Goal: Information Seeking & Learning: Learn about a topic

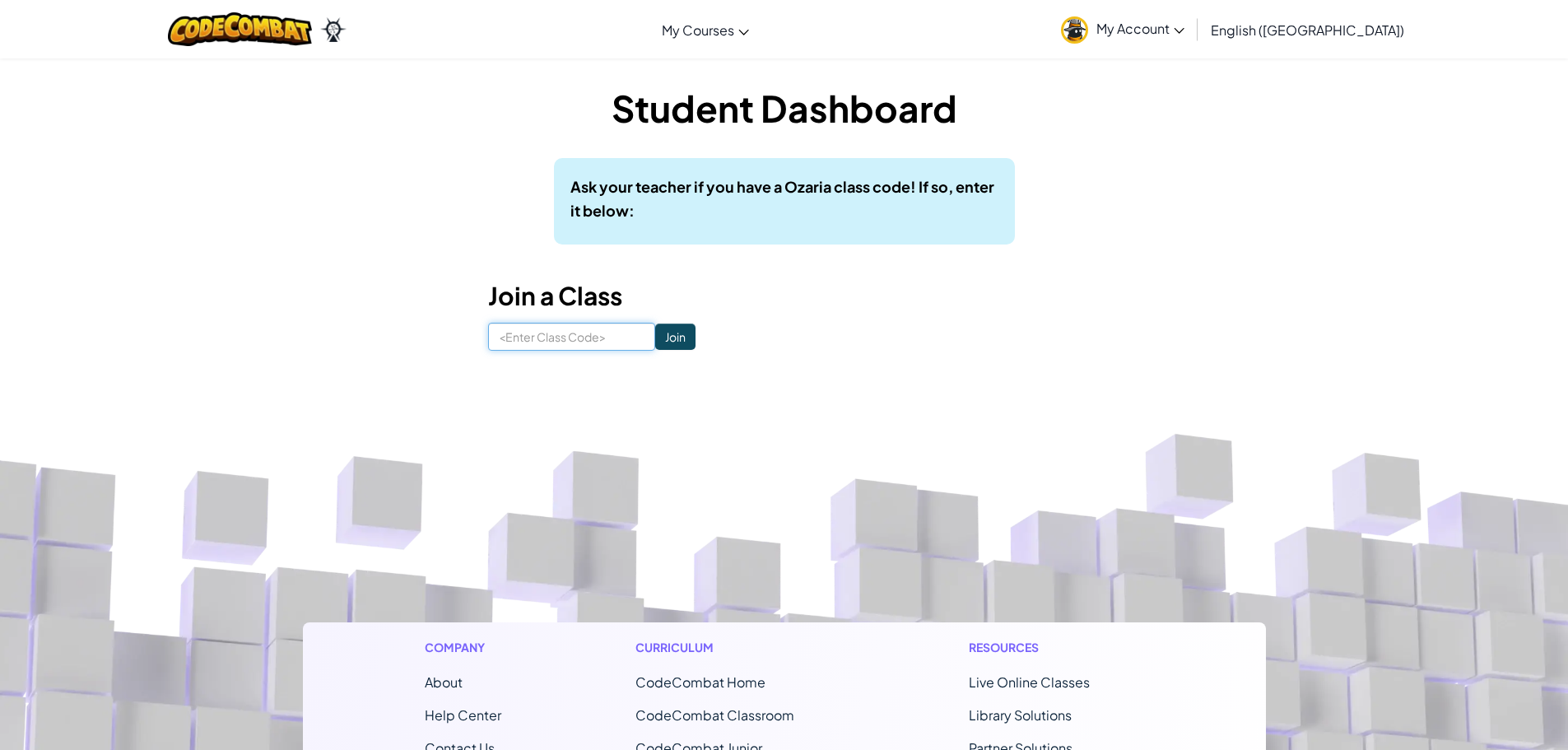
drag, startPoint x: 578, startPoint y: 326, endPoint x: 549, endPoint y: 373, distance: 55.2
click at [578, 329] on input at bounding box center [572, 336] width 167 height 28
type input "Forkfightroom"
click input "Join" at bounding box center [675, 336] width 40 height 26
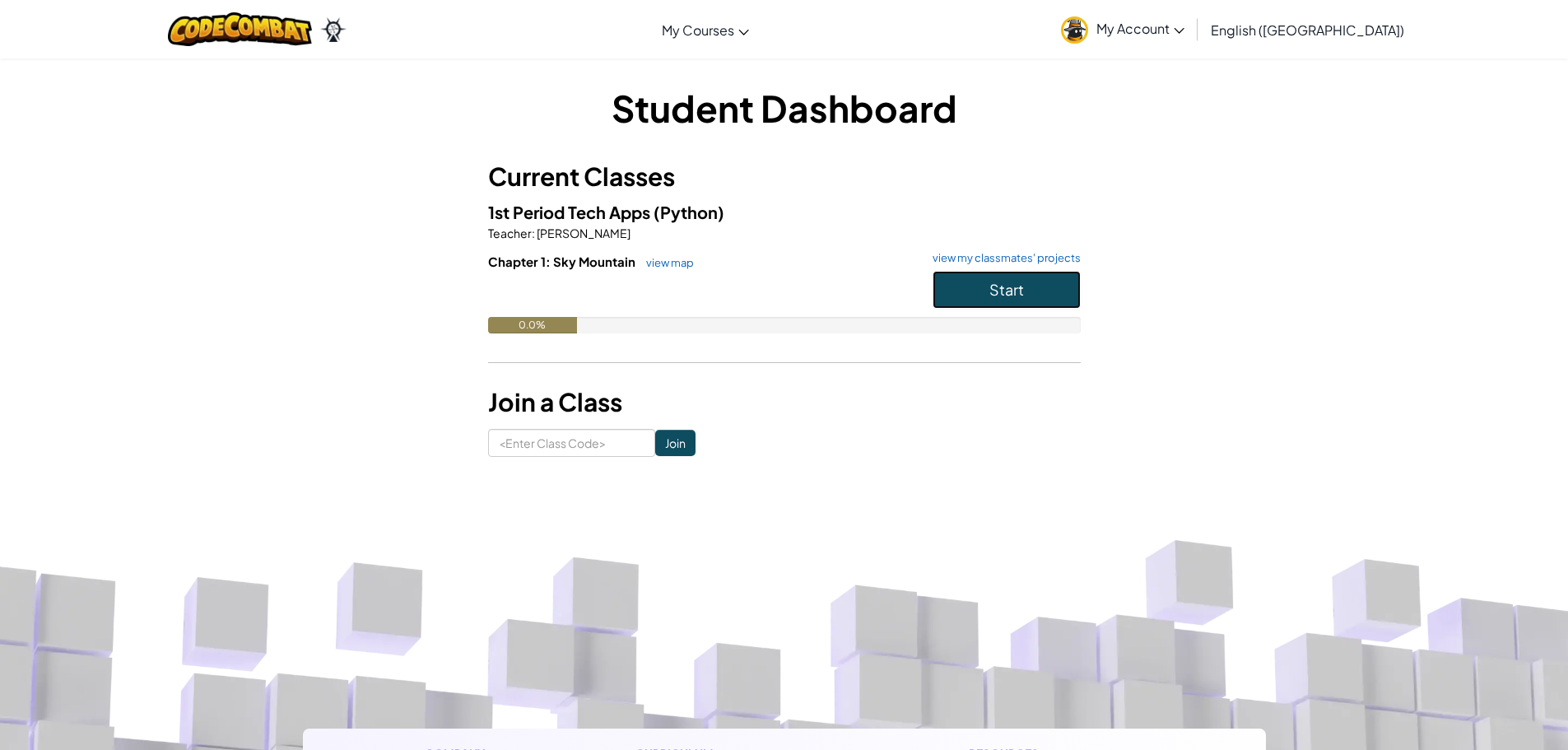
click at [974, 292] on button "Start" at bounding box center [1007, 289] width 148 height 38
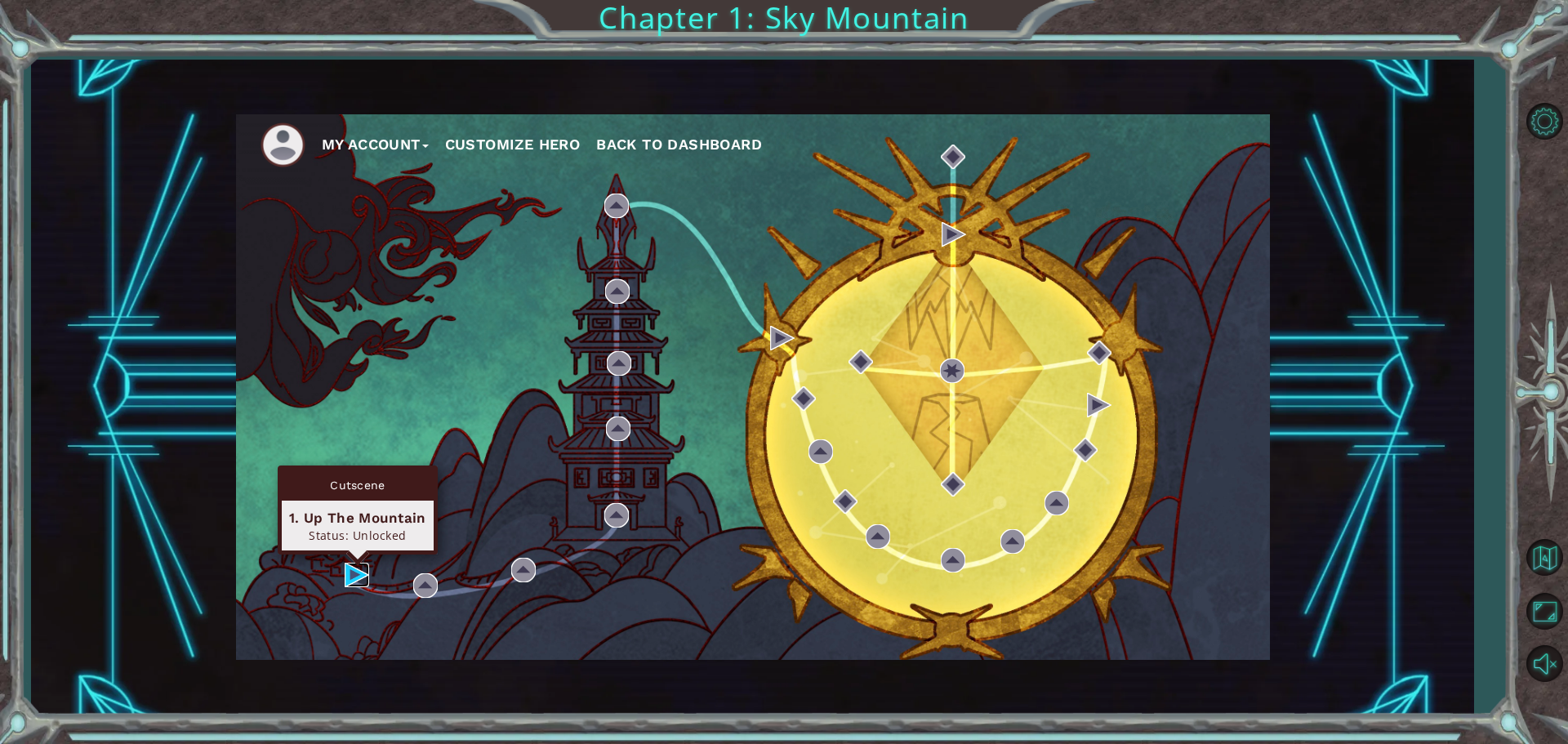
click at [357, 582] on img at bounding box center [356, 575] width 25 height 25
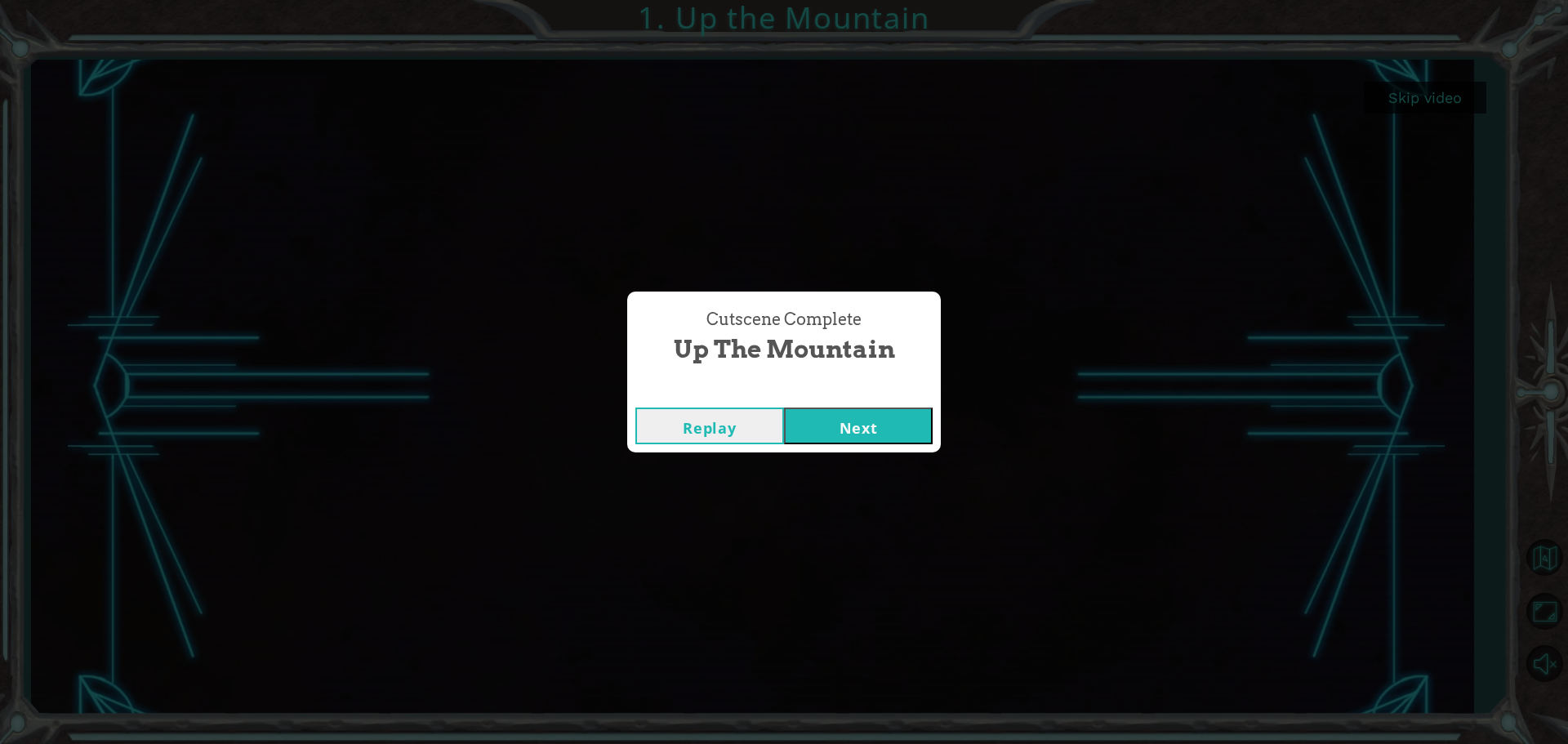
click at [864, 420] on button "Next" at bounding box center [859, 425] width 149 height 36
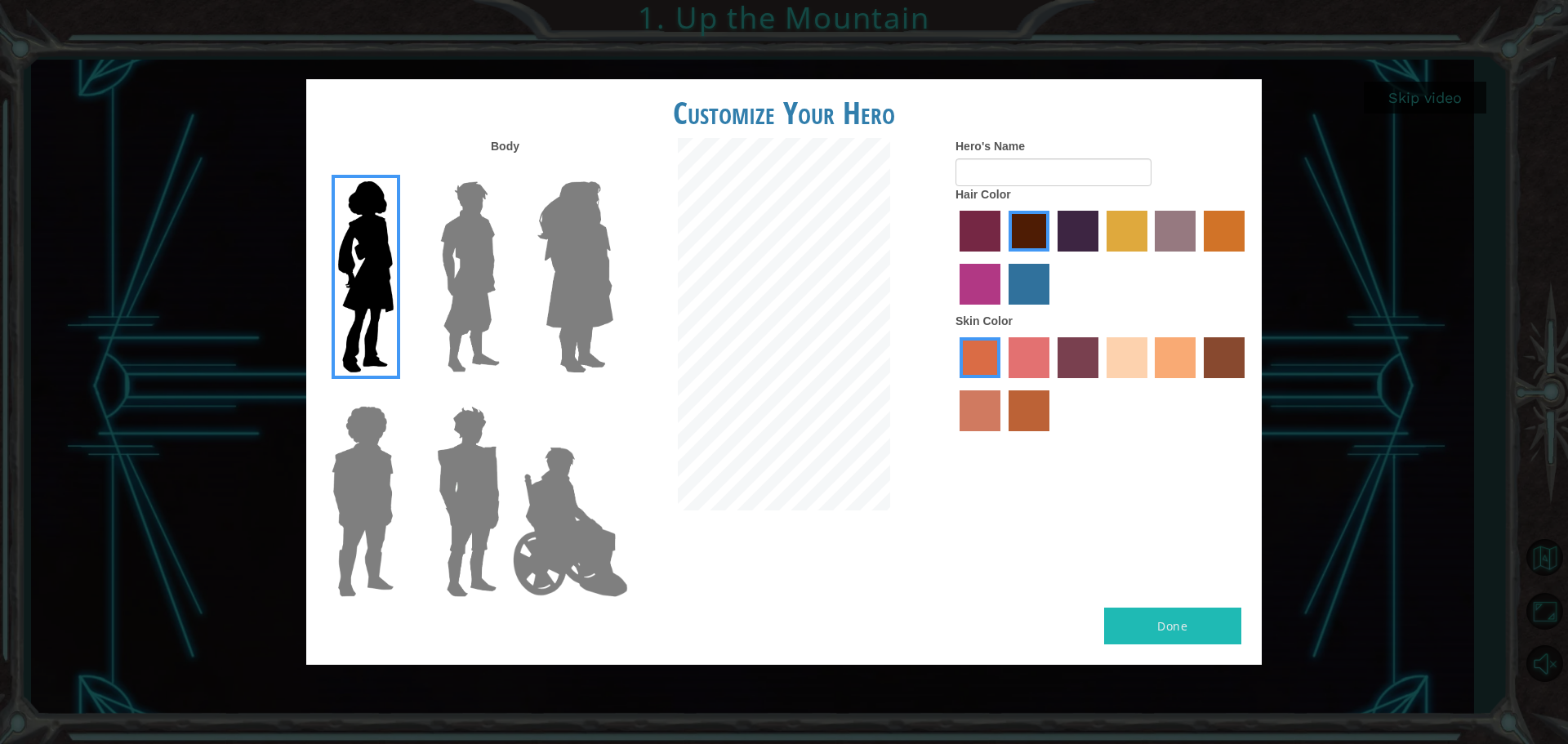
click at [413, 215] on div at bounding box center [465, 270] width 106 height 224
click at [486, 214] on img at bounding box center [470, 276] width 73 height 204
click at [506, 171] on input "Hero Lars" at bounding box center [506, 171] width 0 height 0
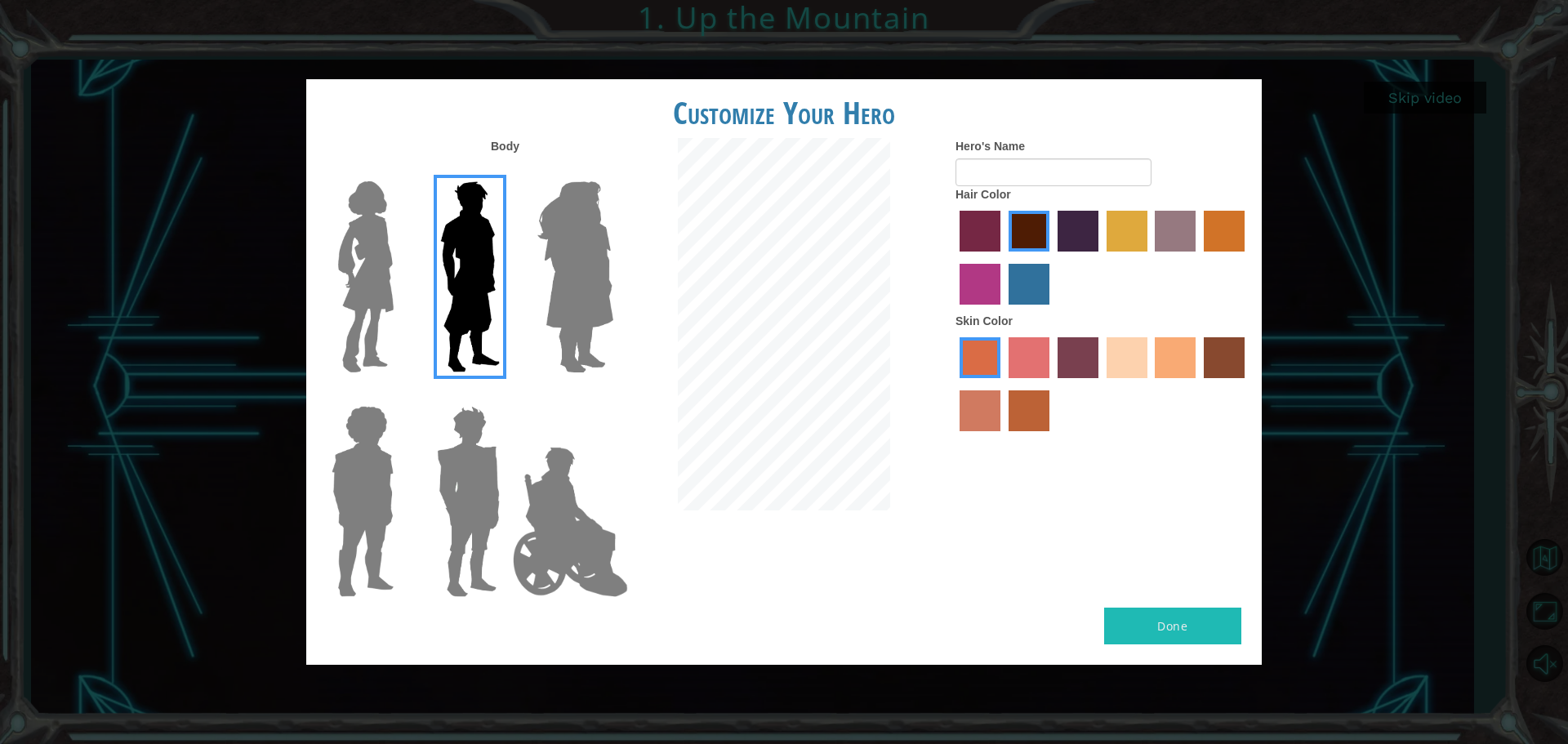
drag, startPoint x: 605, startPoint y: 223, endPoint x: 605, endPoint y: 235, distance: 12.0
click at [596, 270] on img at bounding box center [575, 276] width 89 height 204
click at [613, 171] on input "Hero Amethyst" at bounding box center [613, 171] width 0 height 0
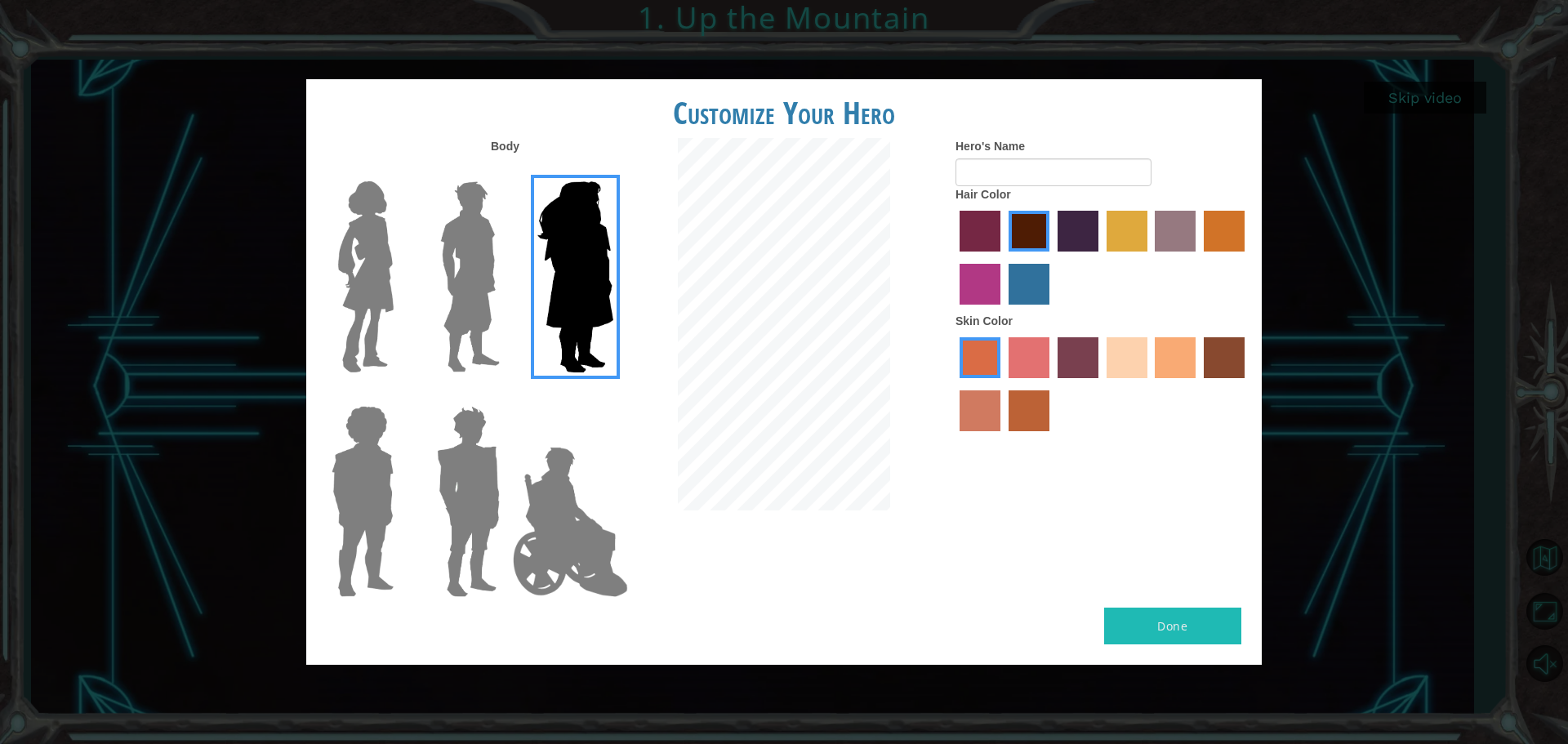
click at [544, 534] on img at bounding box center [570, 521] width 128 height 163
click at [613, 395] on input "Hero Jamie" at bounding box center [613, 395] width 0 height 0
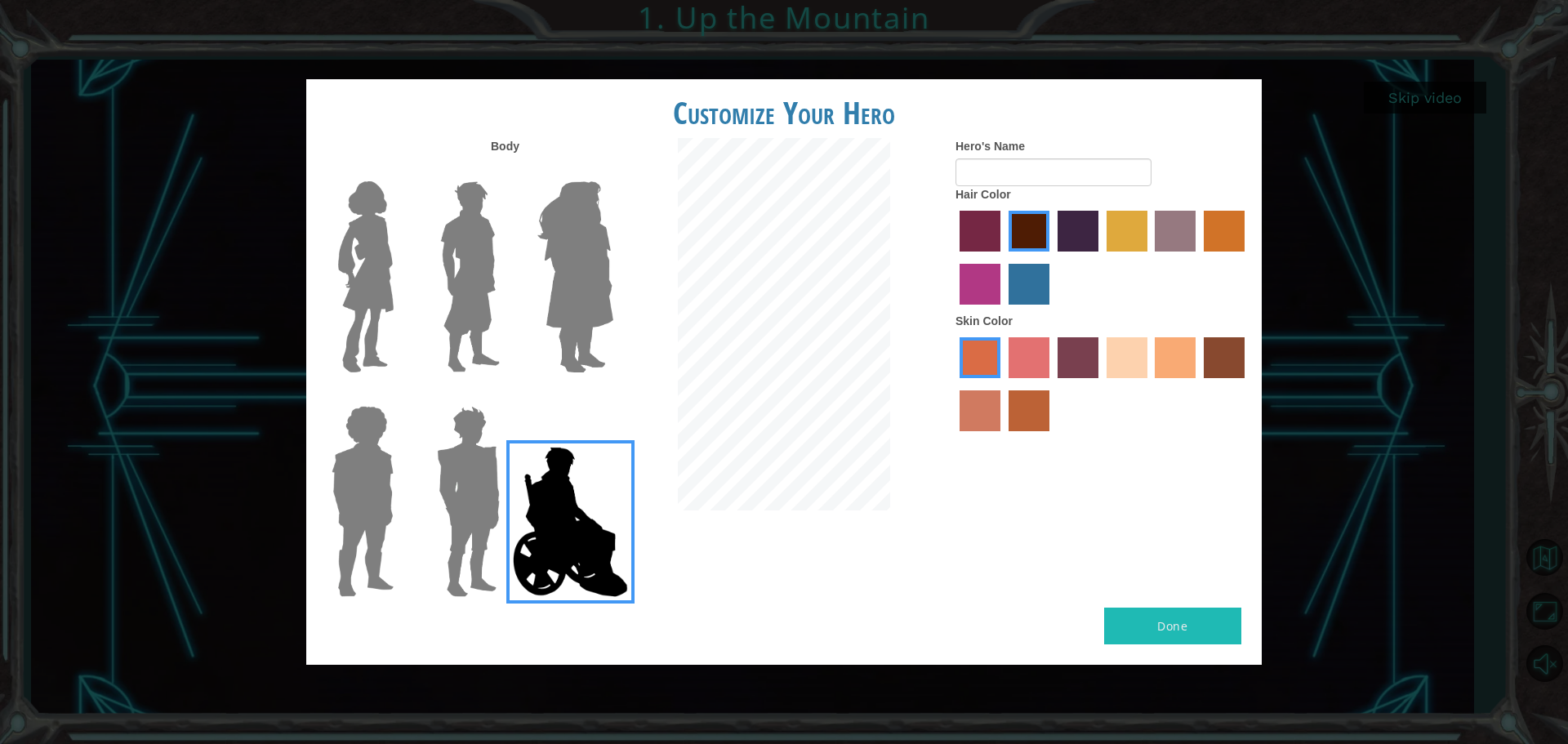
click at [470, 529] on img at bounding box center [468, 501] width 76 height 204
click at [506, 395] on input "Hero Garnet" at bounding box center [506, 395] width 0 height 0
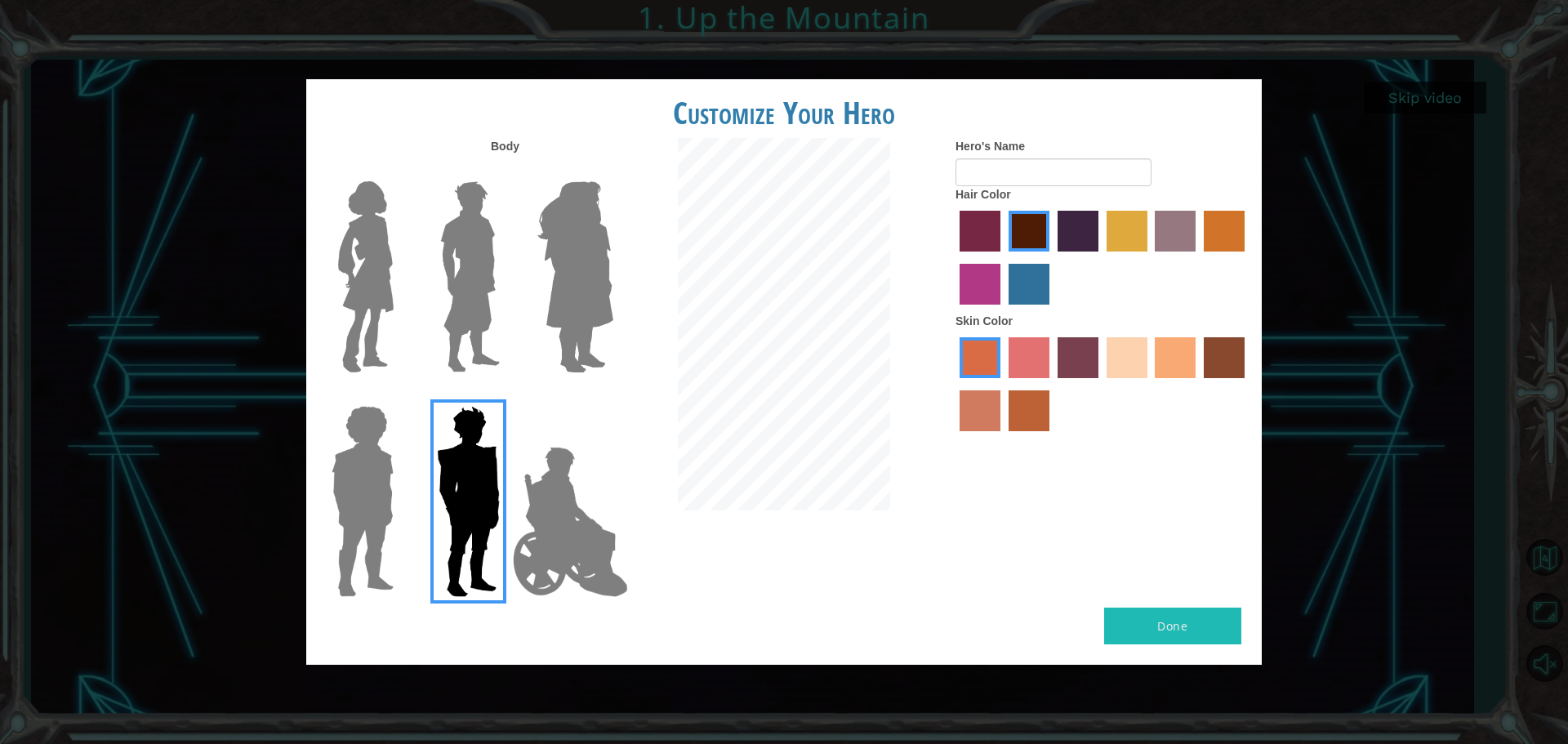
click at [336, 512] on img at bounding box center [362, 501] width 75 height 204
click at [400, 395] on input "Hero Steven" at bounding box center [400, 395] width 0 height 0
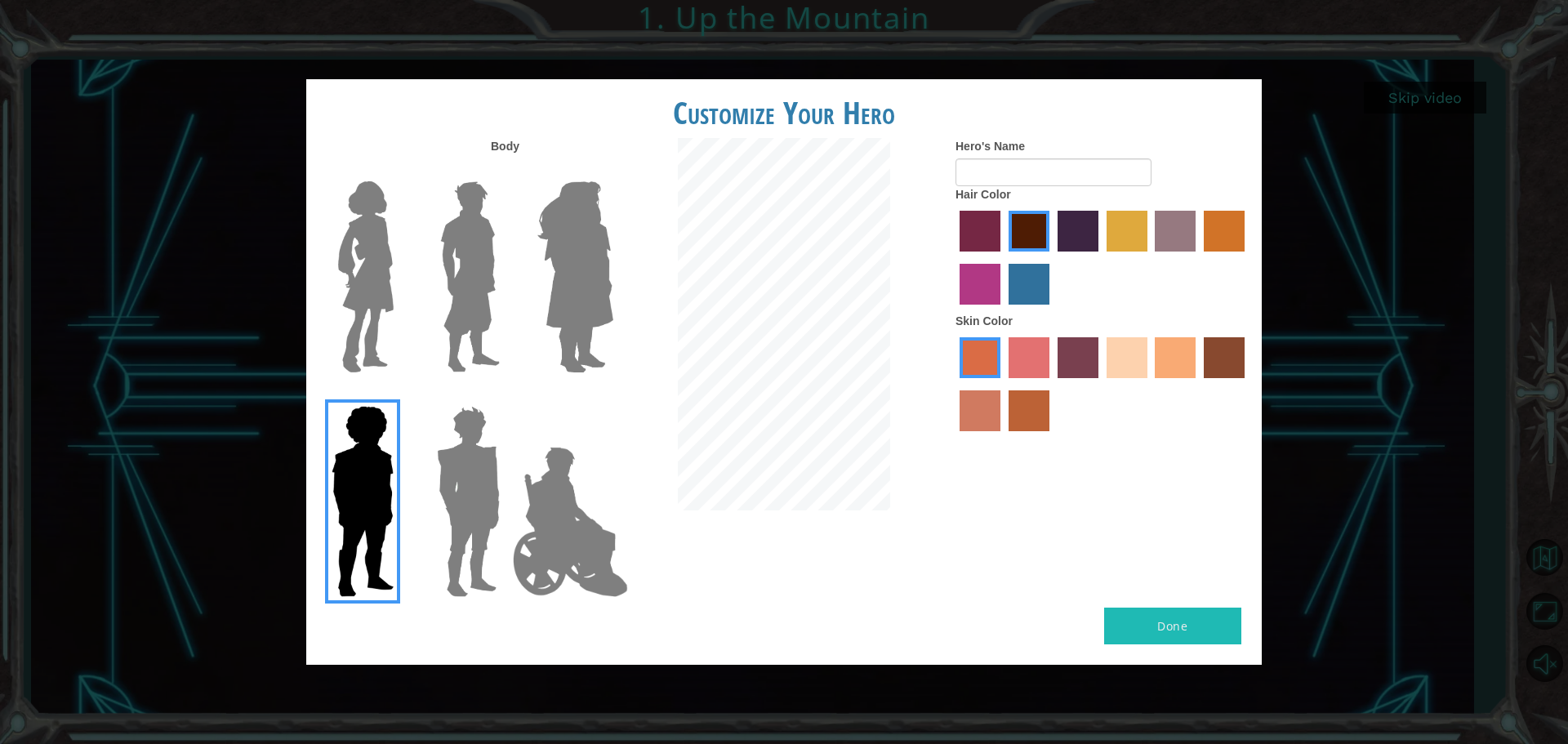
click at [493, 275] on img at bounding box center [470, 276] width 73 height 204
click at [506, 171] on input "Hero Lars" at bounding box center [506, 171] width 0 height 0
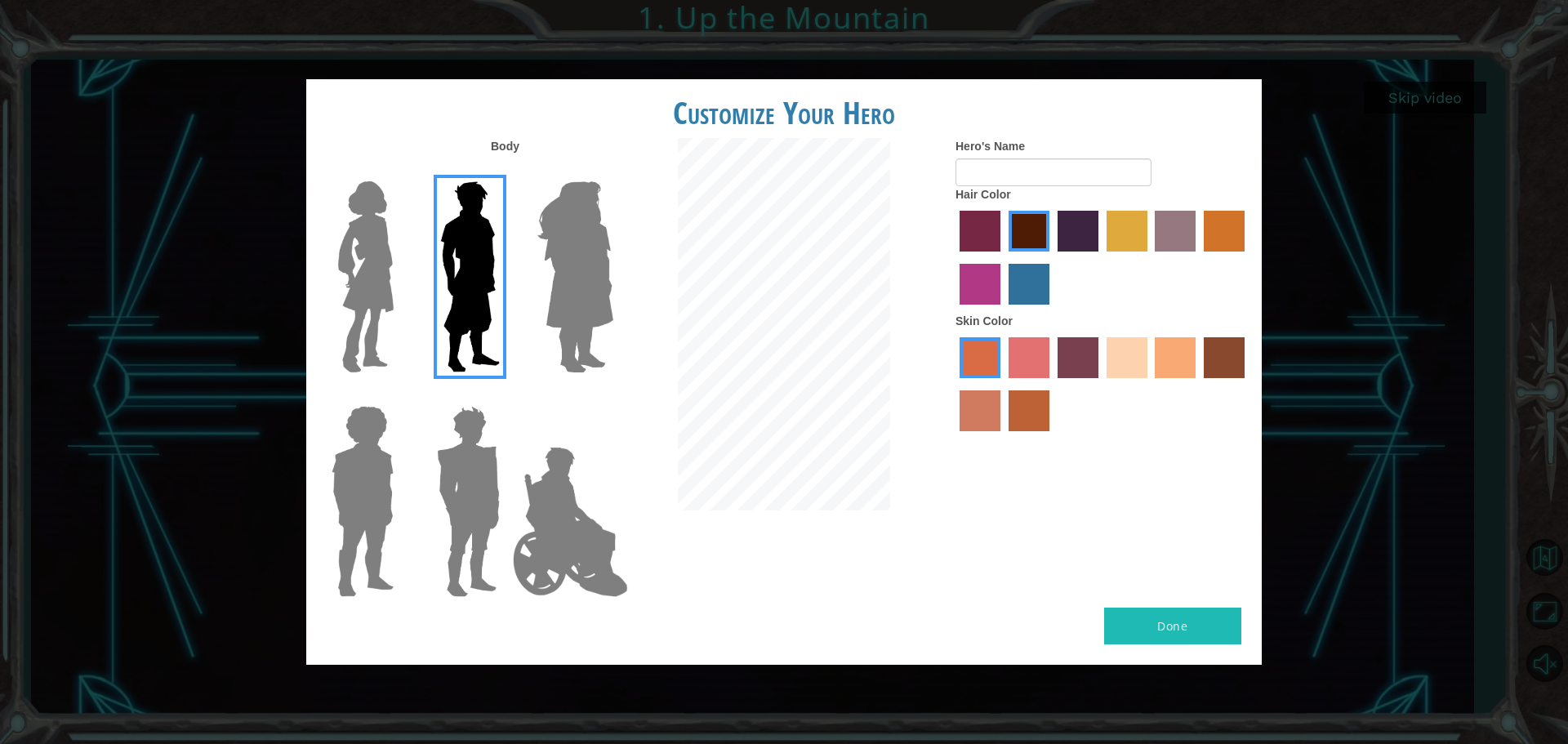
drag, startPoint x: 1154, startPoint y: 365, endPoint x: 1146, endPoint y: 372, distance: 10.6
click at [1152, 368] on div at bounding box center [1102, 386] width 294 height 106
click at [1143, 374] on label "sandy beach skin color" at bounding box center [1127, 357] width 41 height 41
click at [1101, 383] on input "sandy beach skin color" at bounding box center [1101, 383] width 0 height 0
click at [1191, 360] on label "tacao skin color" at bounding box center [1175, 357] width 41 height 41
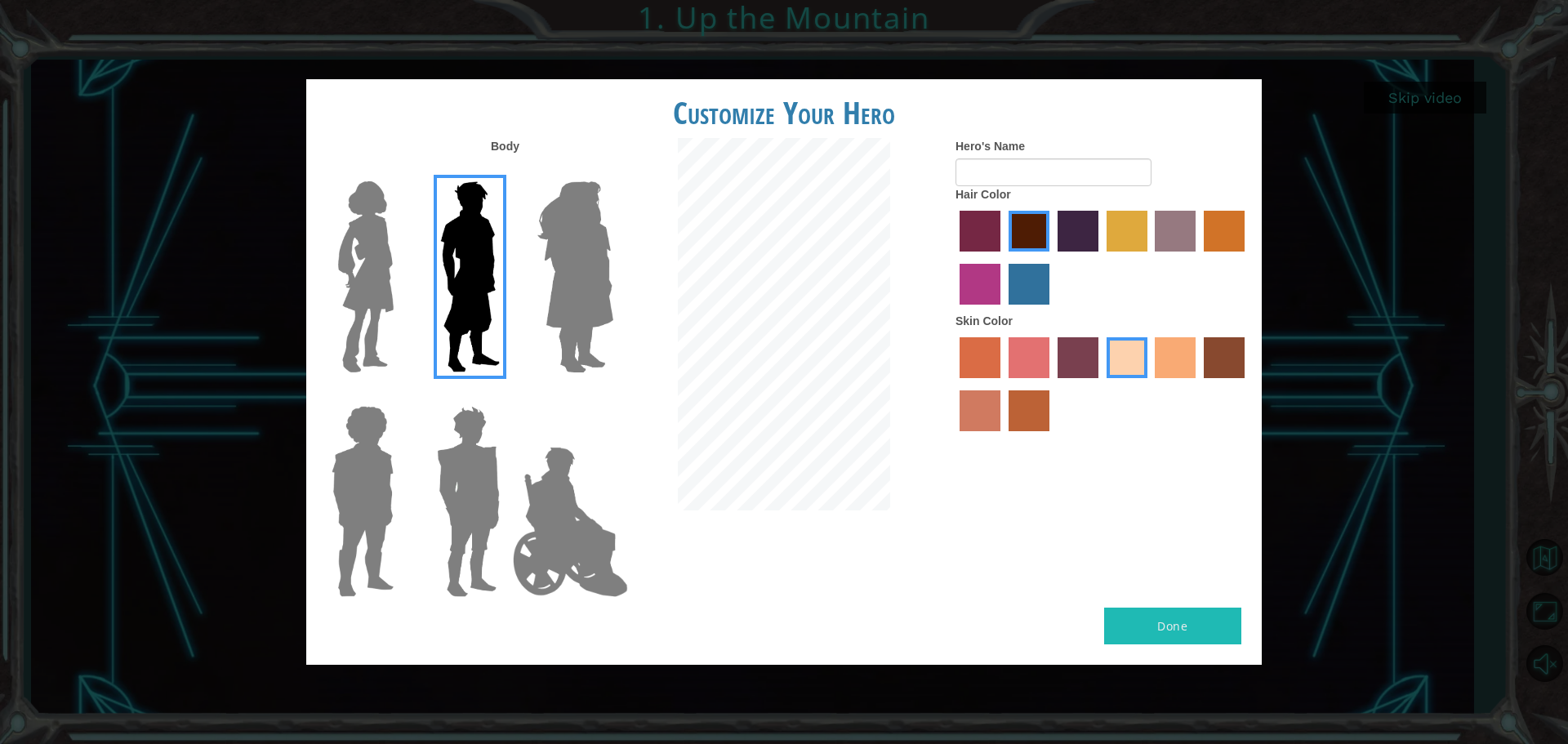
click at [1150, 383] on input "tacao skin color" at bounding box center [1150, 383] width 0 height 0
click at [1110, 232] on label "tulip tree hair color" at bounding box center [1127, 231] width 41 height 41
click at [1101, 257] on input "tulip tree hair color" at bounding box center [1101, 257] width 0 height 0
click at [1086, 231] on label "hot purple hair color" at bounding box center [1078, 231] width 41 height 41
click at [1052, 257] on input "hot purple hair color" at bounding box center [1052, 257] width 0 height 0
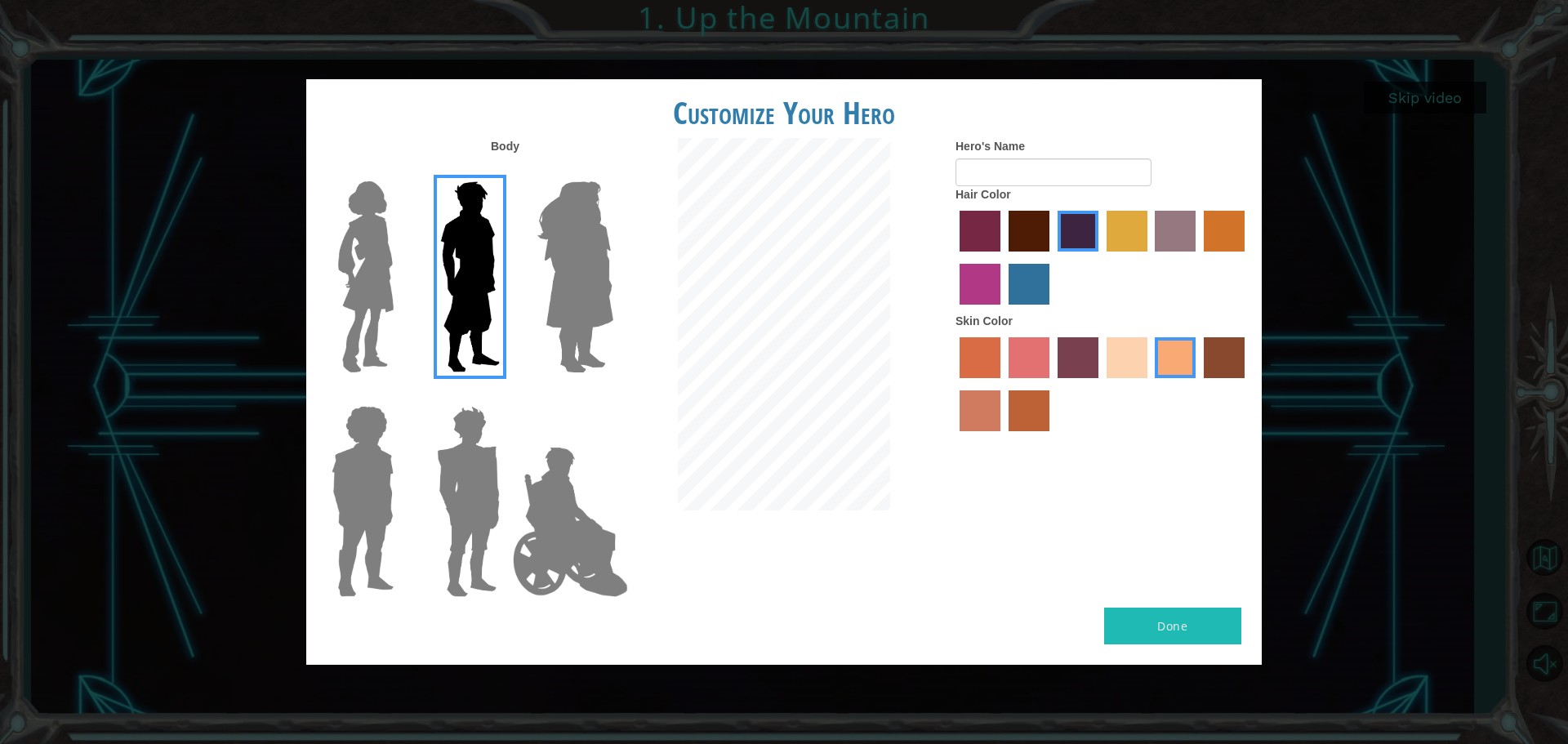
click at [1022, 262] on div at bounding box center [1102, 259] width 294 height 106
drag, startPoint x: 1128, startPoint y: 234, endPoint x: 930, endPoint y: 234, distance: 198.0
click at [1127, 234] on label "tulip tree hair color" at bounding box center [1127, 231] width 41 height 41
click at [1101, 257] on input "tulip tree hair color" at bounding box center [1101, 257] width 0 height 0
click at [1088, 226] on label "hot purple hair color" at bounding box center [1078, 231] width 41 height 41
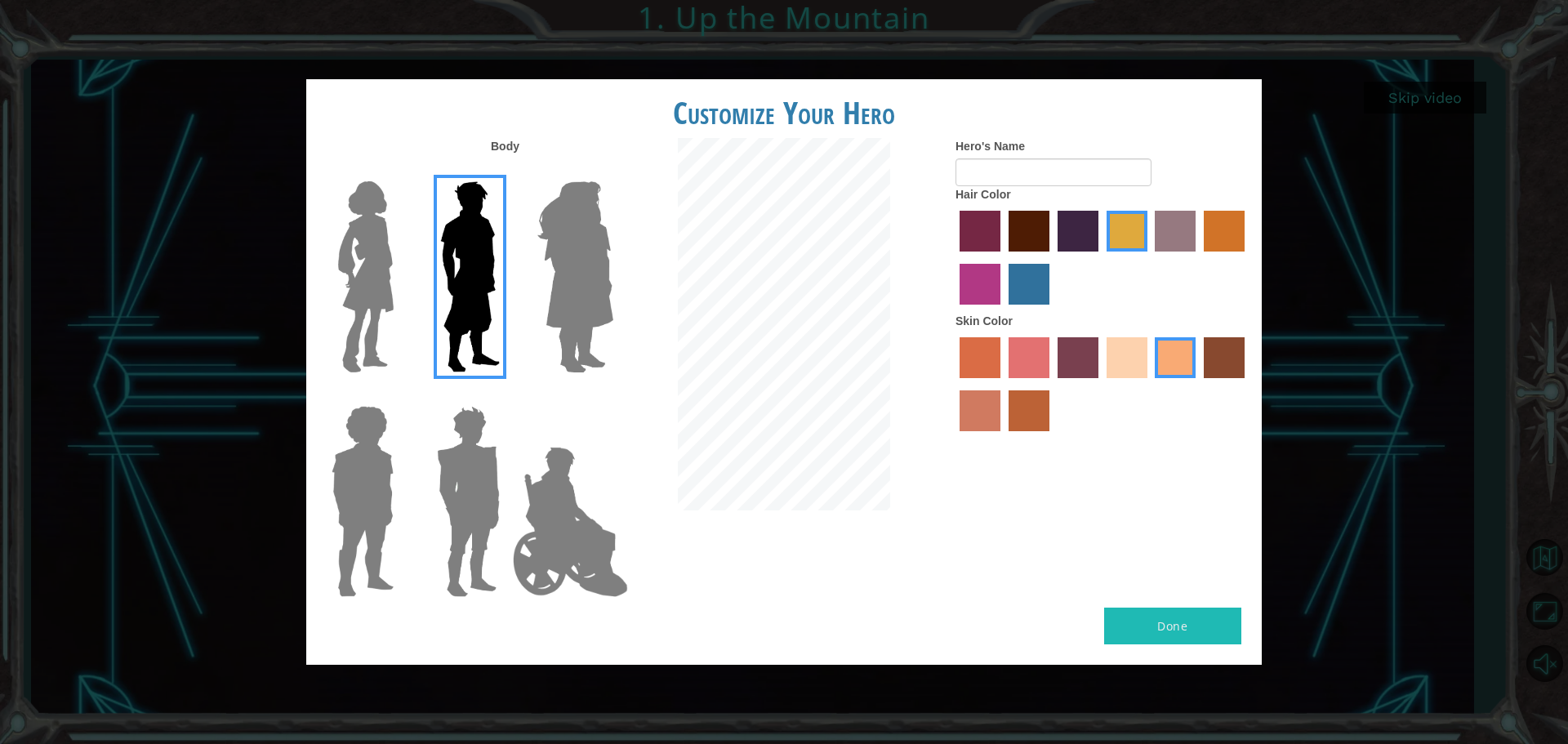
click at [1052, 257] on input "hot purple hair color" at bounding box center [1052, 257] width 0 height 0
click at [988, 174] on input "Hero's Name" at bounding box center [1054, 172] width 196 height 28
type input "joe3ox"
click at [1187, 618] on button "Done" at bounding box center [1173, 626] width 137 height 36
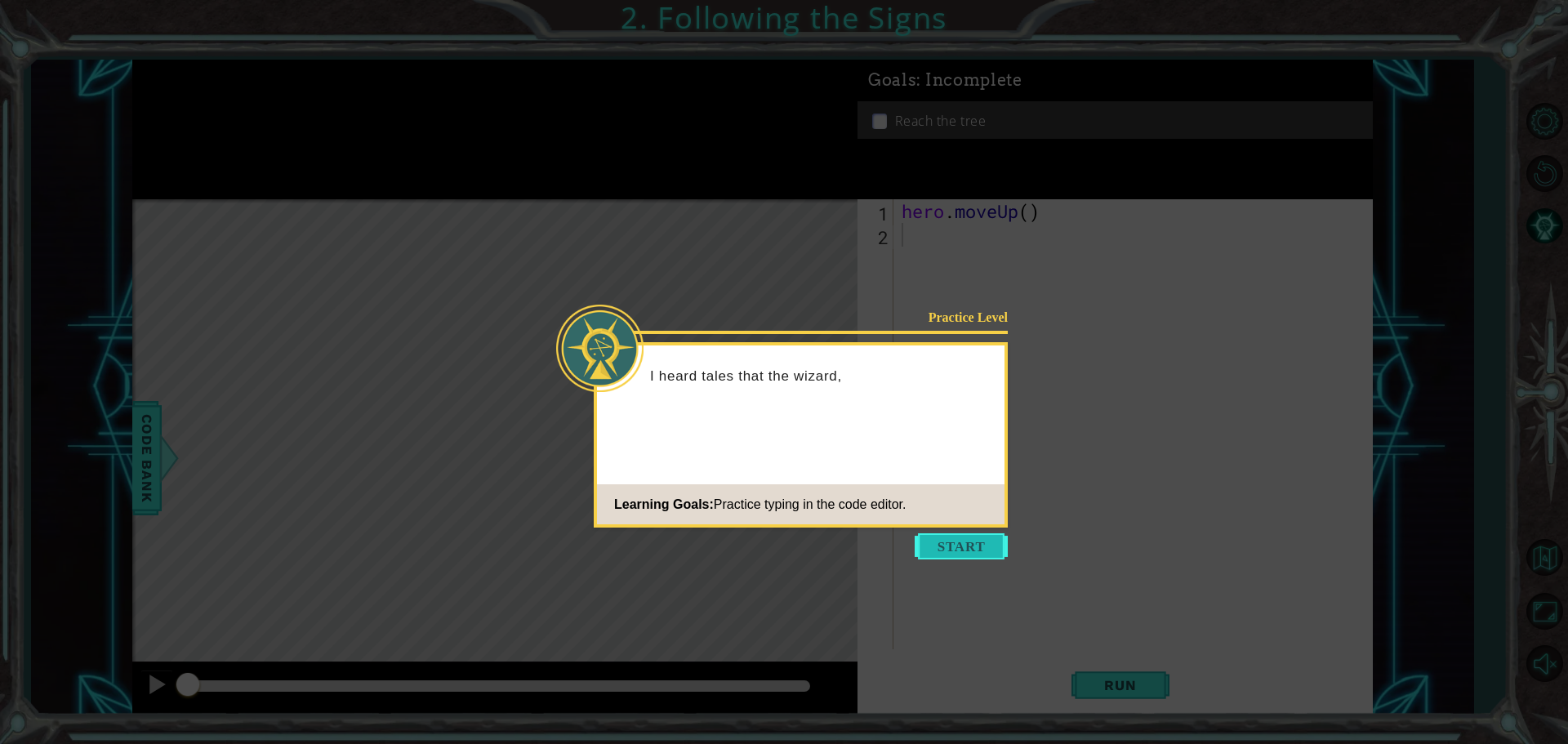
click at [939, 542] on button "Start" at bounding box center [962, 546] width 93 height 26
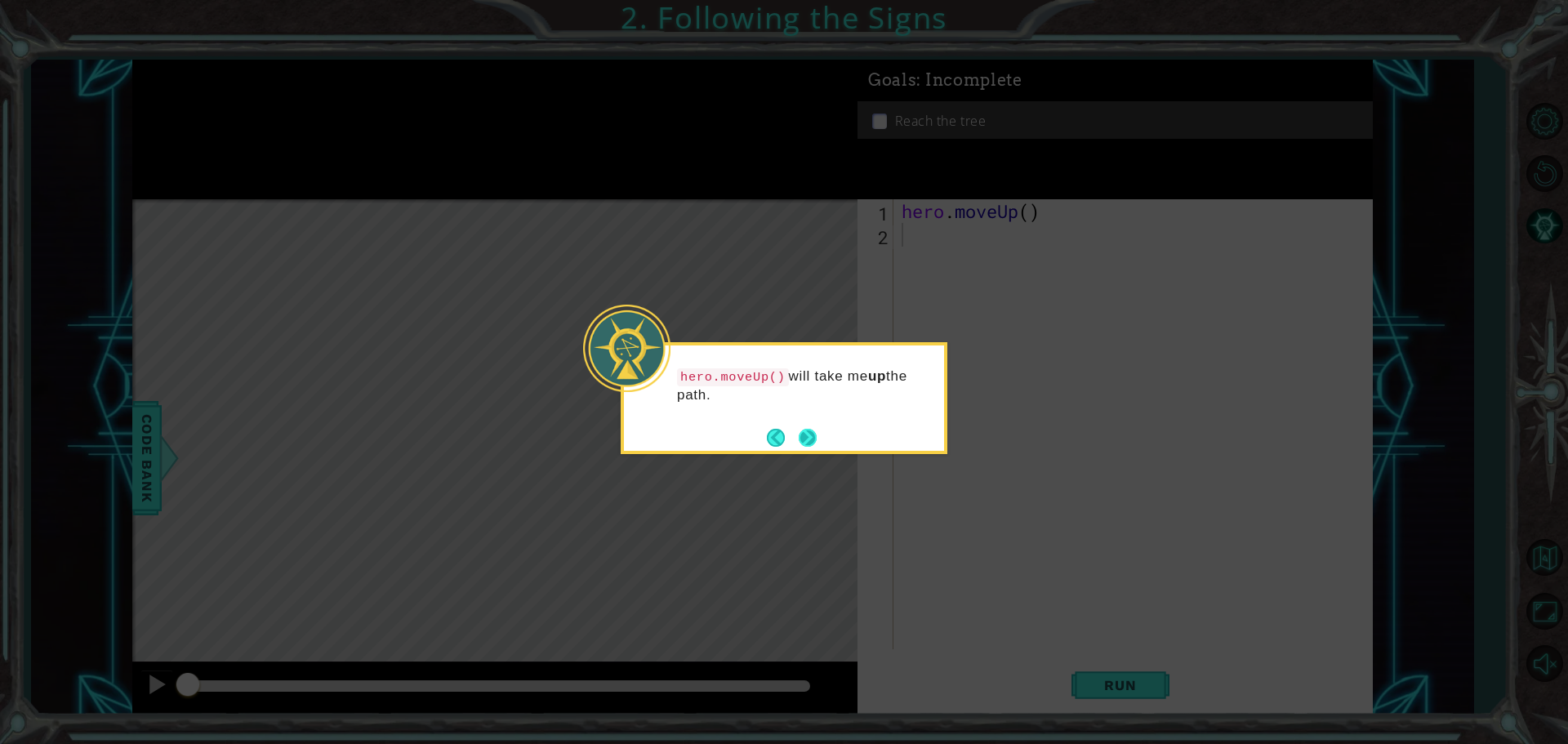
click at [808, 438] on button "Next" at bounding box center [809, 438] width 19 height 19
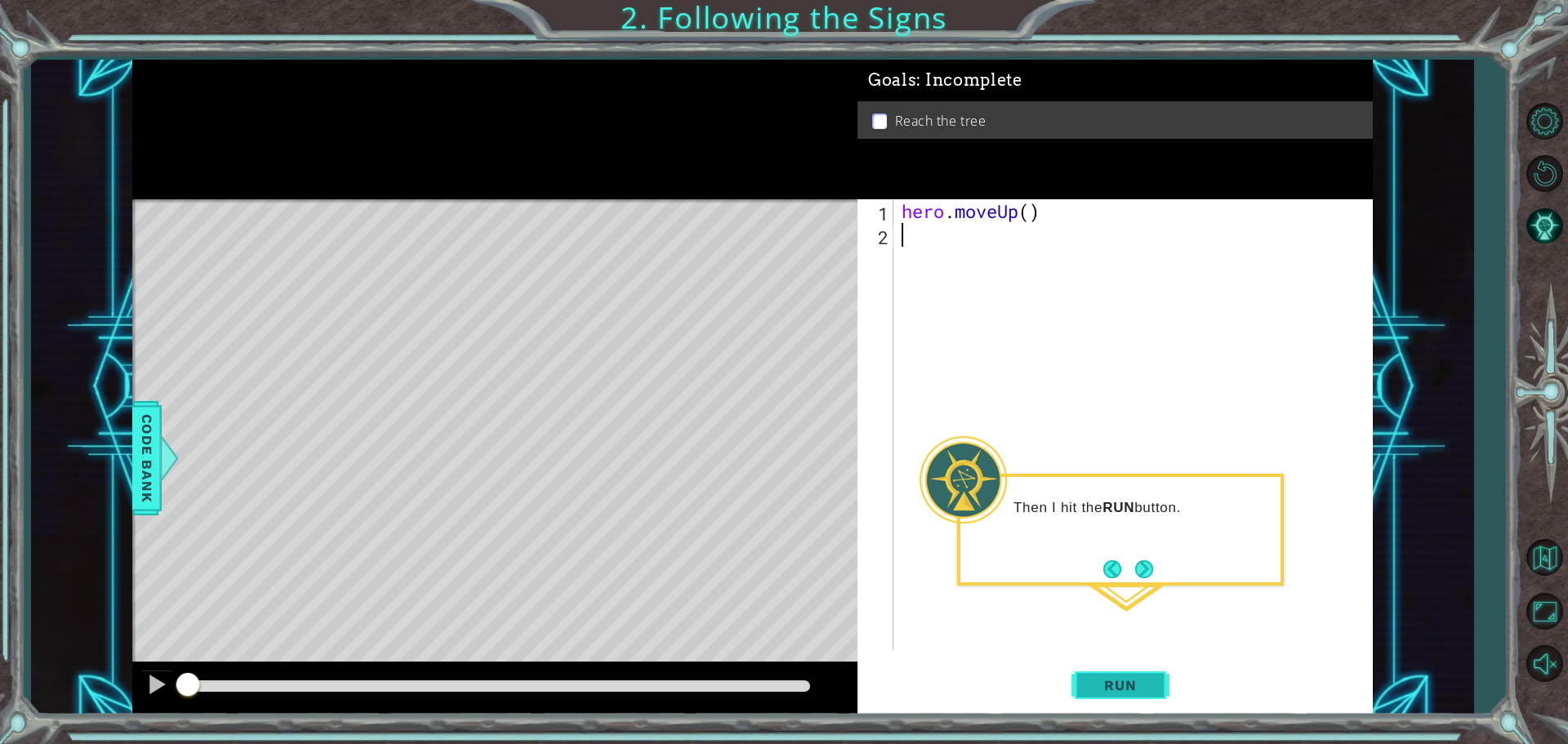
click at [1128, 675] on button "Run" at bounding box center [1121, 685] width 98 height 52
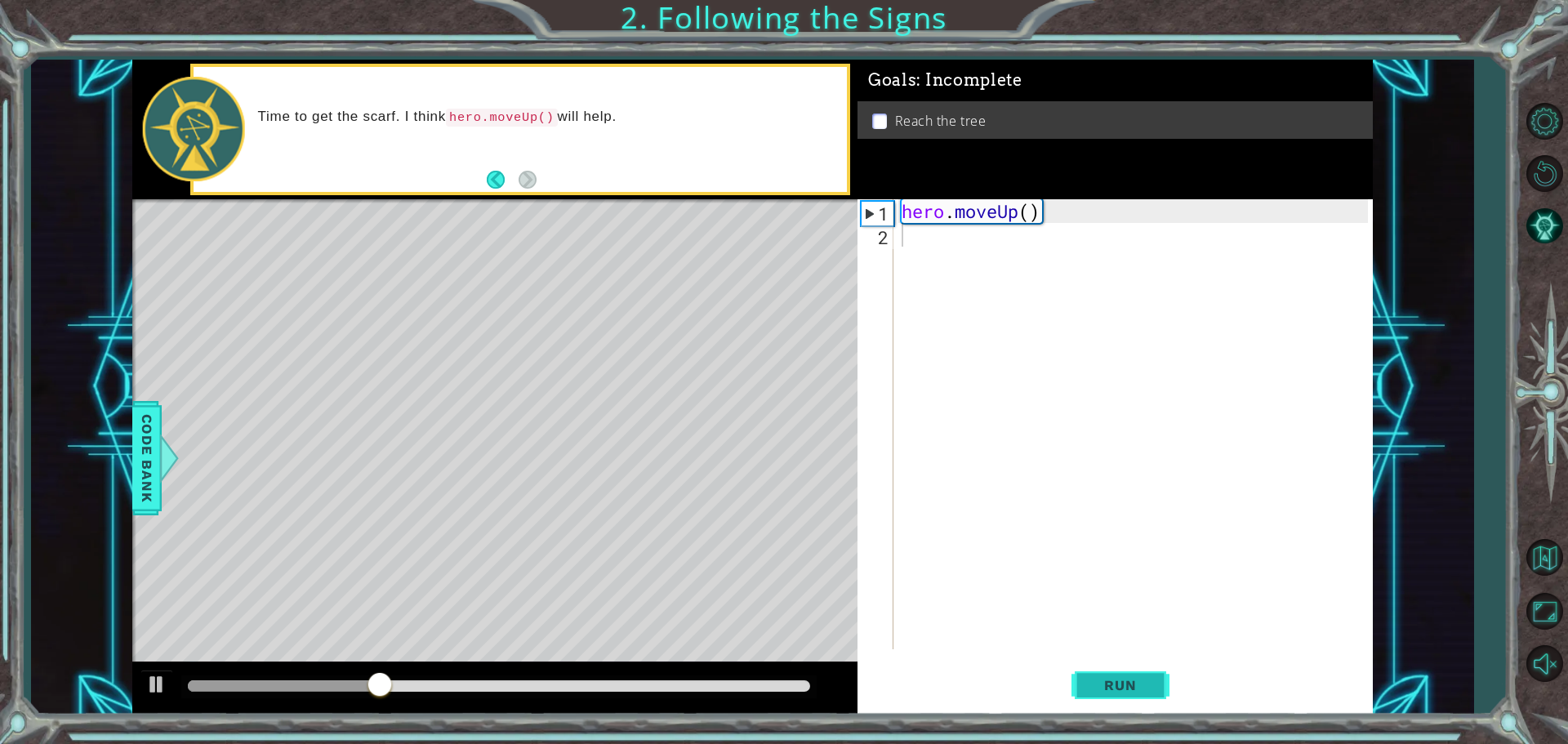
click at [1128, 675] on button "Run" at bounding box center [1121, 685] width 98 height 52
click at [1116, 666] on button "Run" at bounding box center [1121, 685] width 98 height 52
click at [1115, 666] on button "Run" at bounding box center [1121, 685] width 98 height 52
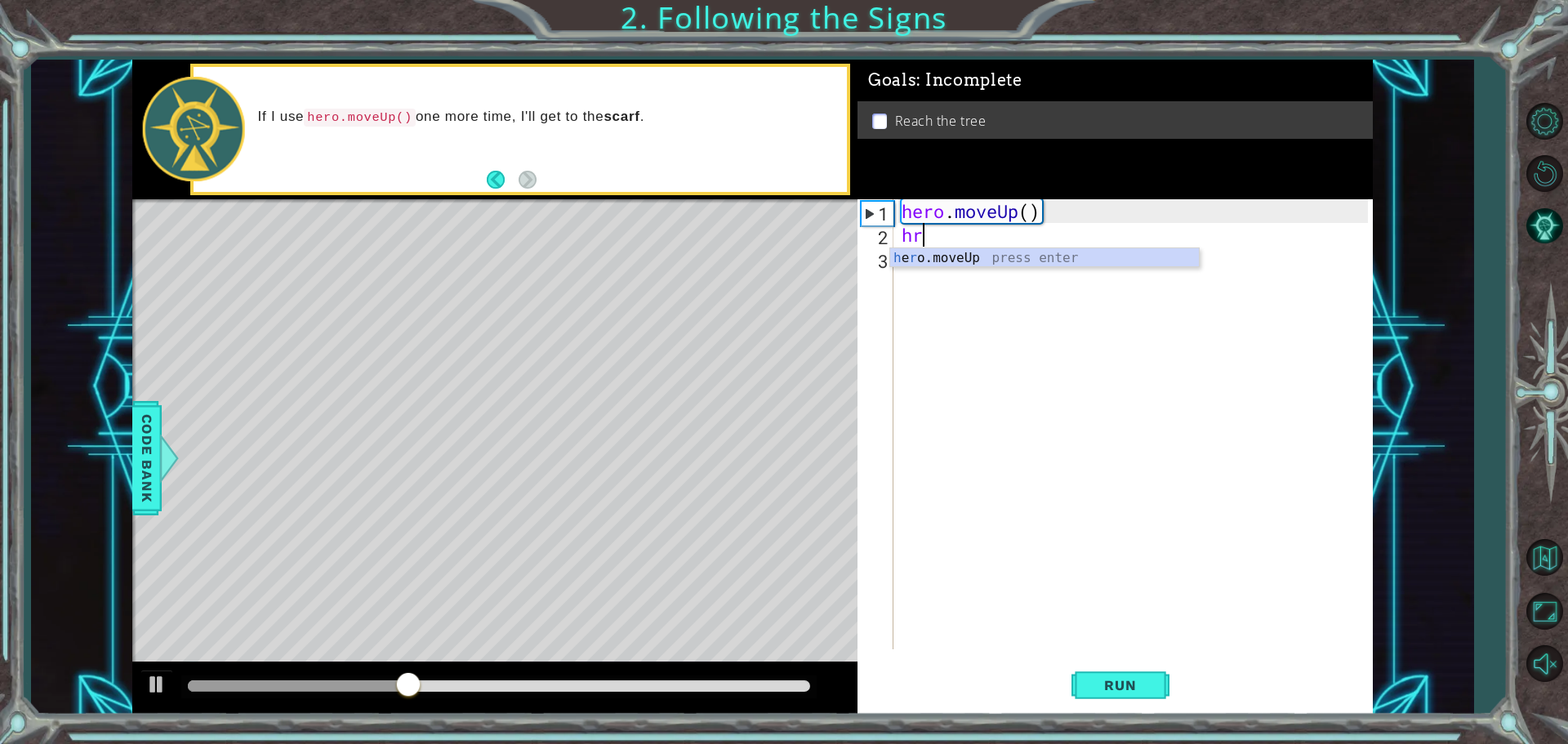
type textarea "hro"
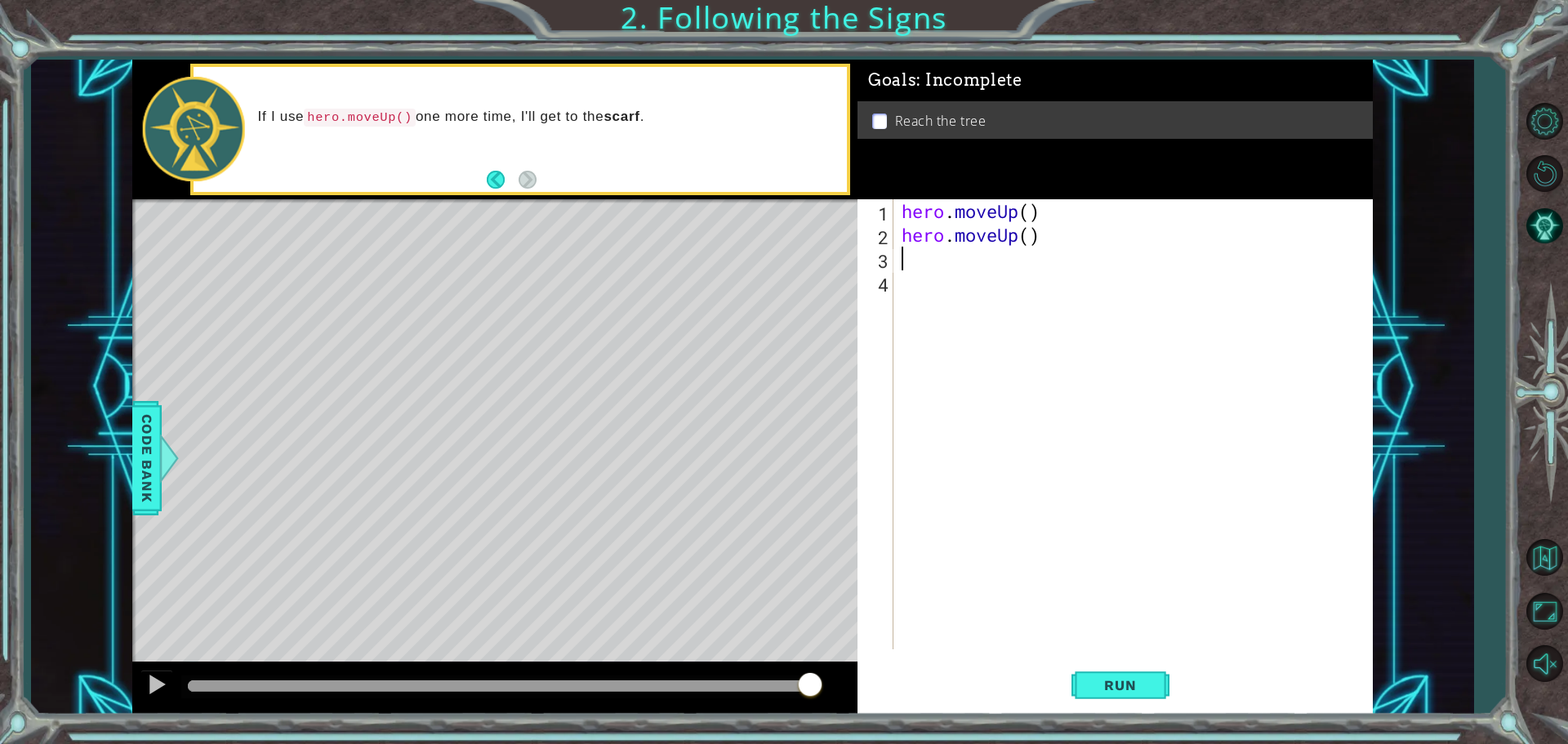
click at [940, 239] on div "hero . moveUp ( ) hero . moveUp ( )" at bounding box center [1137, 448] width 478 height 498
type textarea "hero.moveUp()"
click at [902, 230] on div "hero . moveUp ( ) hero . moveUp ( )" at bounding box center [1137, 448] width 478 height 498
click at [899, 266] on div "hero . moveUp ( ) hero . moveUp ( )" at bounding box center [1137, 448] width 478 height 498
type textarea "h"
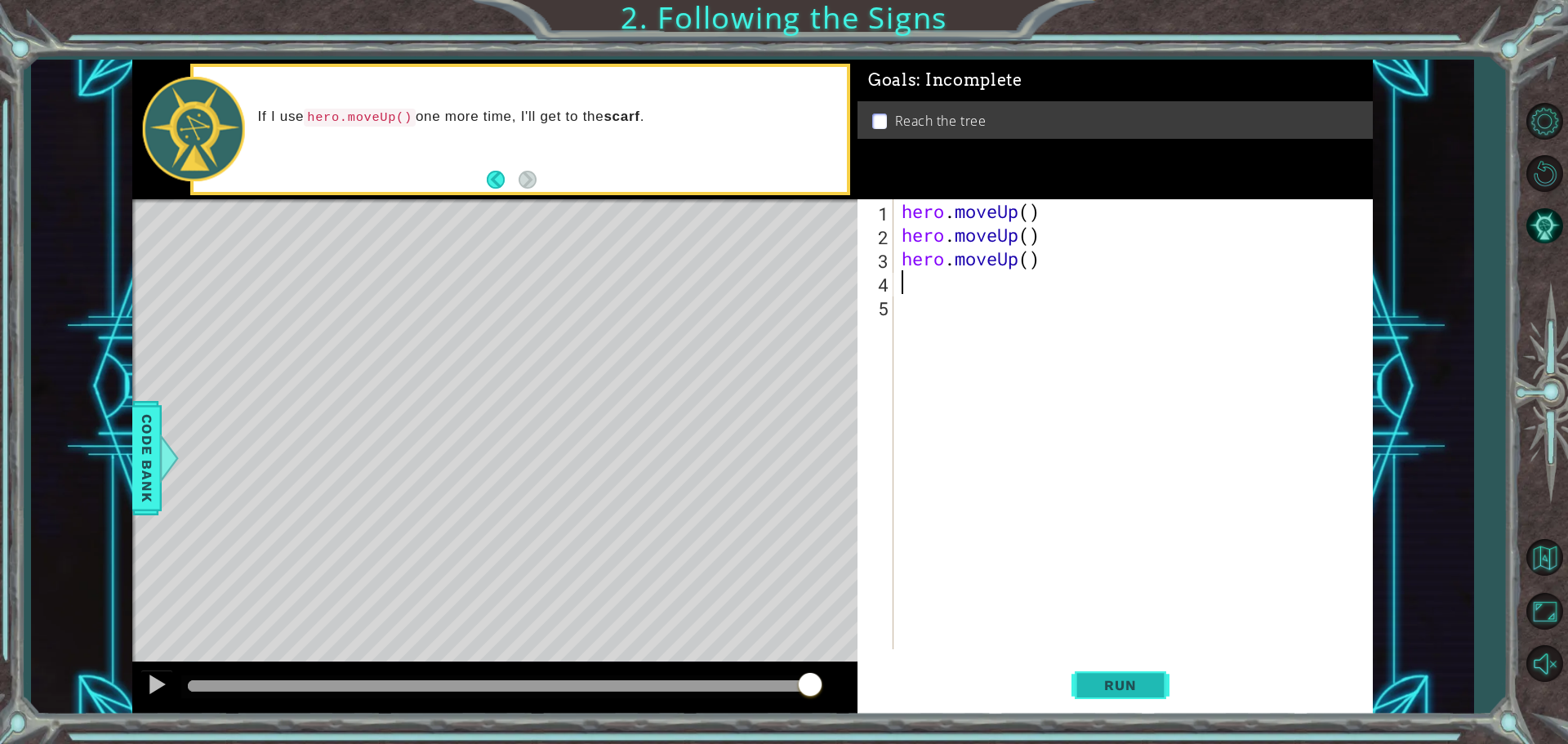
click at [1105, 697] on button "Run" at bounding box center [1121, 685] width 98 height 52
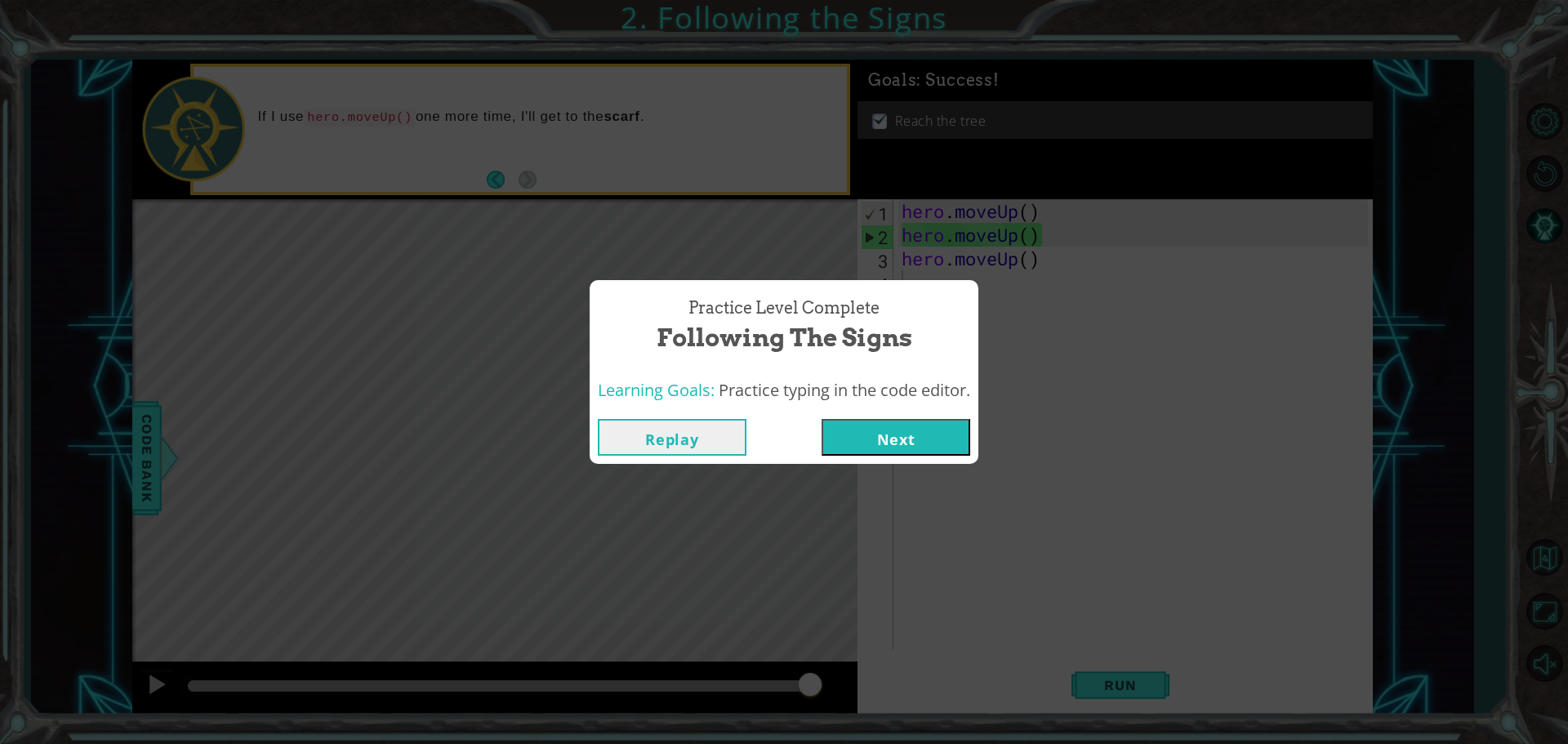
click at [841, 446] on button "Next" at bounding box center [897, 437] width 149 height 36
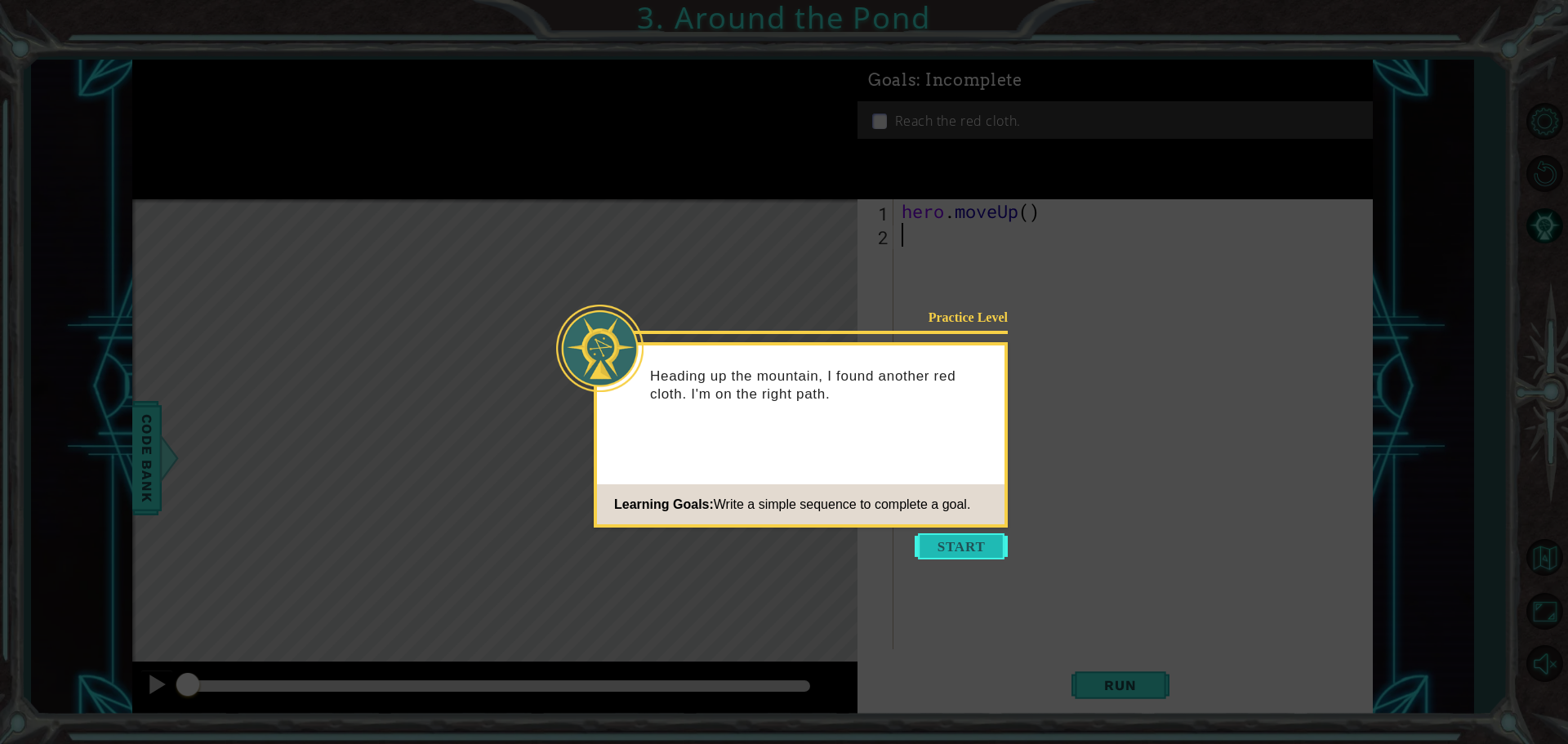
click at [942, 538] on button "Start" at bounding box center [962, 546] width 93 height 26
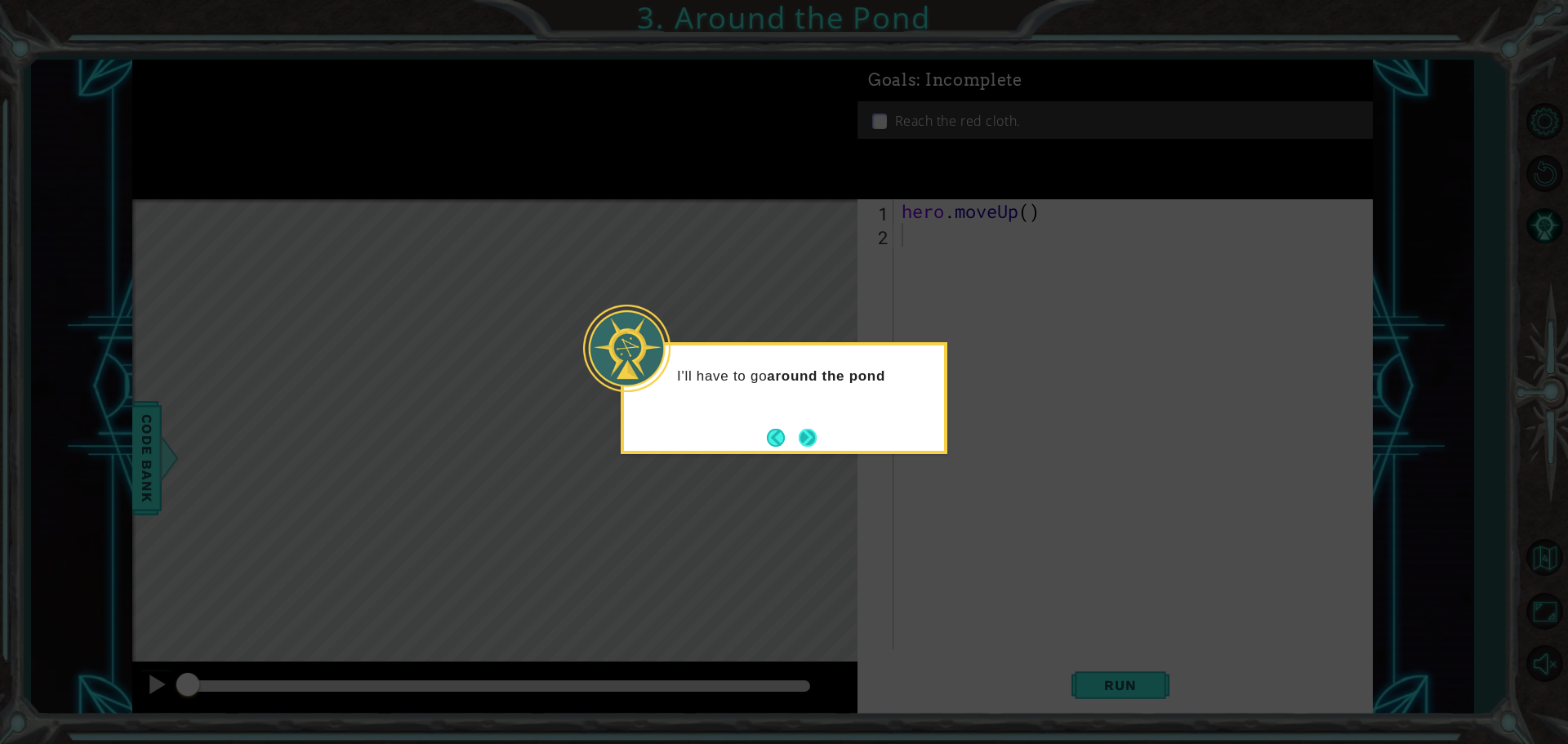
click at [803, 440] on button "Next" at bounding box center [808, 438] width 19 height 19
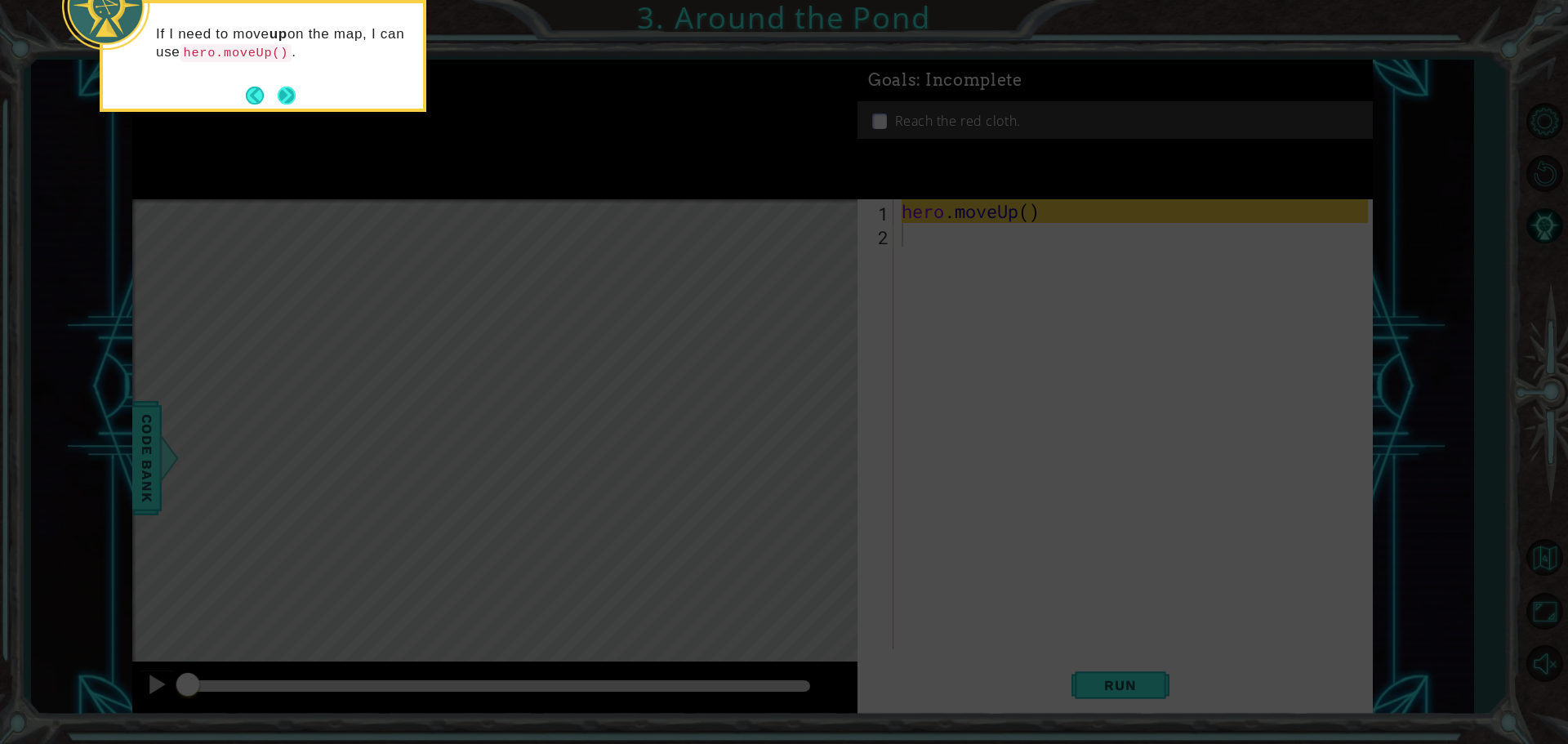
click at [278, 89] on button "Next" at bounding box center [287, 95] width 19 height 19
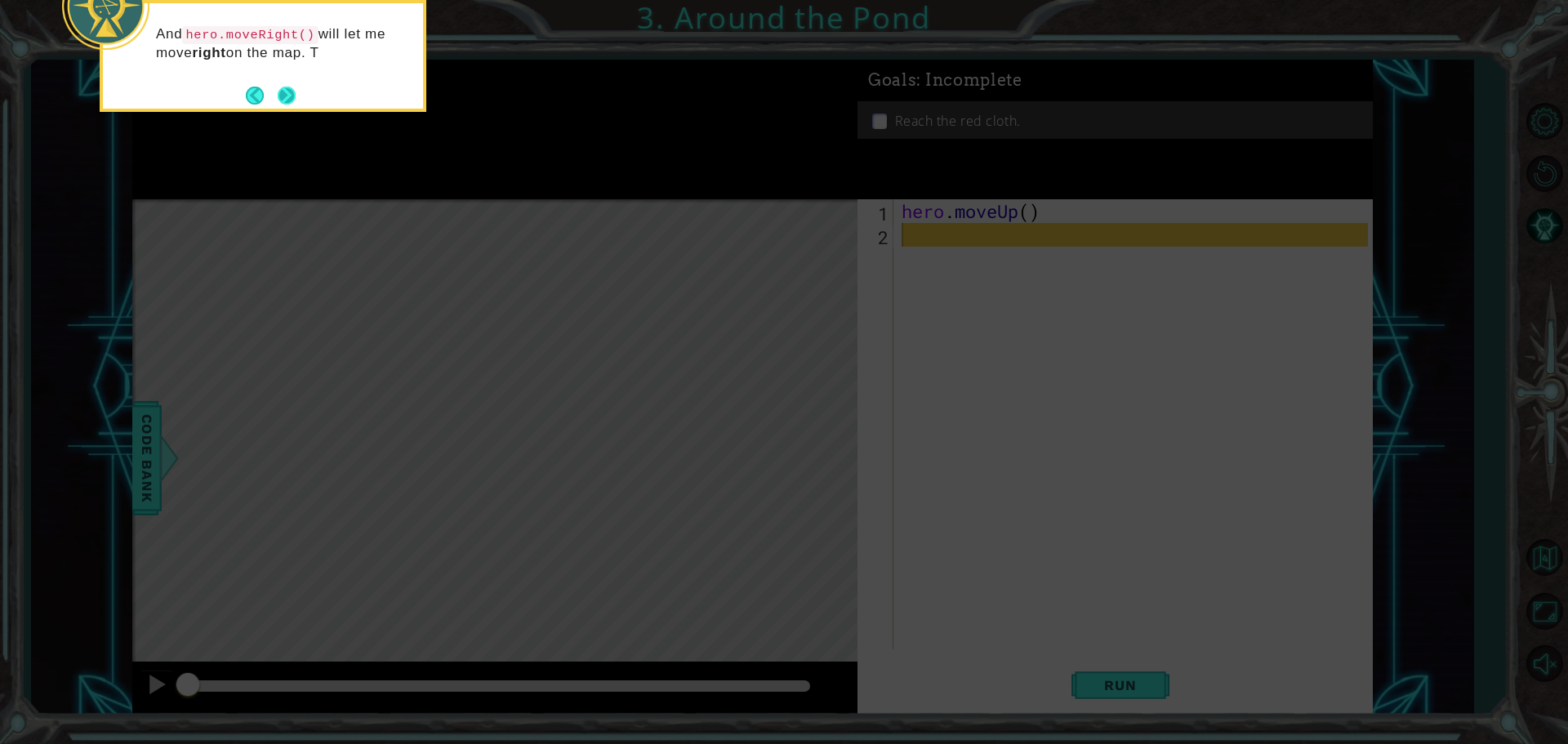
click at [284, 91] on button "Next" at bounding box center [286, 95] width 18 height 18
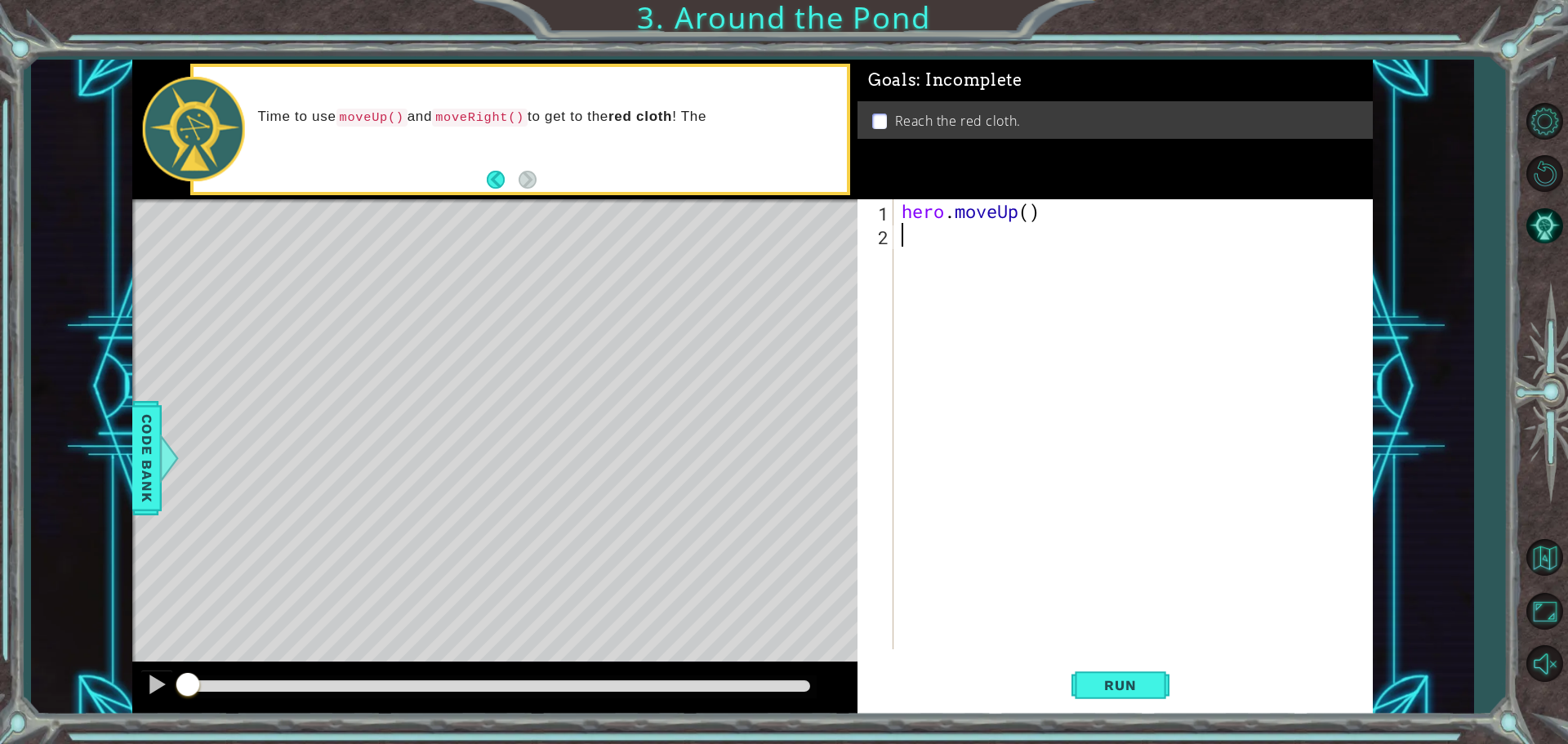
type textarea "h"
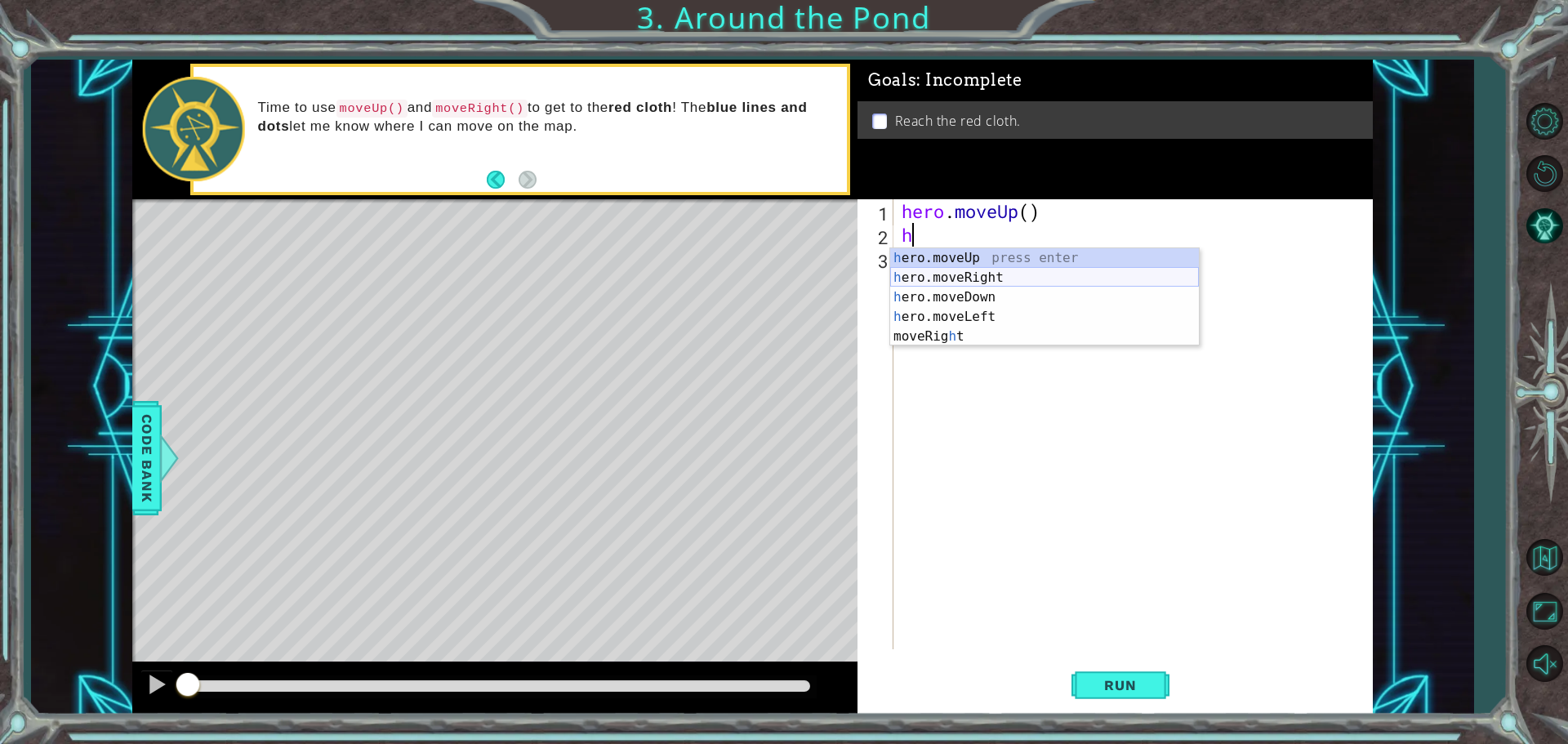
click at [986, 275] on div "h ero.moveUp press enter h ero.moveRight press enter h ero.moveDown press enter…" at bounding box center [1045, 317] width 309 height 137
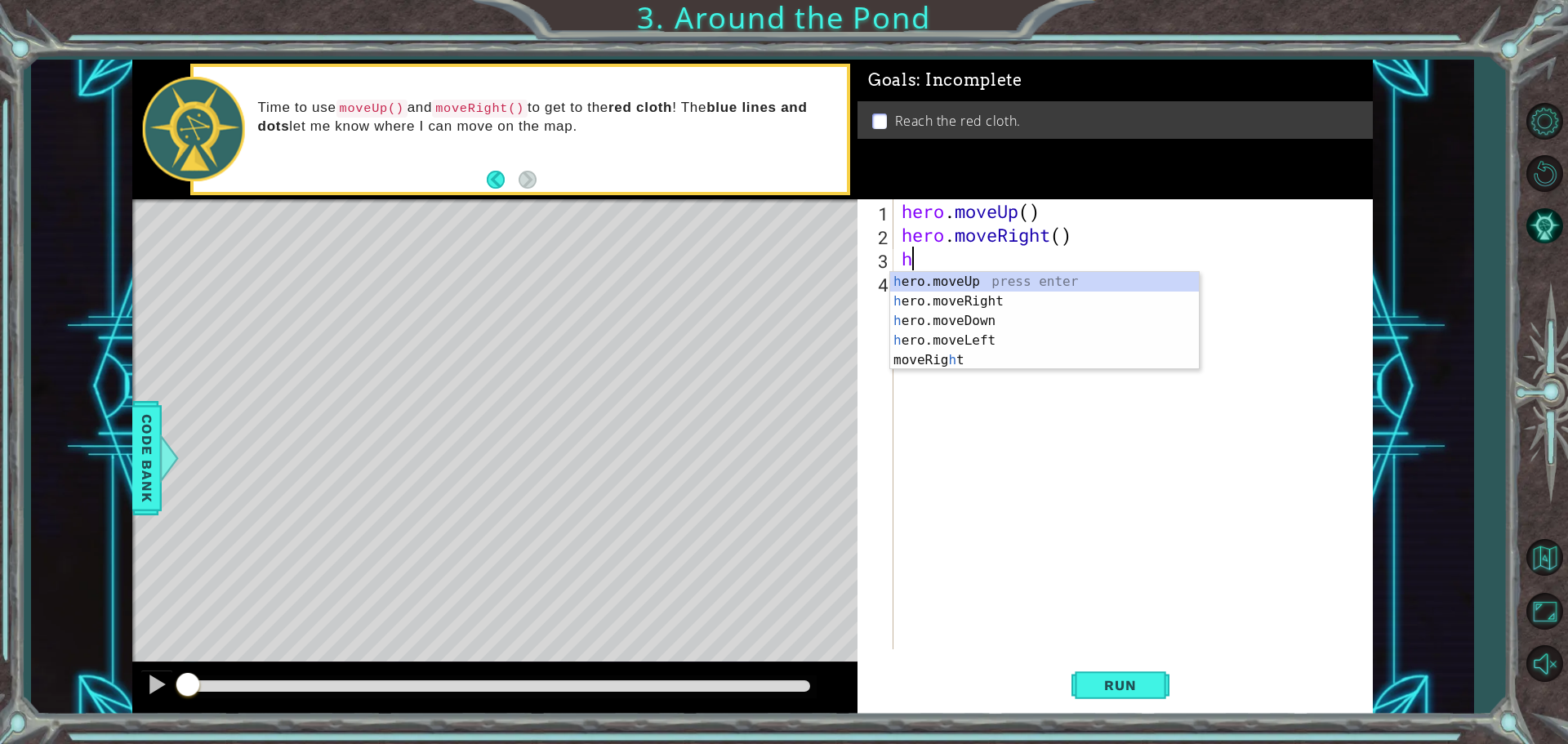
type textarea "he"
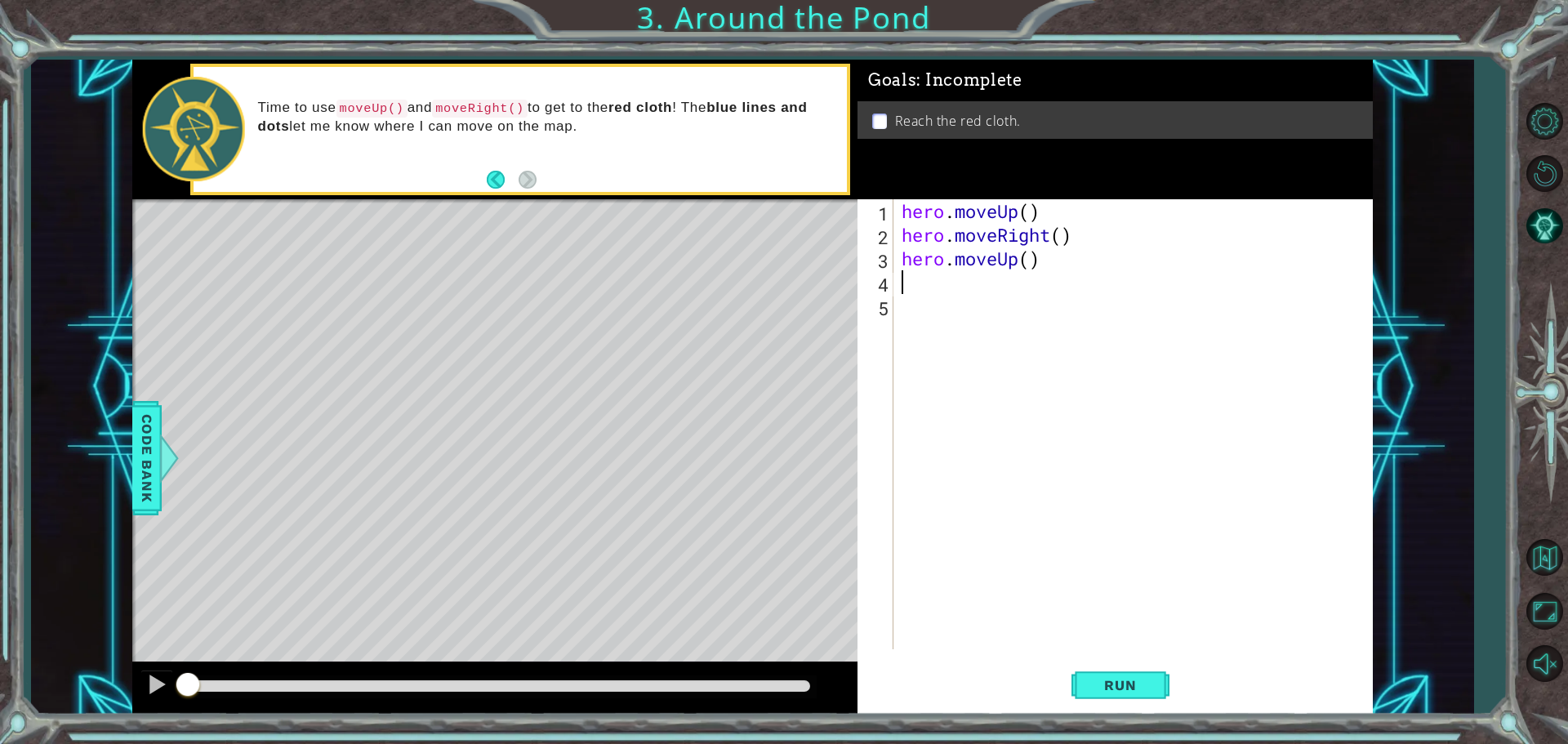
type textarea "h"
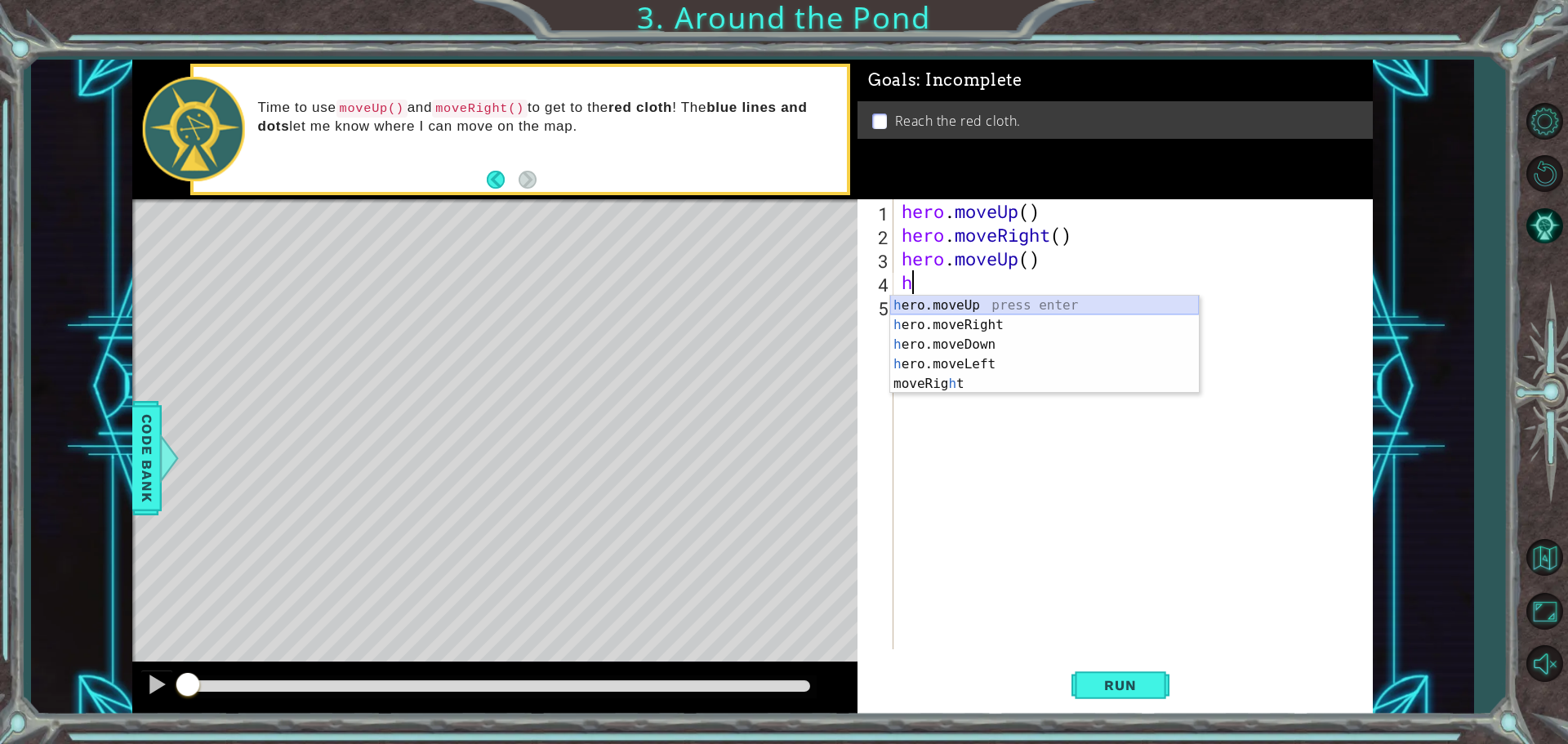
click at [953, 309] on div "h ero.moveUp press enter h ero.moveRight press enter h ero.moveDown press enter…" at bounding box center [1045, 364] width 309 height 137
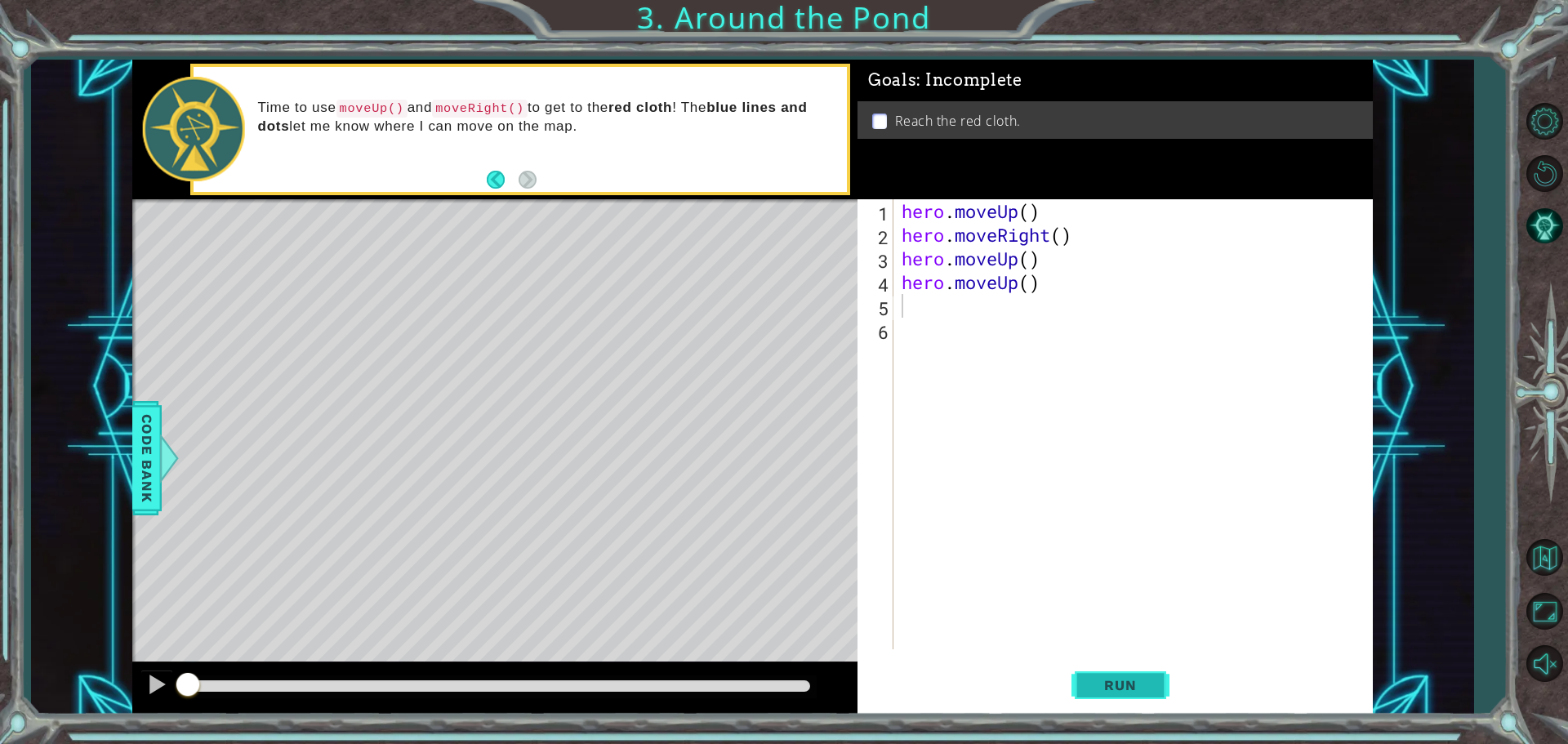
click at [1134, 682] on span "Run" at bounding box center [1120, 685] width 64 height 16
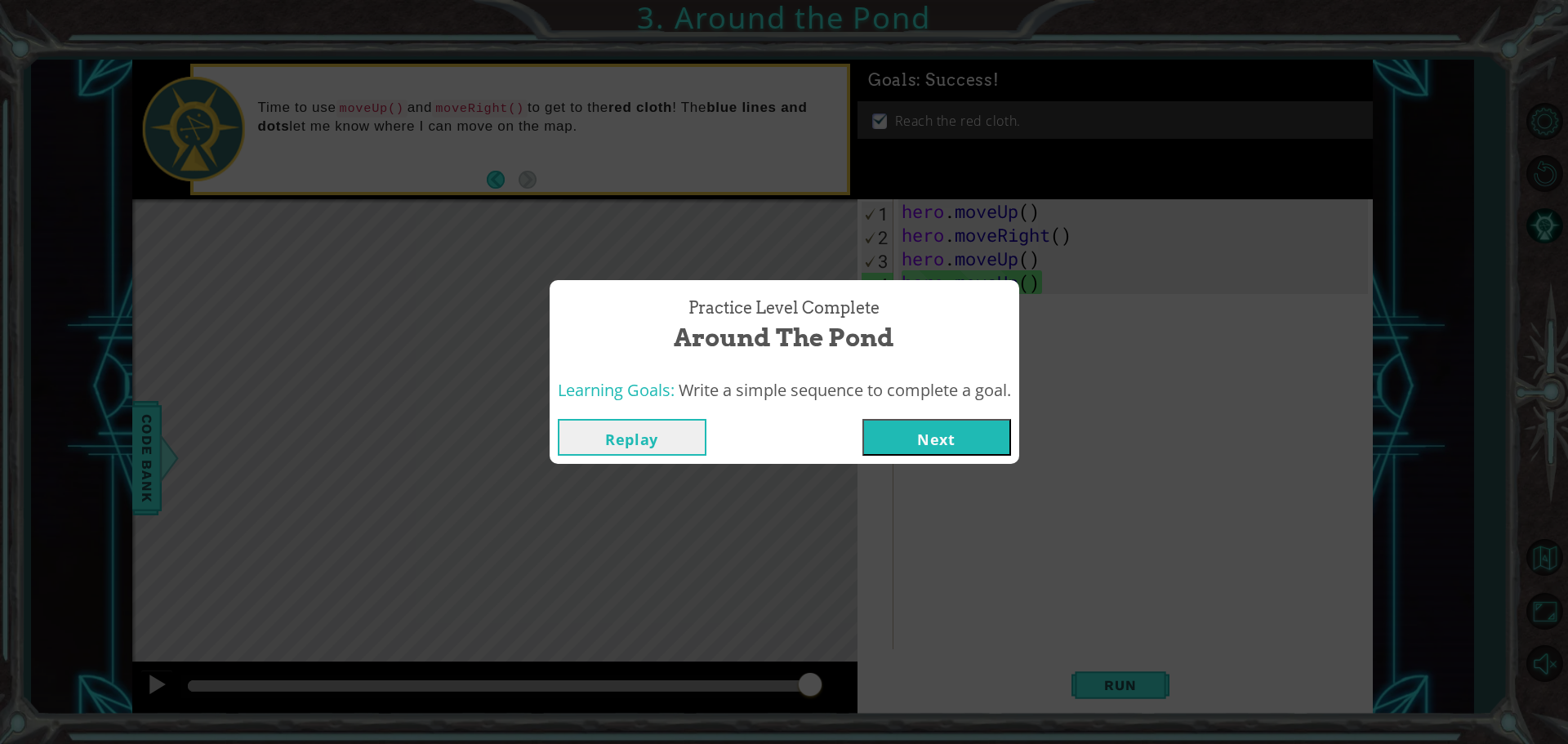
click at [913, 438] on button "Next" at bounding box center [937, 437] width 149 height 36
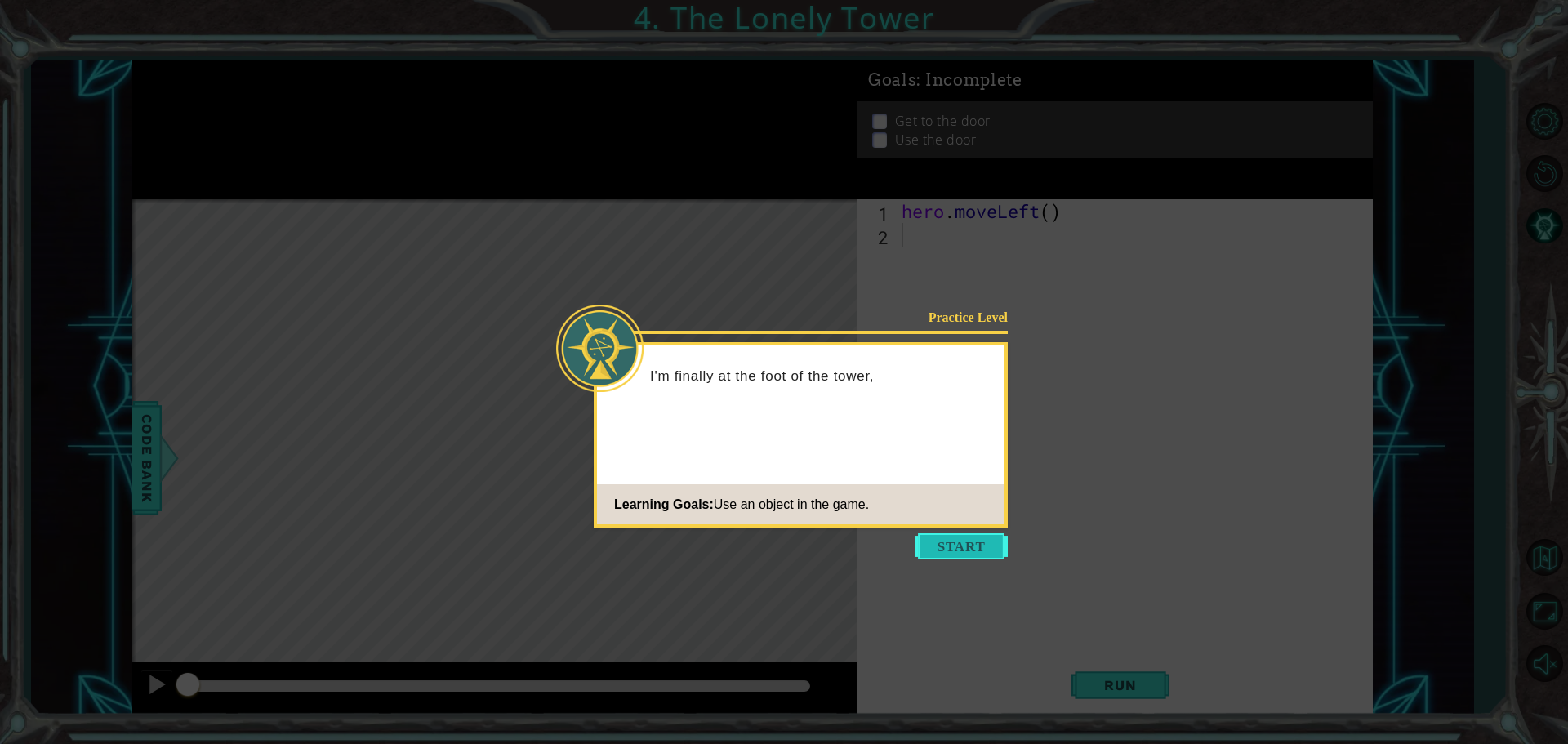
click at [958, 537] on button "Start" at bounding box center [962, 546] width 93 height 26
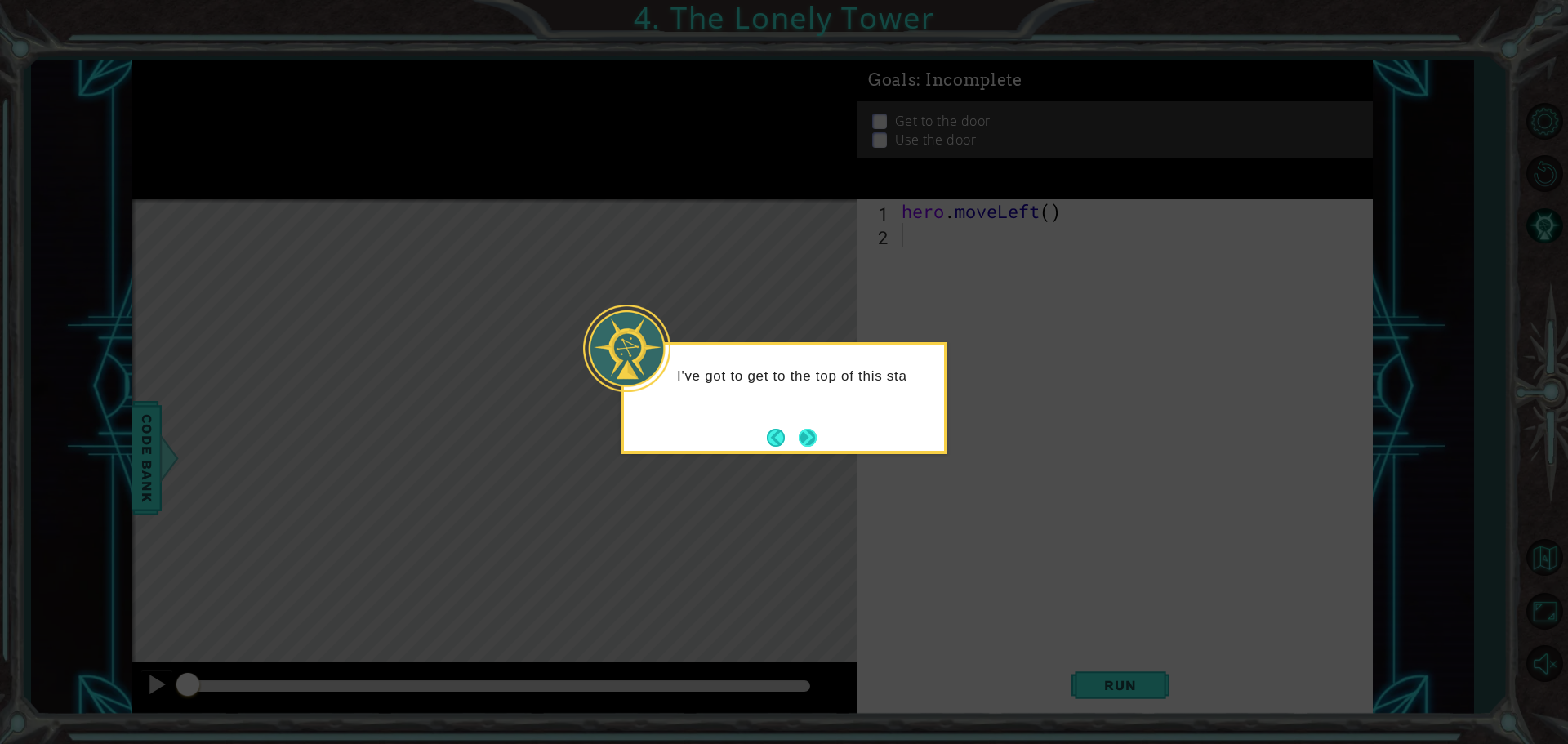
click at [809, 442] on button "Next" at bounding box center [808, 437] width 18 height 18
click at [809, 441] on button "Next" at bounding box center [808, 438] width 19 height 19
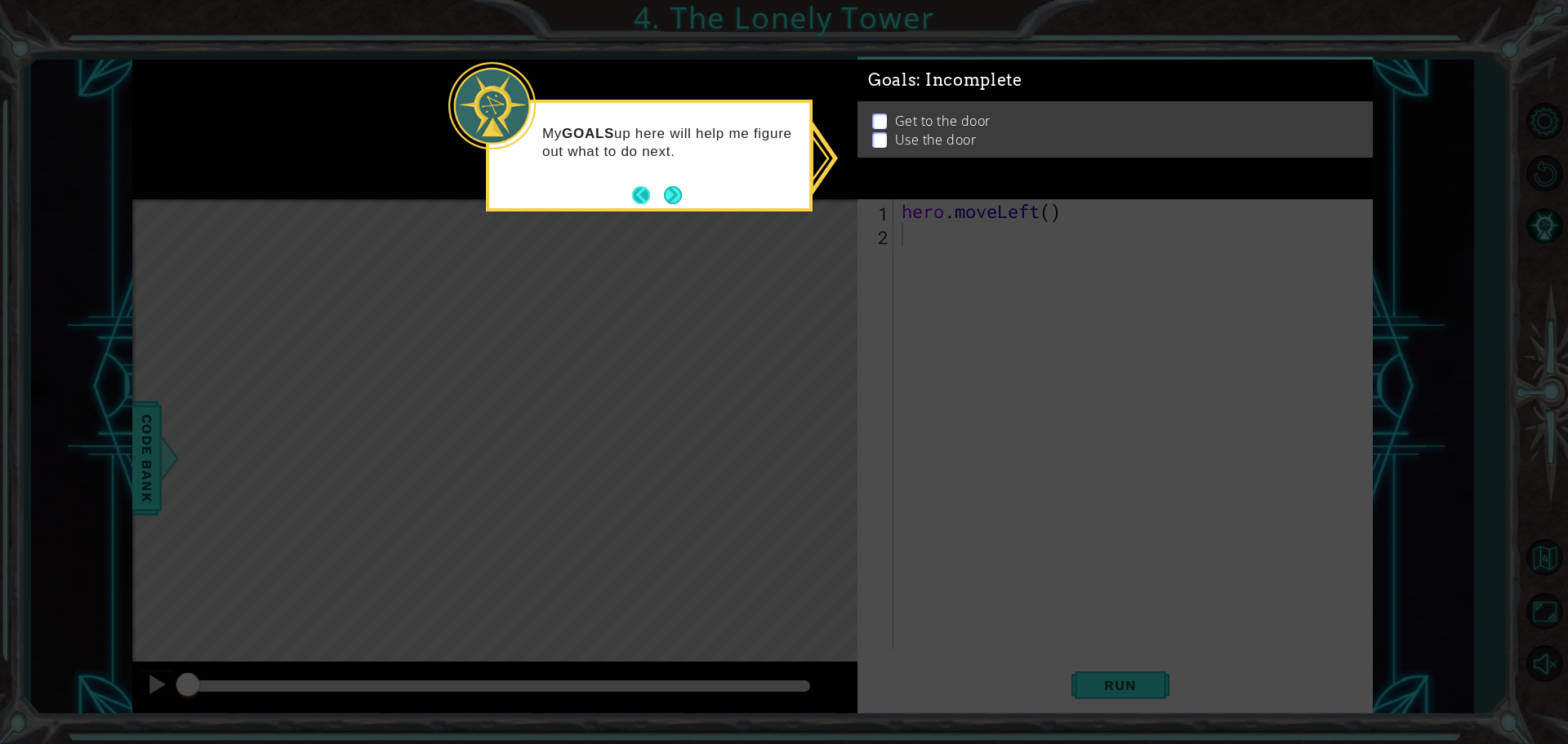
click at [647, 195] on button "Back" at bounding box center [649, 195] width 32 height 18
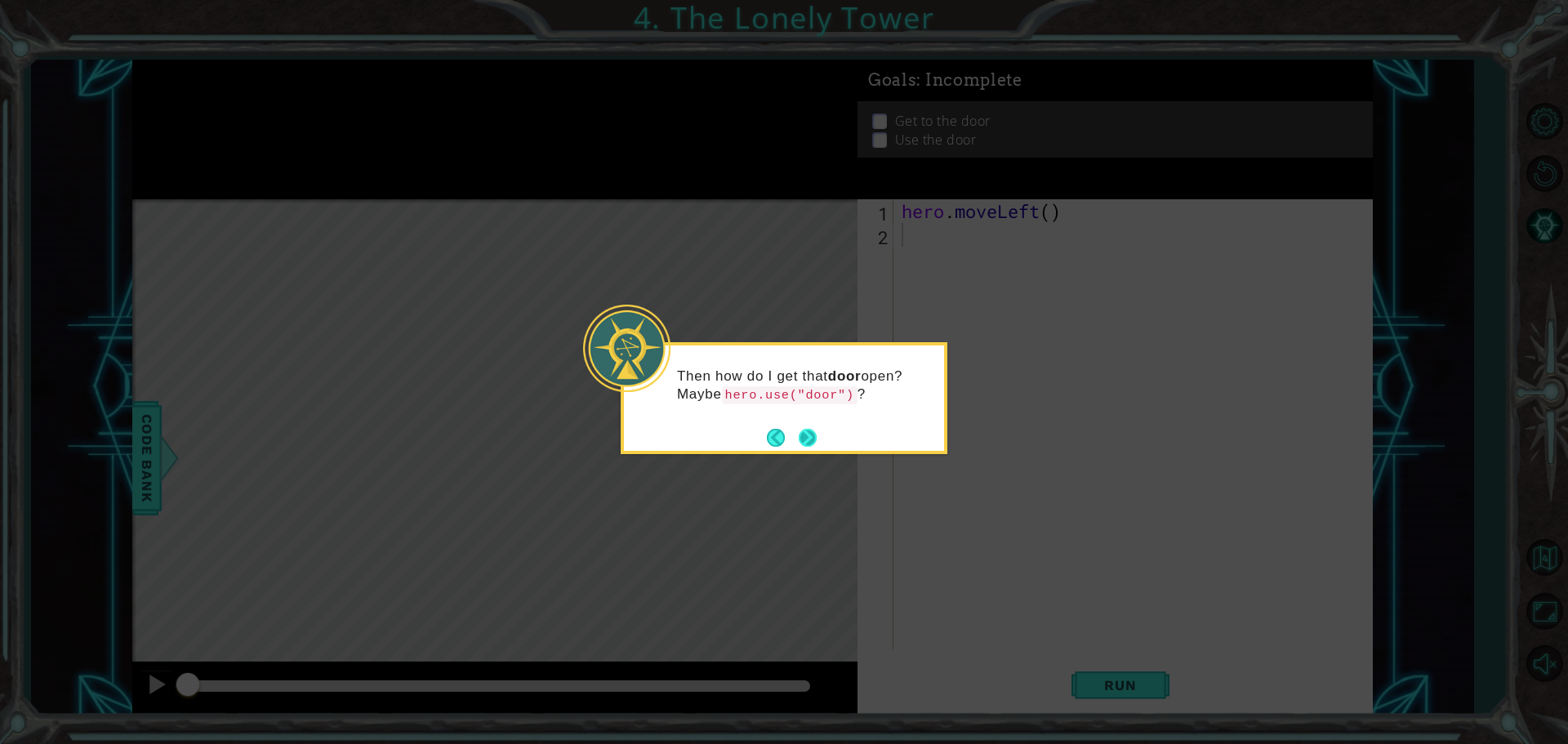
click at [801, 433] on button "Next" at bounding box center [809, 438] width 19 height 19
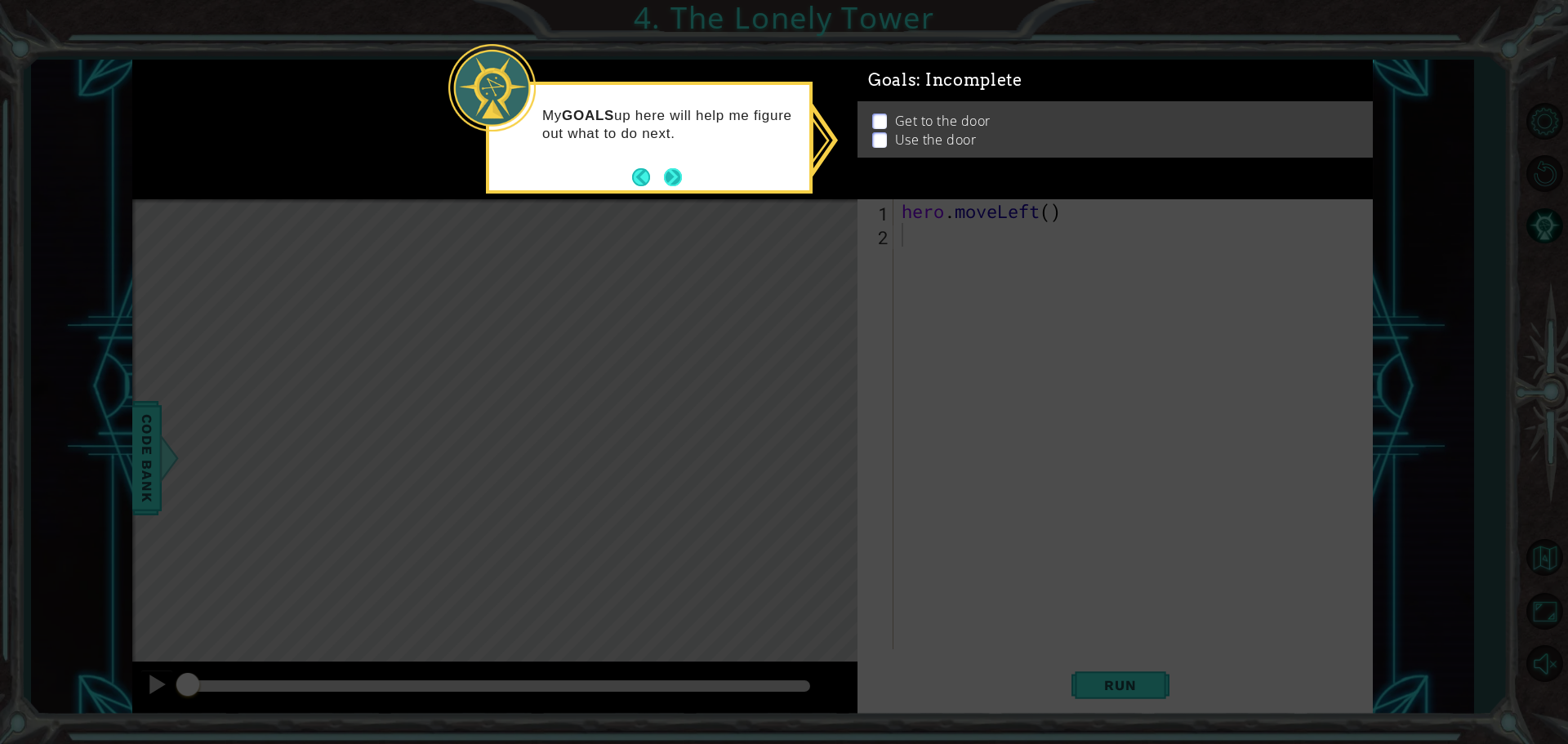
click at [683, 172] on button "Next" at bounding box center [673, 177] width 19 height 19
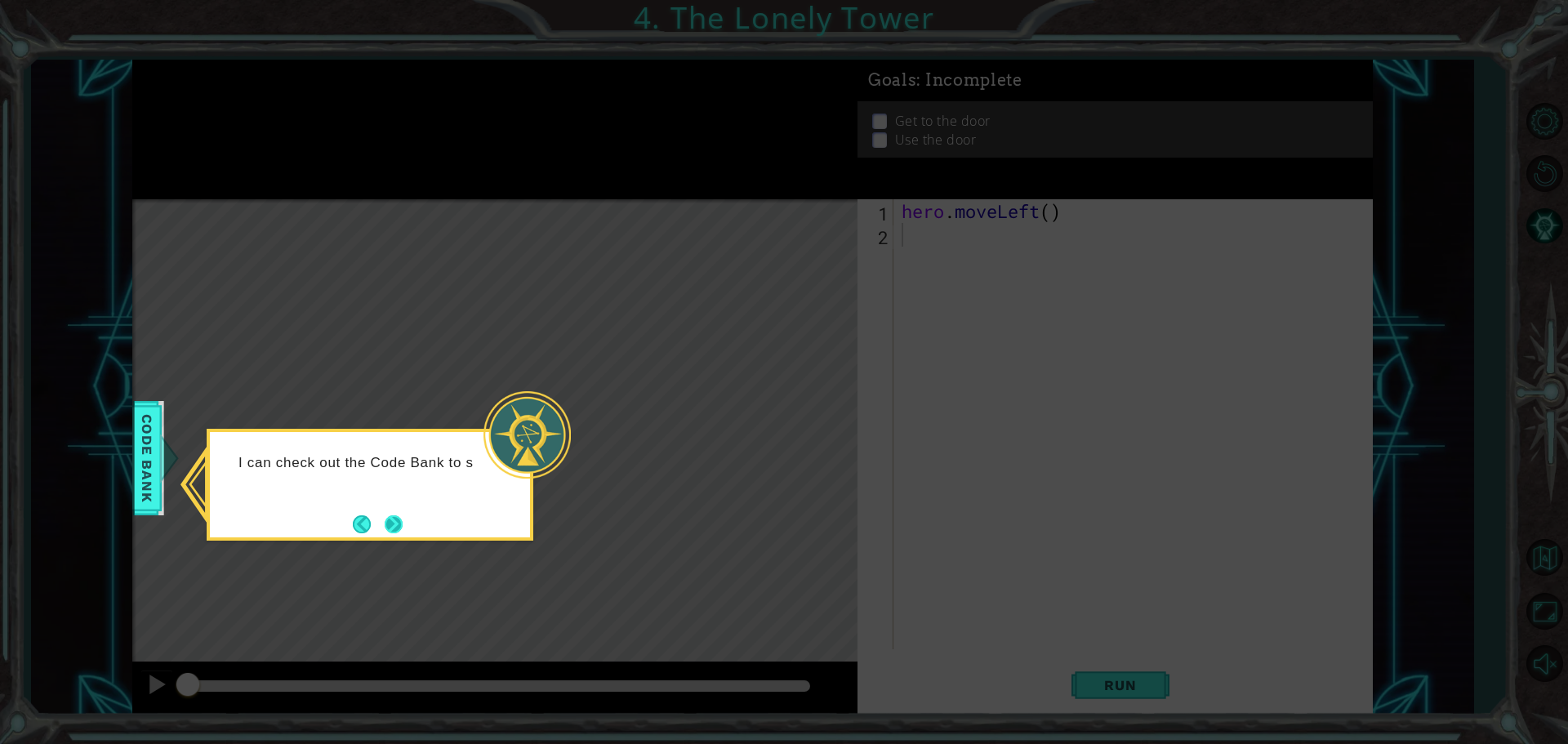
click at [395, 528] on button "Next" at bounding box center [393, 524] width 18 height 18
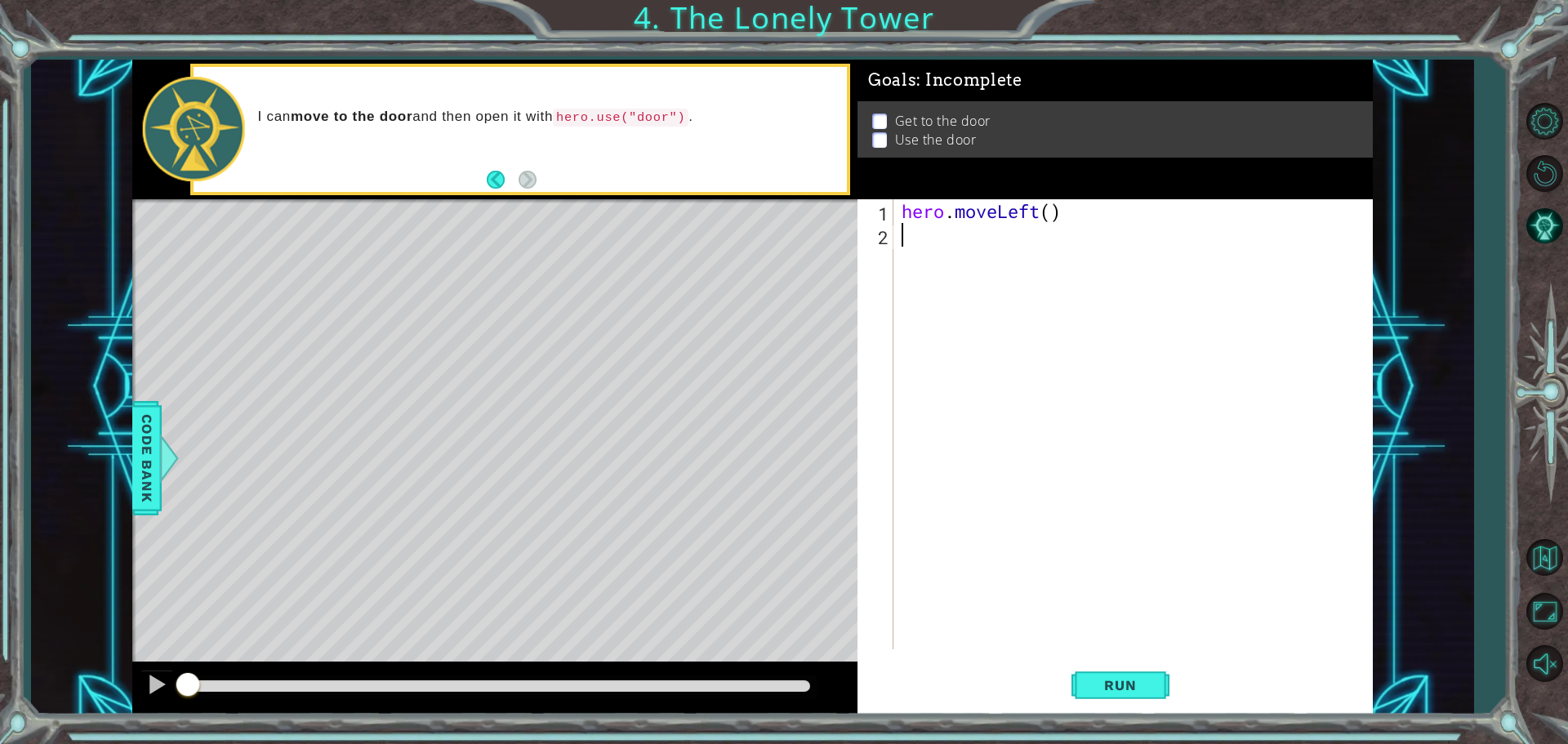
click at [906, 245] on div "hero . moveLeft ( )" at bounding box center [1137, 448] width 478 height 498
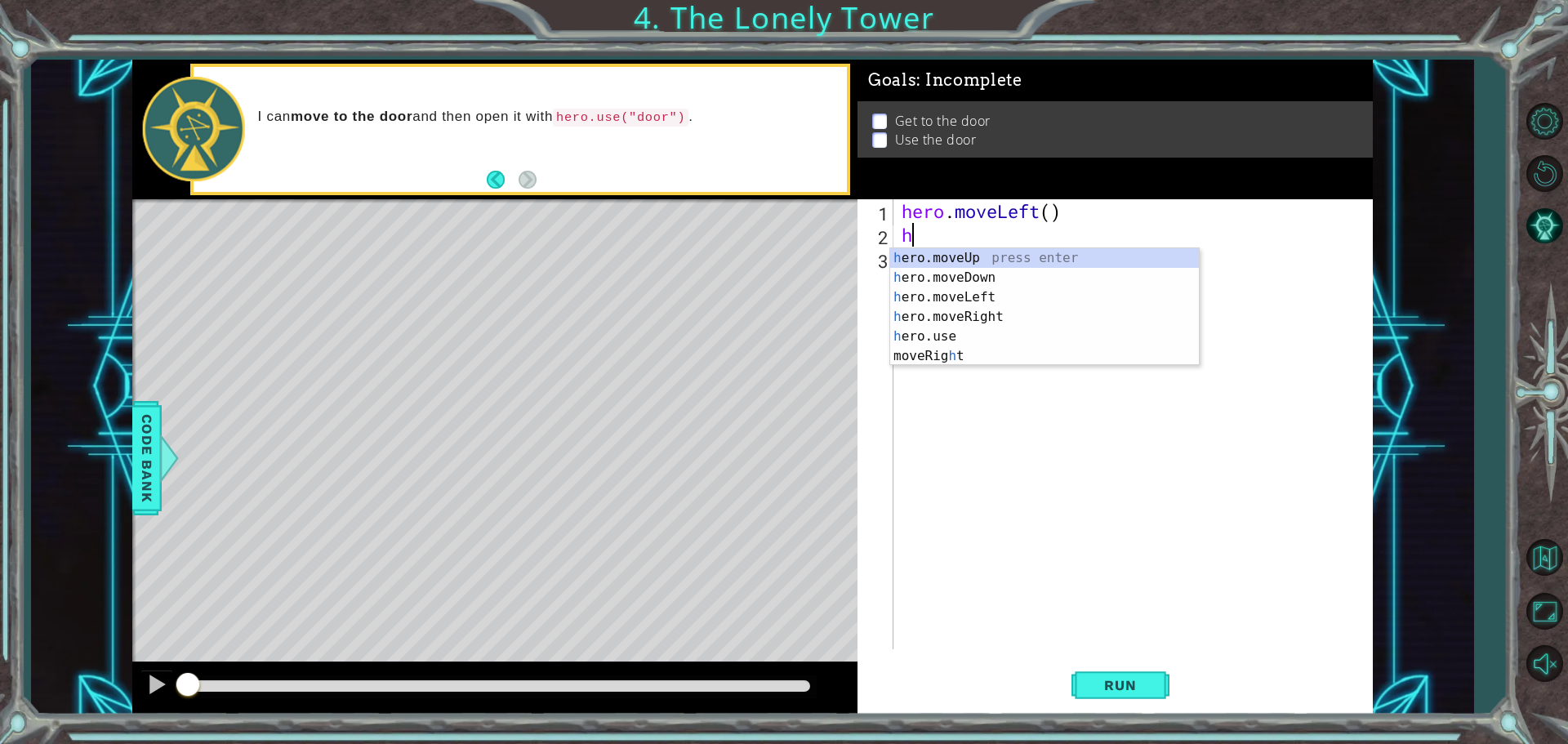
type textarea "he"
click at [922, 262] on div "he ro.moveUp press enter he ro.moveDown press enter he ro.moveLeft press enter …" at bounding box center [1045, 317] width 309 height 137
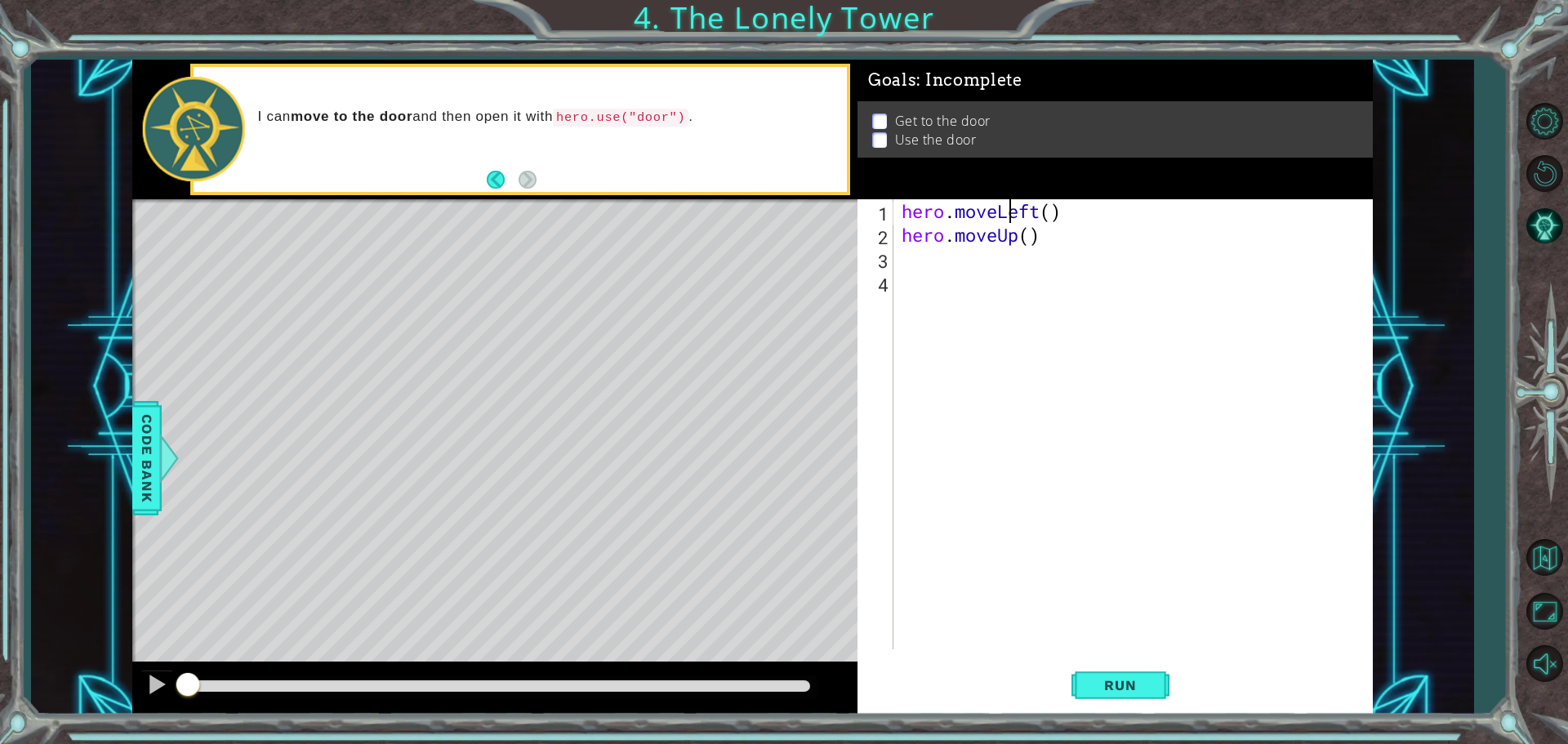
click at [1008, 210] on div "hero . moveLeft ( ) hero . moveUp ( )" at bounding box center [1137, 448] width 478 height 498
click at [1039, 213] on div "hero . moveLeft ( ) hero . moveUp ( )" at bounding box center [1137, 448] width 478 height 498
drag, startPoint x: 1039, startPoint y: 213, endPoint x: 839, endPoint y: 218, distance: 200.1
click at [839, 218] on div "1 ההההההההההההההההההההההההההההההההההההההההההההההההההההההההההההההההההההההההההההה…" at bounding box center [752, 387] width 1240 height 655
drag, startPoint x: 945, startPoint y: 183, endPoint x: 942, endPoint y: 199, distance: 16.3
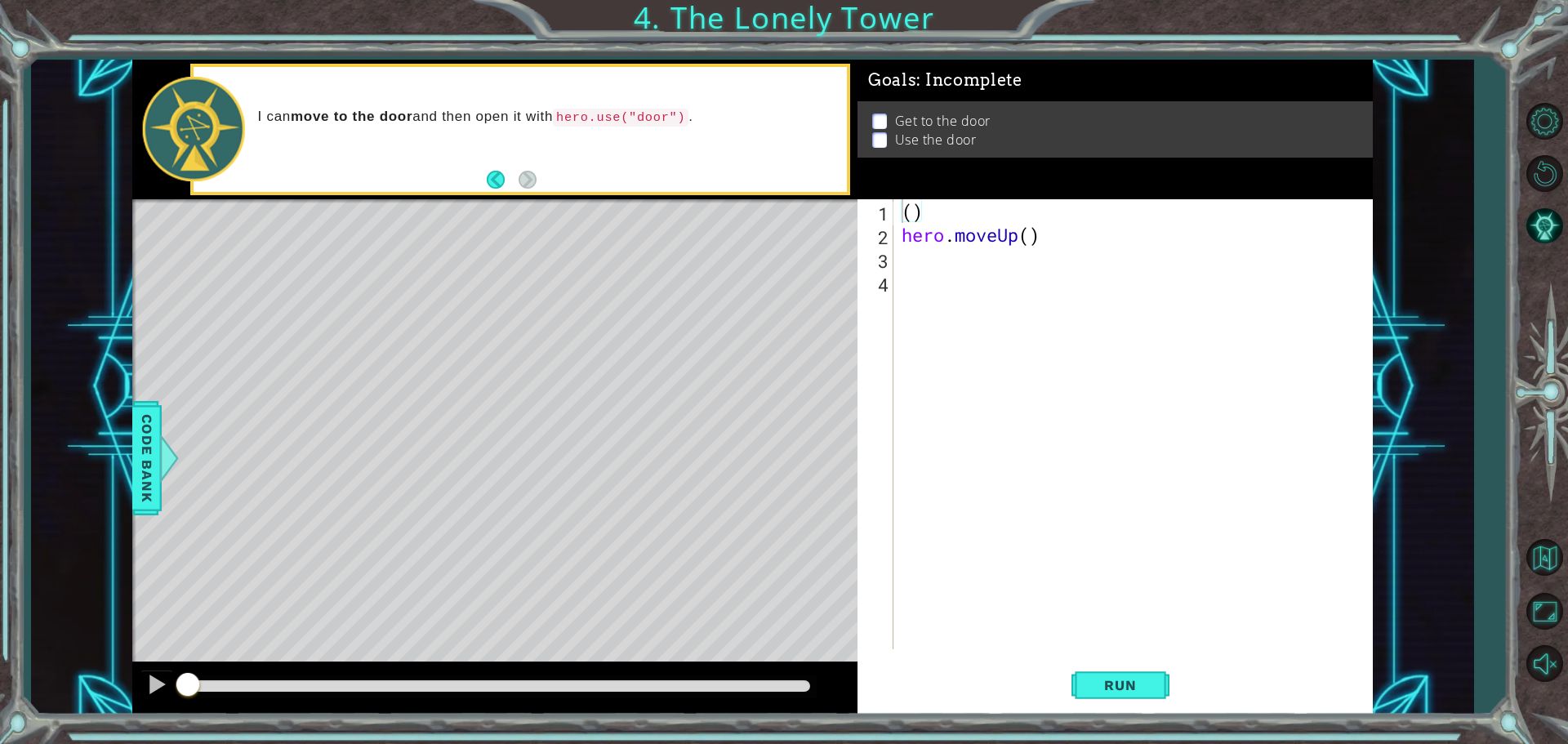
click at [944, 194] on div "Goals : Incomplete Get to the door Use the door" at bounding box center [1115, 134] width 516 height 140
click at [942, 199] on div "( ) hero . moveUp ( )" at bounding box center [1137, 448] width 478 height 498
type textarea "("
click at [892, 208] on div "1" at bounding box center [877, 213] width 33 height 24
type textarea "hero.moveUp()"
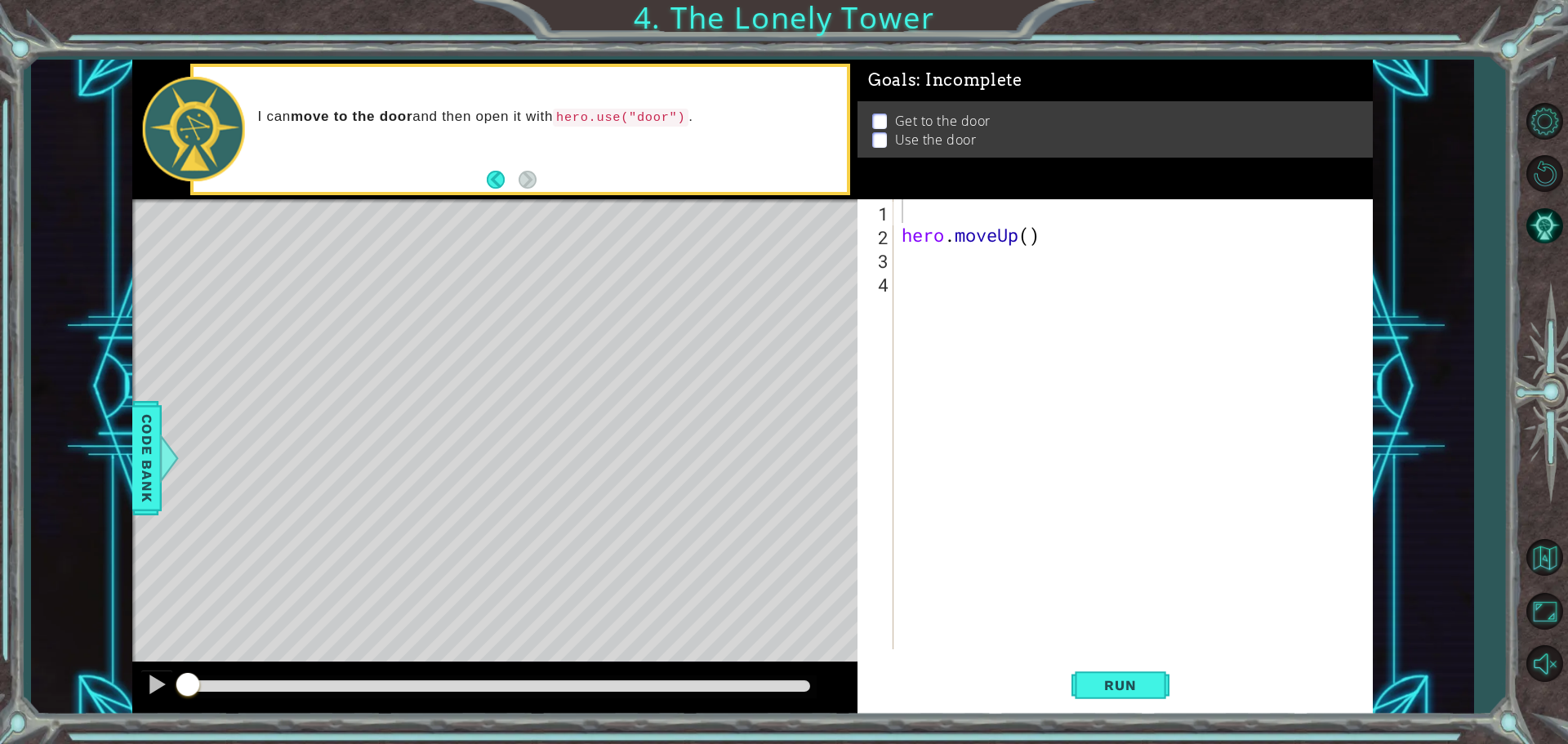
click at [893, 236] on div "1 2 3 4 hero . moveUp ( ) ההההההההההההההההההההההההההההההההההההההההההההההההההההה…" at bounding box center [1113, 424] width 511 height 450
click at [904, 237] on div "hero . moveUp ( )" at bounding box center [1137, 448] width 478 height 498
type textarea "hero.moveUp()"
click at [932, 246] on div "hero . moveUp ( )" at bounding box center [1137, 448] width 478 height 498
click at [892, 222] on div "1" at bounding box center [877, 213] width 33 height 24
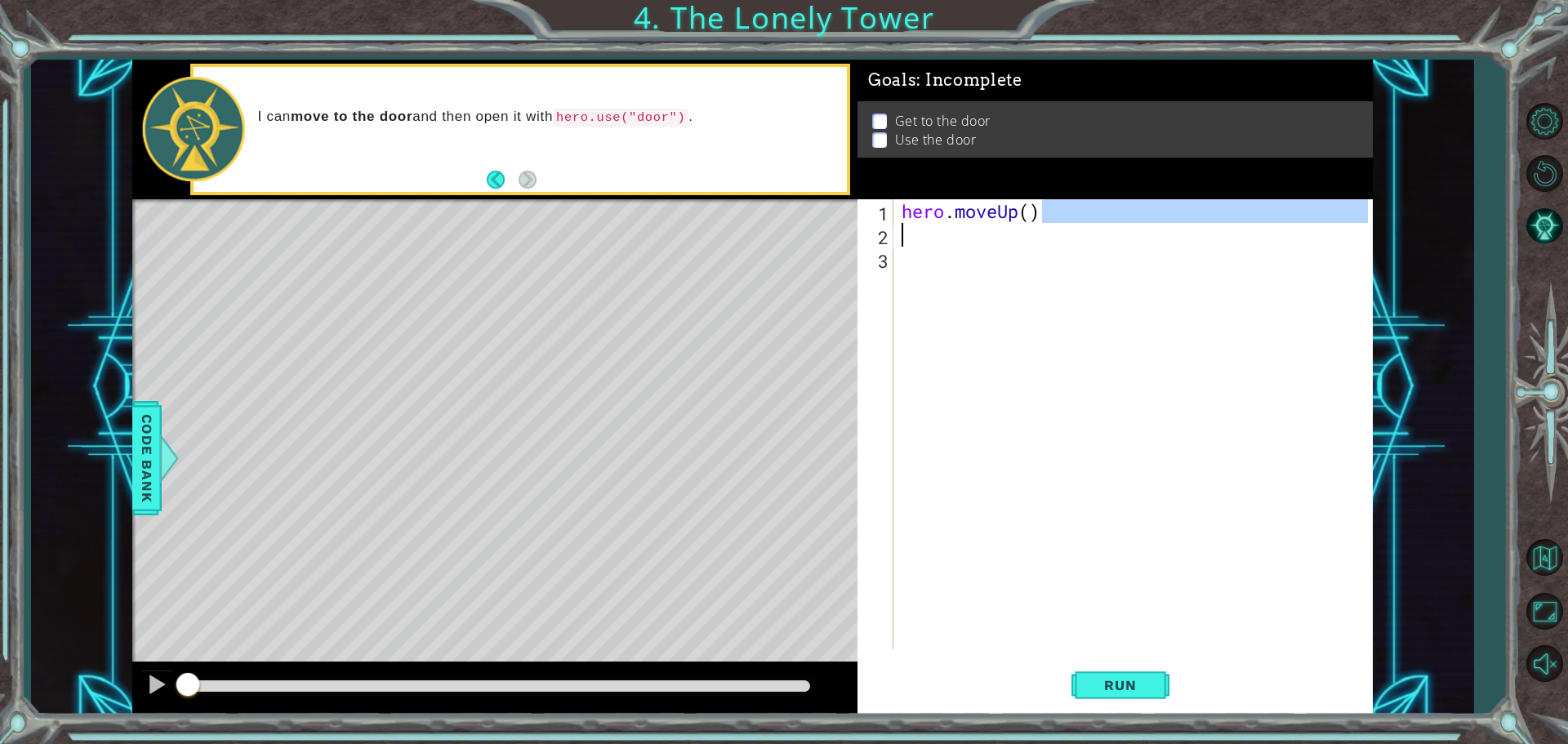
drag, startPoint x: 1047, startPoint y: 208, endPoint x: 796, endPoint y: 225, distance: 251.6
click at [796, 225] on div "1 ההההההההההההההההההההההההההההההההההההההההההההההההההההההההההההההההההההההההההההה…" at bounding box center [752, 387] width 1240 height 655
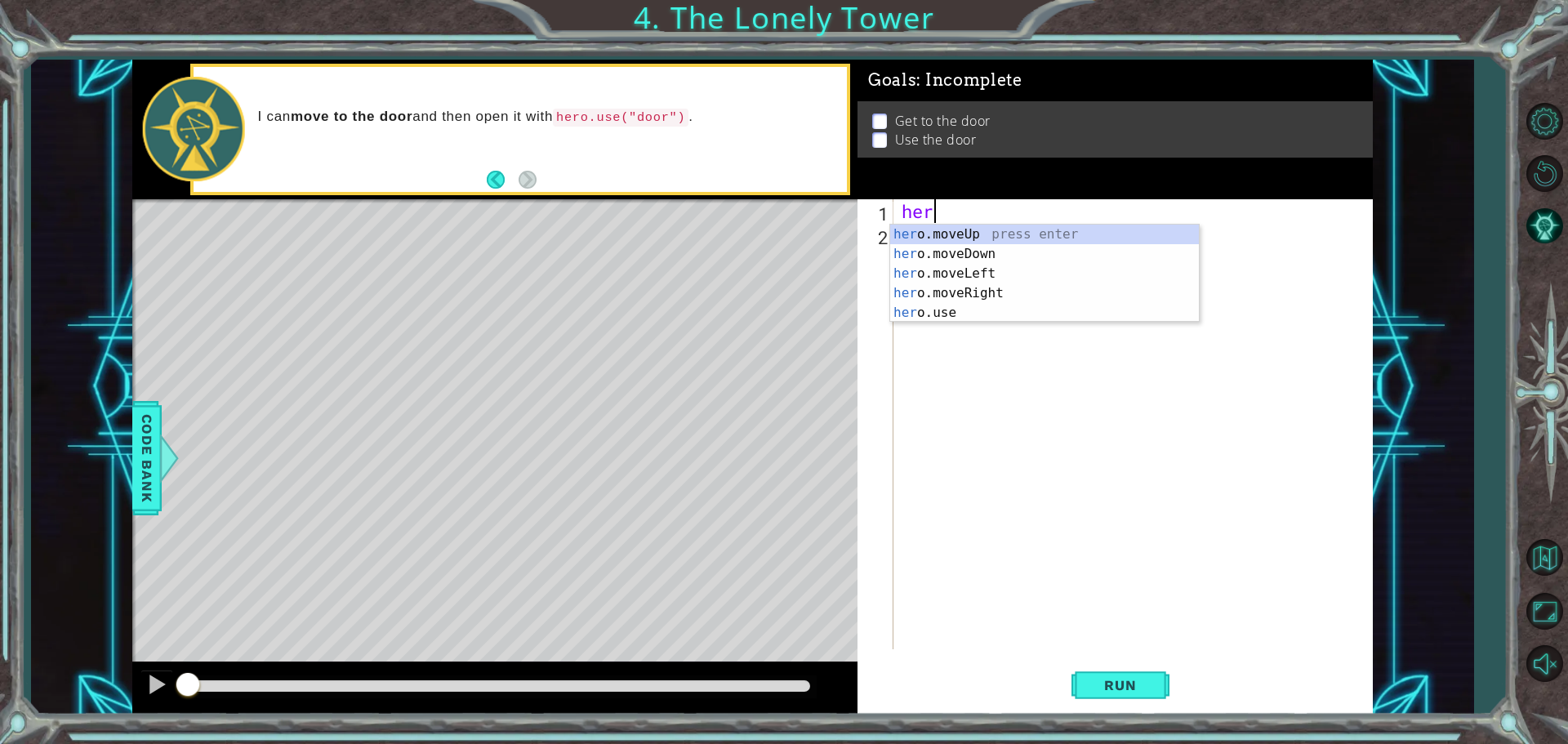
type textarea "h"
click at [1020, 236] on div "h ero.moveUp press enter h ero.moveDown press enter h ero.moveLeft press enter …" at bounding box center [1045, 302] width 309 height 157
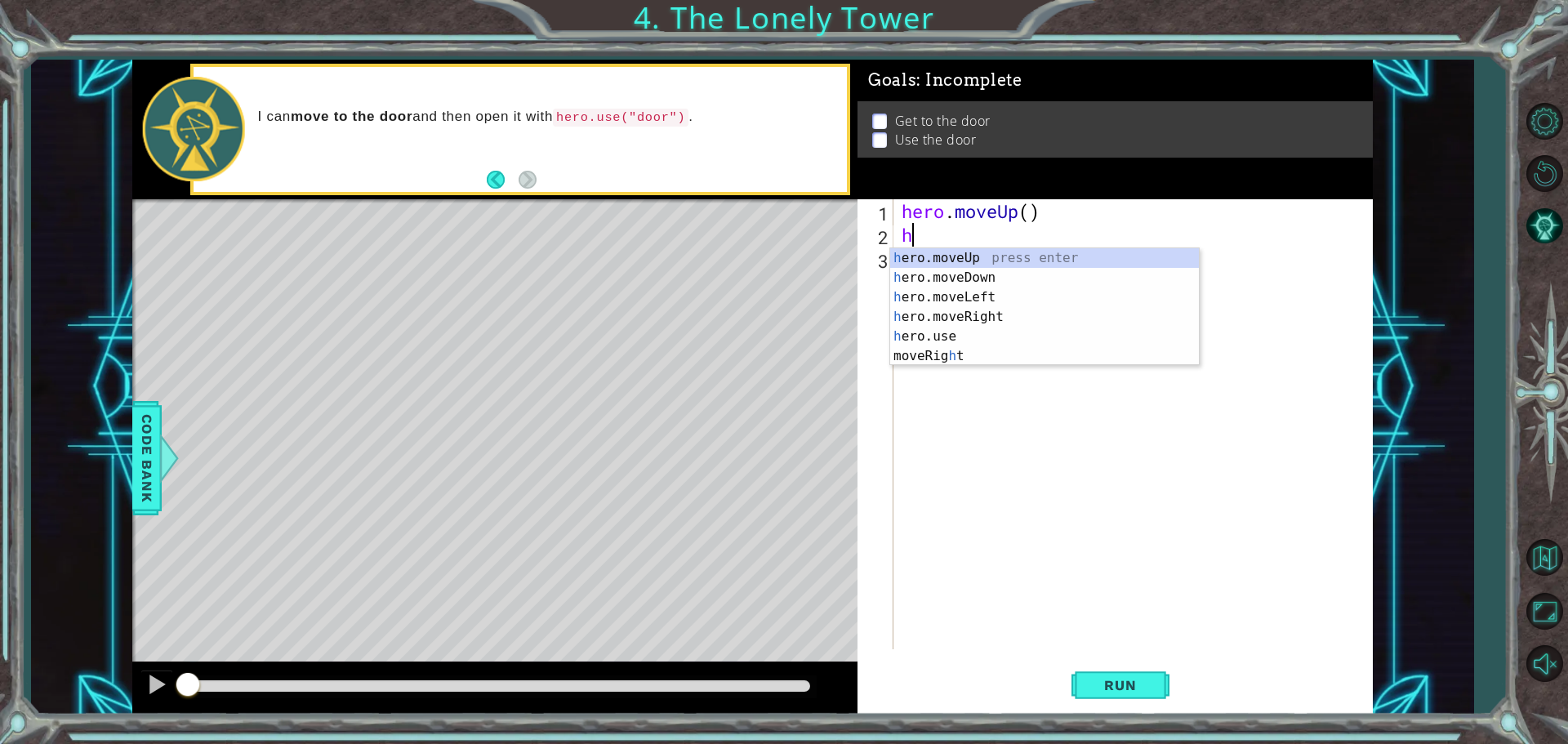
type textarea "he"
click at [931, 251] on div "he ro.moveUp press enter he ro.moveDown press enter he ro.moveLeft press enter …" at bounding box center [1045, 317] width 309 height 137
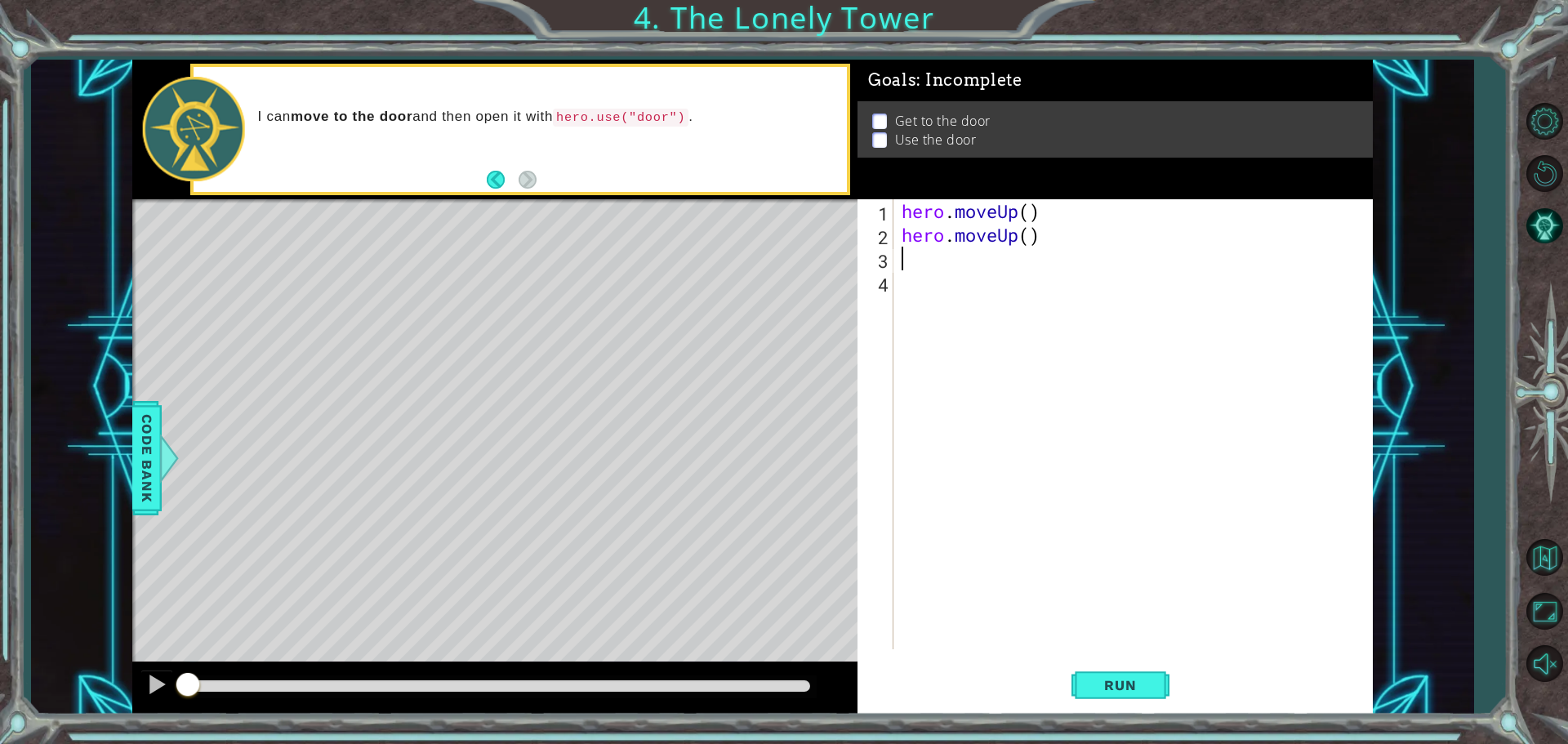
type textarea "he"
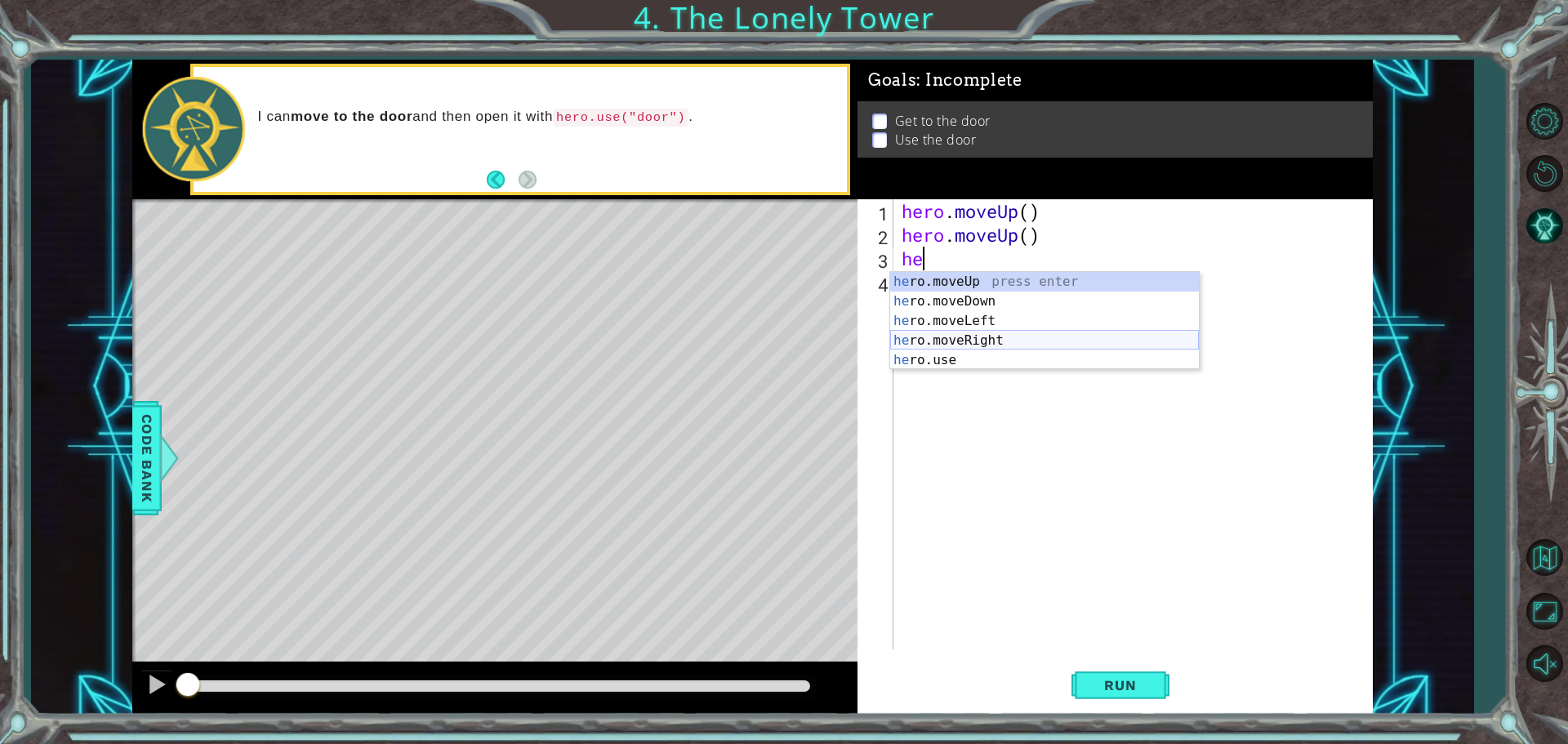
click at [921, 342] on div "he ro.moveUp press enter he ro.moveDown press enter he ro.moveLeft press enter …" at bounding box center [1045, 340] width 309 height 137
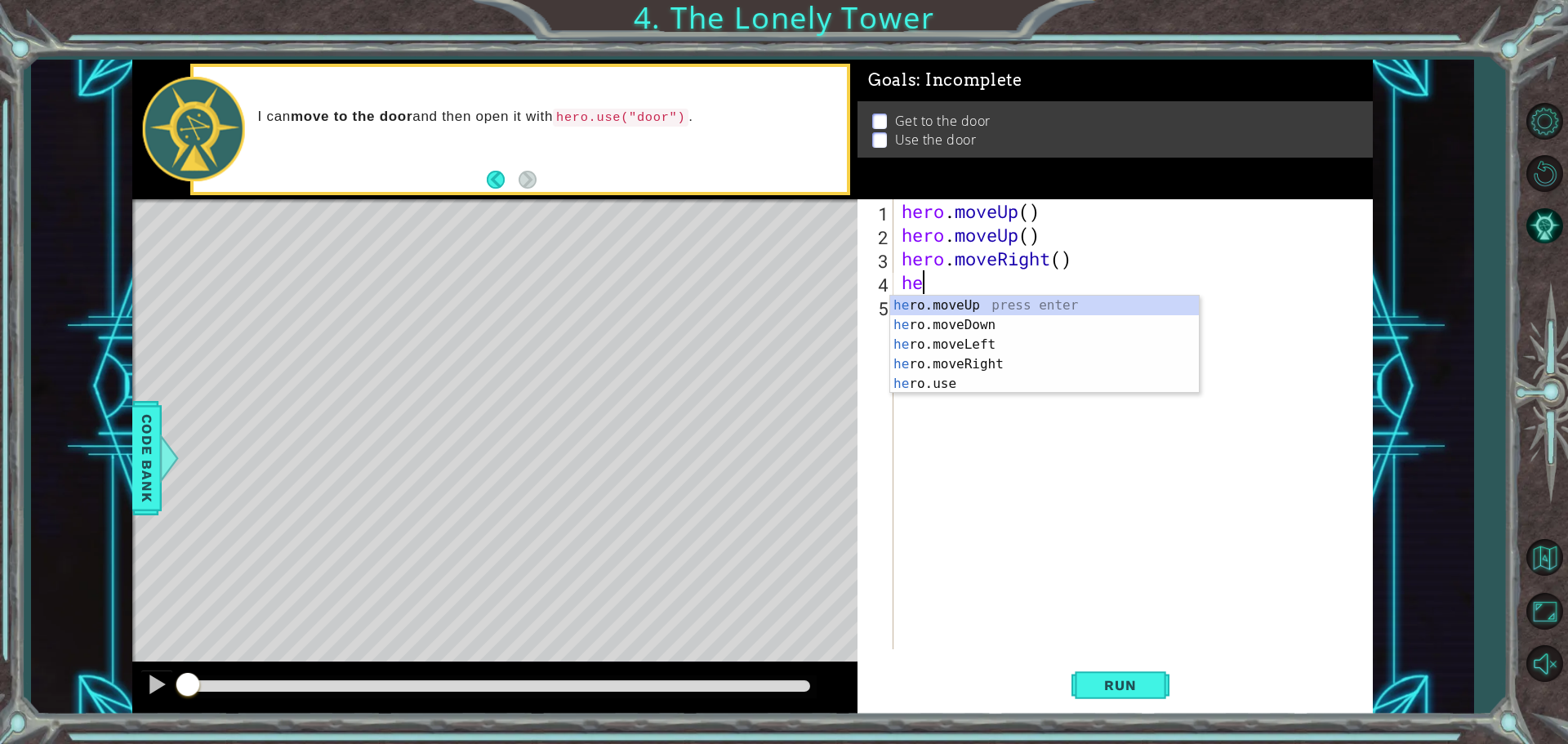
type textarea "her"
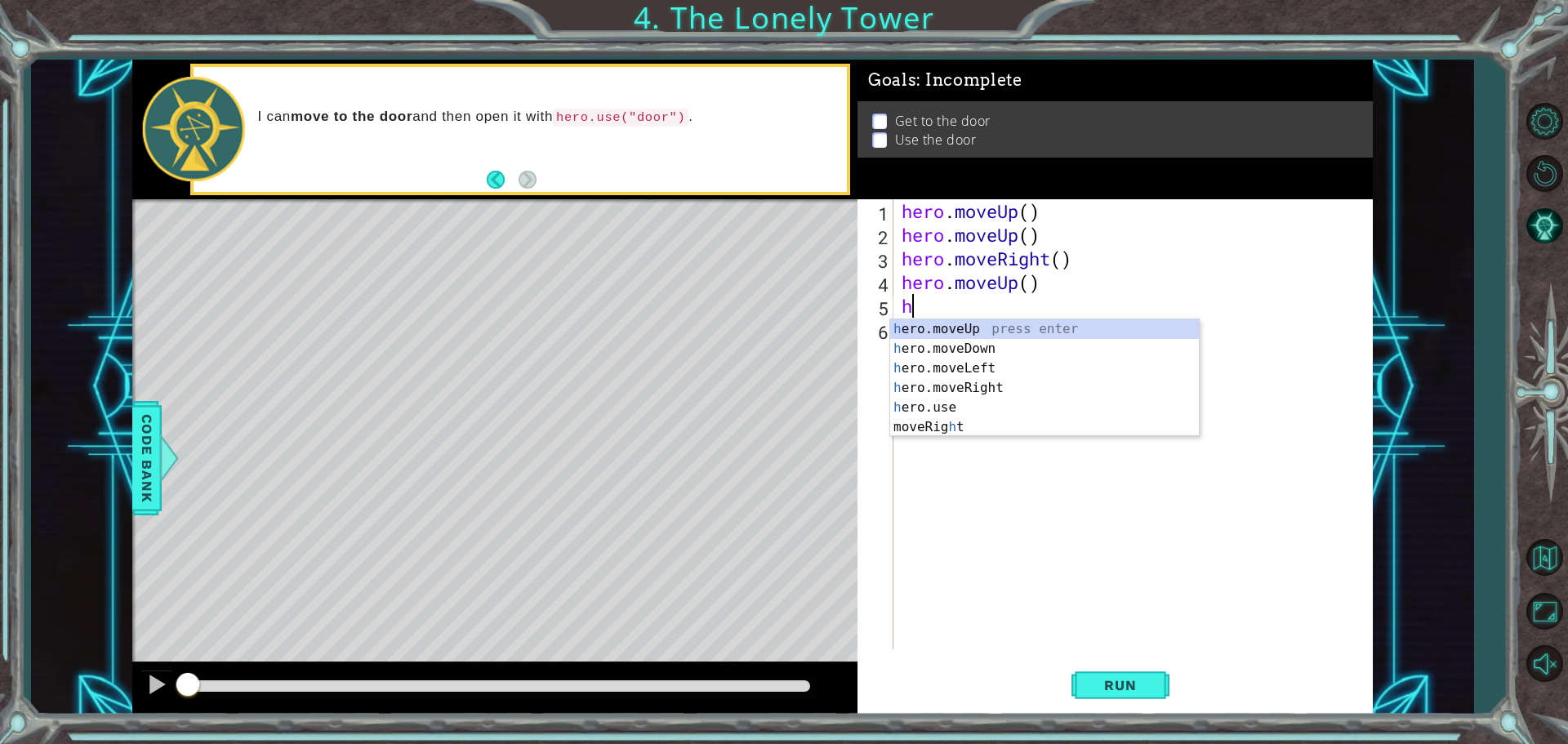
type textarea "he"
click at [942, 362] on div "he ro.moveUp press enter he ro.moveDown press enter he ro.moveLeft press enter …" at bounding box center [1045, 388] width 309 height 137
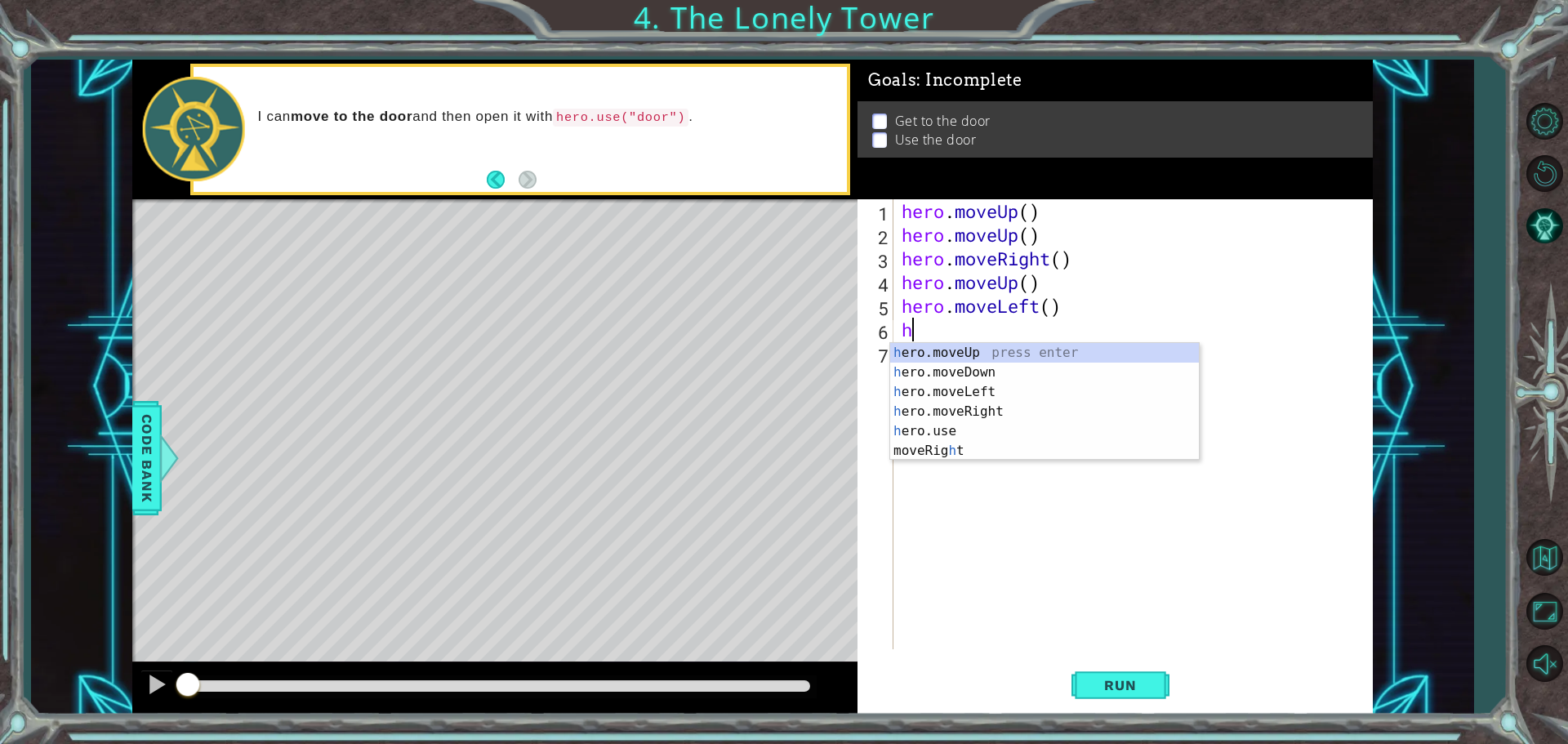
type textarea "he"
click at [961, 343] on div "he ro.moveUp press enter he ro.moveDown press enter he ro.moveLeft press enter …" at bounding box center [1045, 411] width 309 height 137
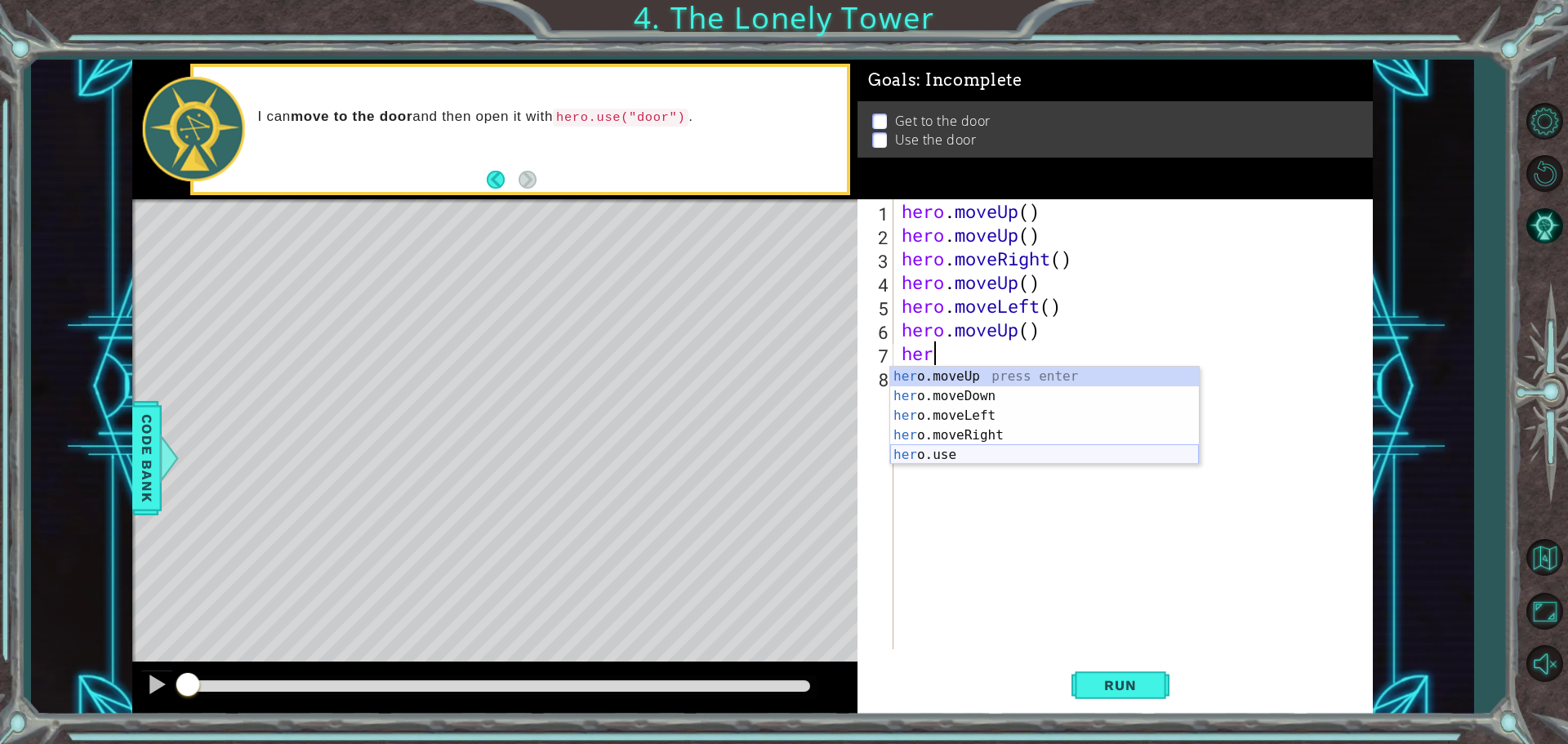
click at [942, 460] on div "her o.moveUp press enter her o.moveDown press enter her o.moveLeft press enter …" at bounding box center [1045, 435] width 309 height 137
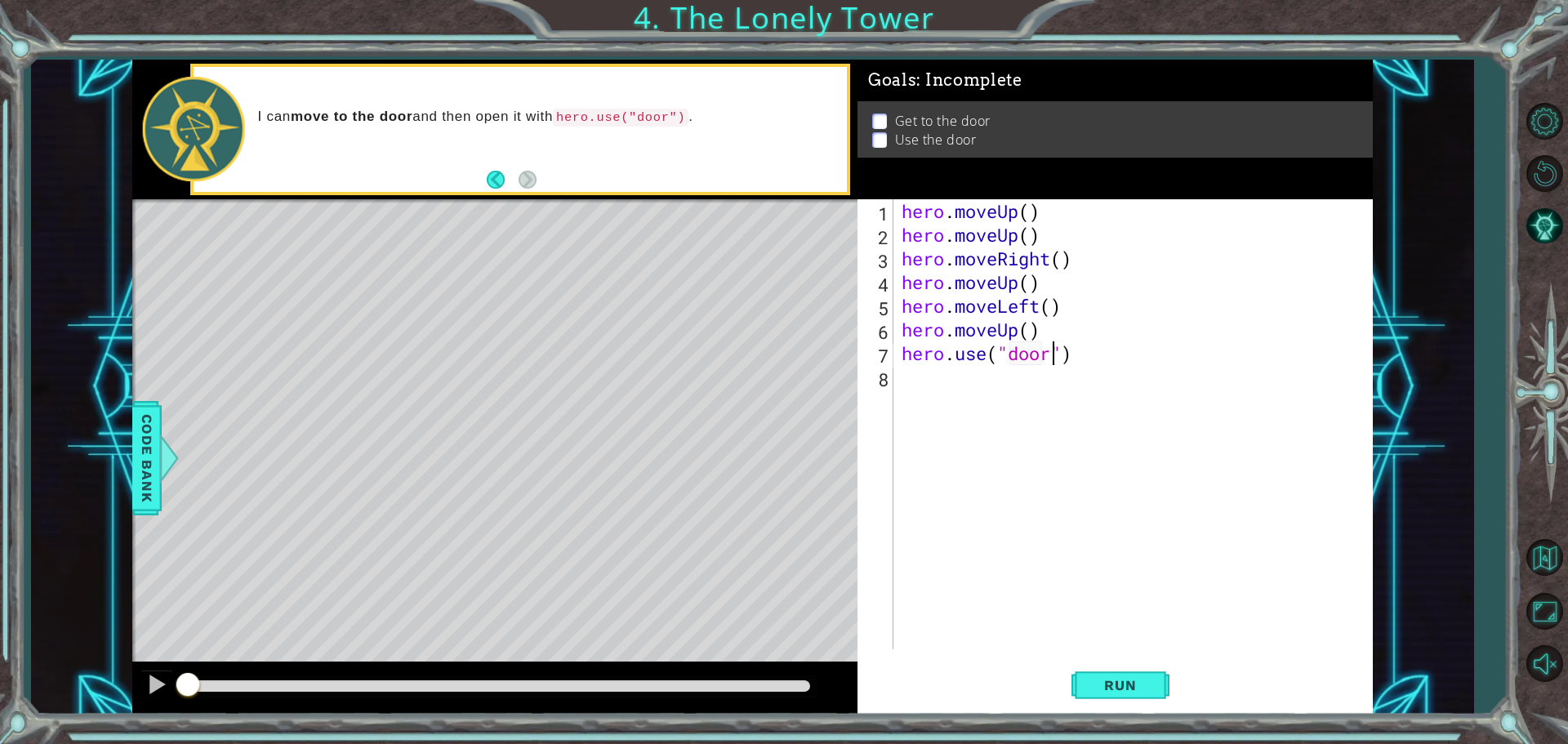
scroll to position [0, 7]
click at [1127, 692] on span "Run" at bounding box center [1120, 685] width 64 height 16
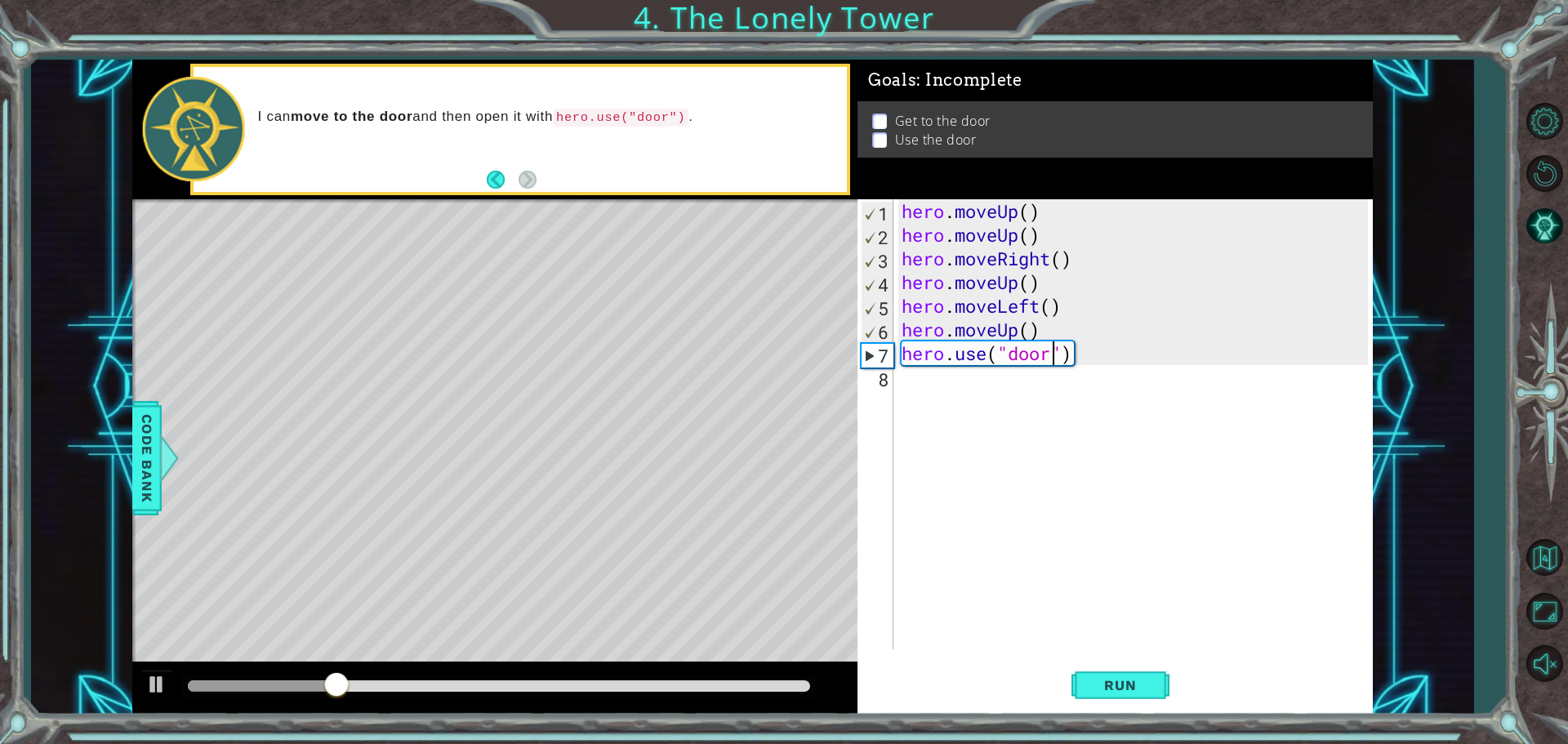
click at [1063, 262] on div "hero . moveUp ( ) hero . moveUp ( ) hero . moveRight ( ) hero . moveUp ( ) hero…" at bounding box center [1137, 448] width 478 height 498
drag, startPoint x: 1064, startPoint y: 259, endPoint x: 1167, endPoint y: 256, distance: 103.0
click at [1168, 255] on div "hero . moveUp ( ) hero . moveUp ( ) hero . moveRight ( ) hero . moveUp ( ) hero…" at bounding box center [1137, 448] width 478 height 498
click at [856, 186] on div "I can move to the door and then open it with hero.use("door") ." at bounding box center [494, 129] width 726 height 140
click at [861, 168] on div "Goals : Incomplete Get to the door Use the door" at bounding box center [1115, 134] width 516 height 140
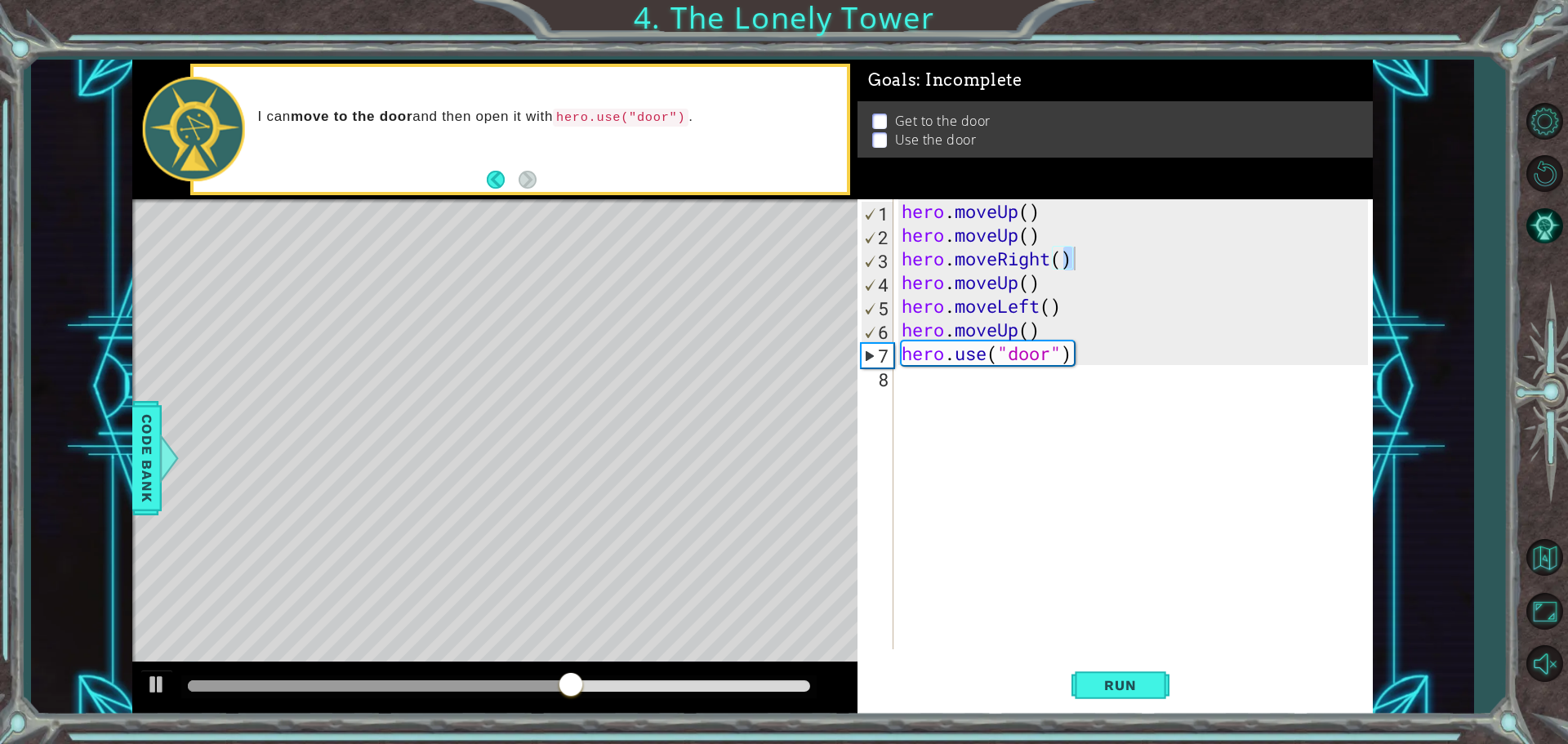
click at [867, 151] on div "Get to the door Use the door" at bounding box center [1115, 141] width 516 height 57
drag, startPoint x: 867, startPoint y: 151, endPoint x: 1121, endPoint y: 696, distance: 601.3
click at [1081, 626] on div "Goals : Incomplete Get to the door Use the door hero.moveRight() 1 2 3 4 5 6 7 …" at bounding box center [1115, 387] width 516 height 655
click at [1106, 679] on span "Run" at bounding box center [1120, 685] width 64 height 16
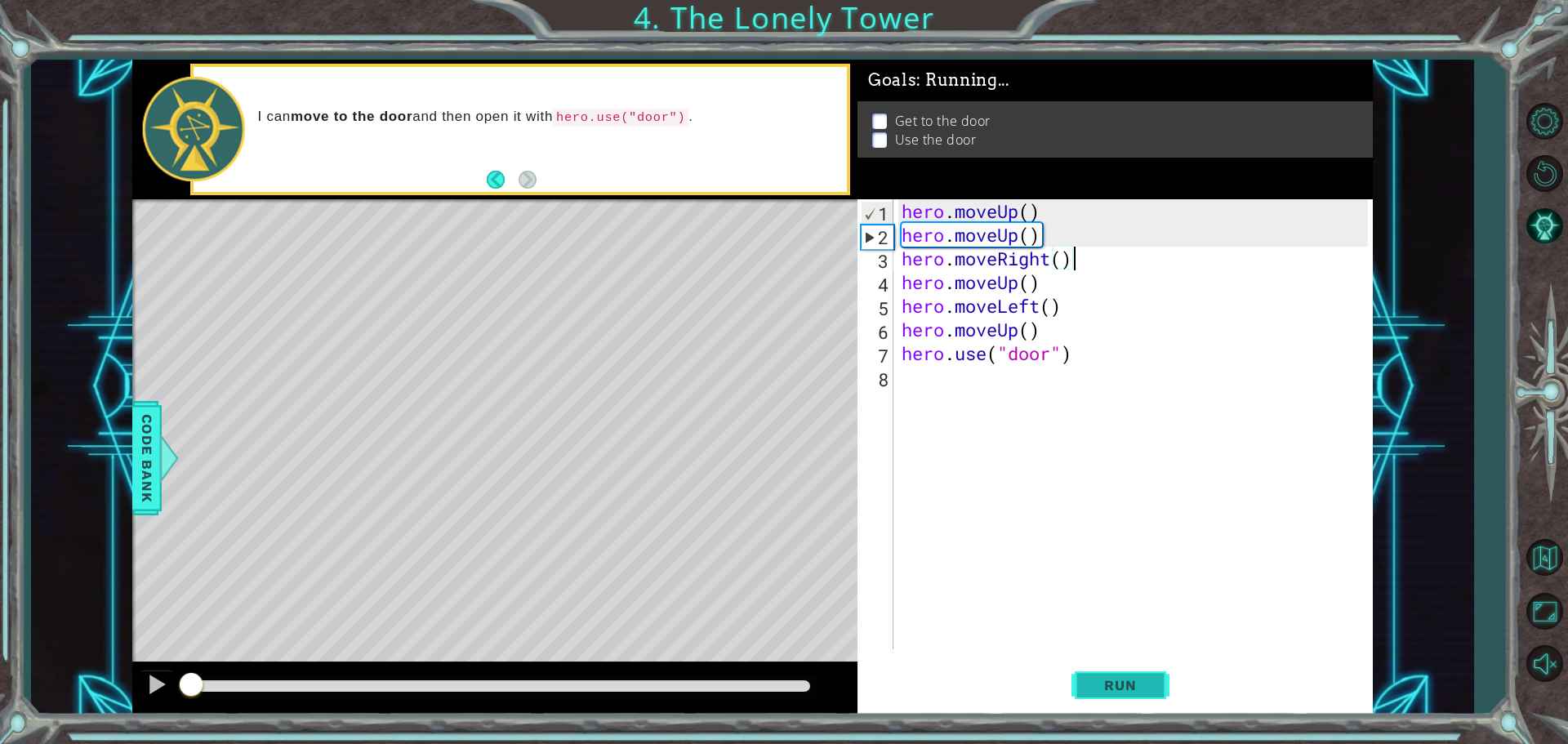
click at [1107, 673] on button "Run" at bounding box center [1121, 685] width 98 height 52
click at [1107, 672] on button "Run" at bounding box center [1121, 685] width 98 height 52
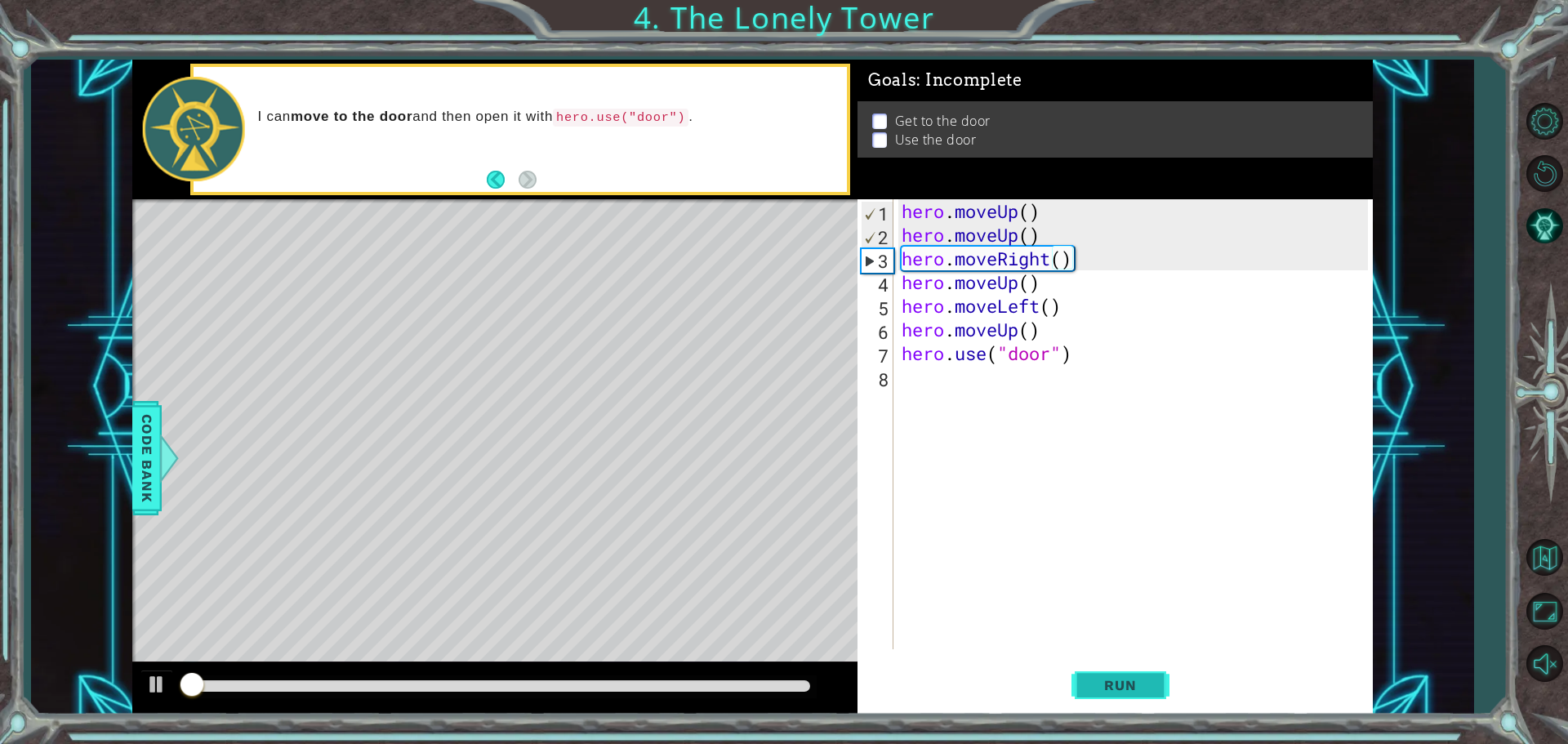
click at [1107, 670] on button "Run" at bounding box center [1121, 685] width 98 height 52
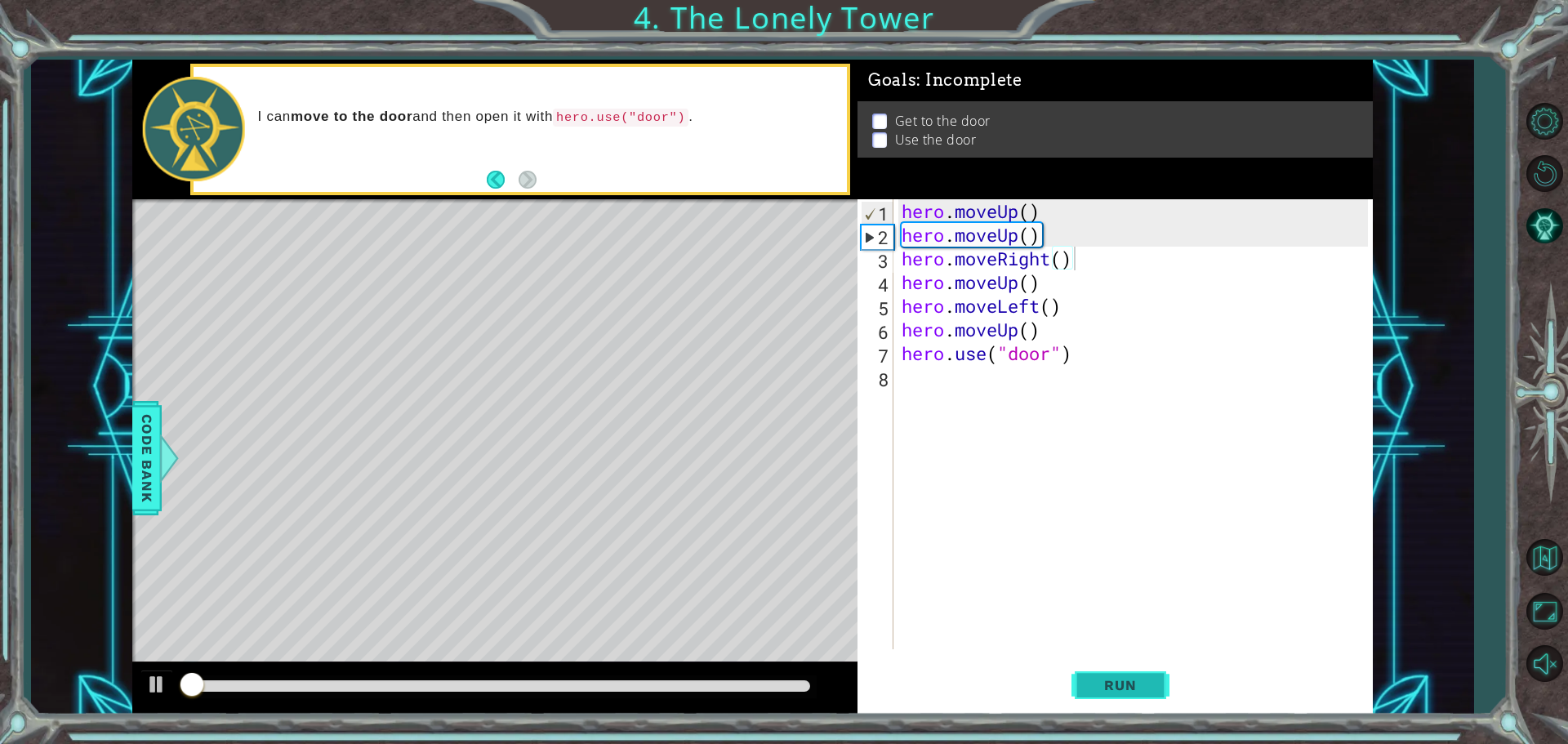
click at [1108, 670] on button "Run" at bounding box center [1121, 685] width 98 height 52
click at [1109, 670] on button "Run" at bounding box center [1121, 685] width 98 height 52
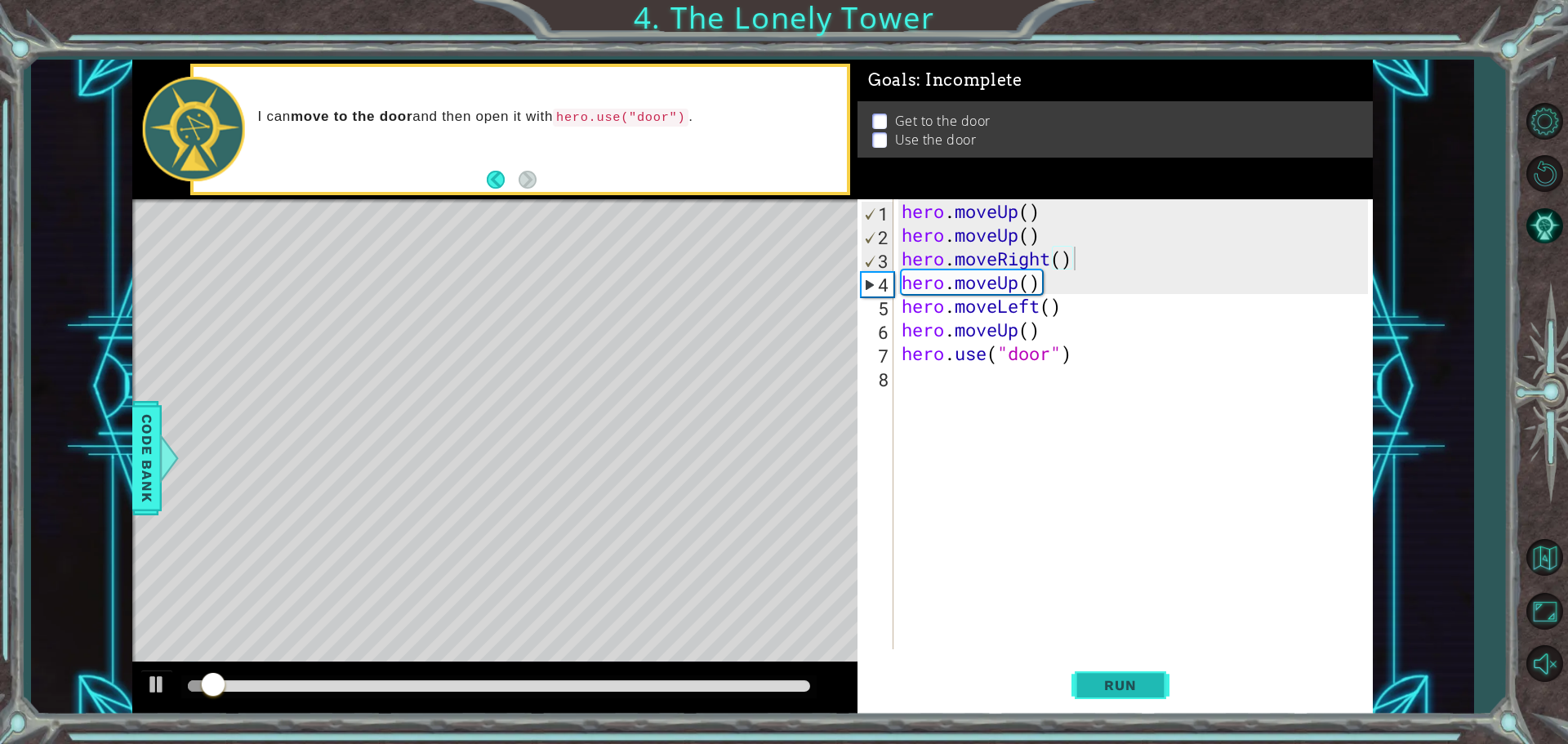
click at [1109, 670] on button "Run" at bounding box center [1121, 685] width 98 height 52
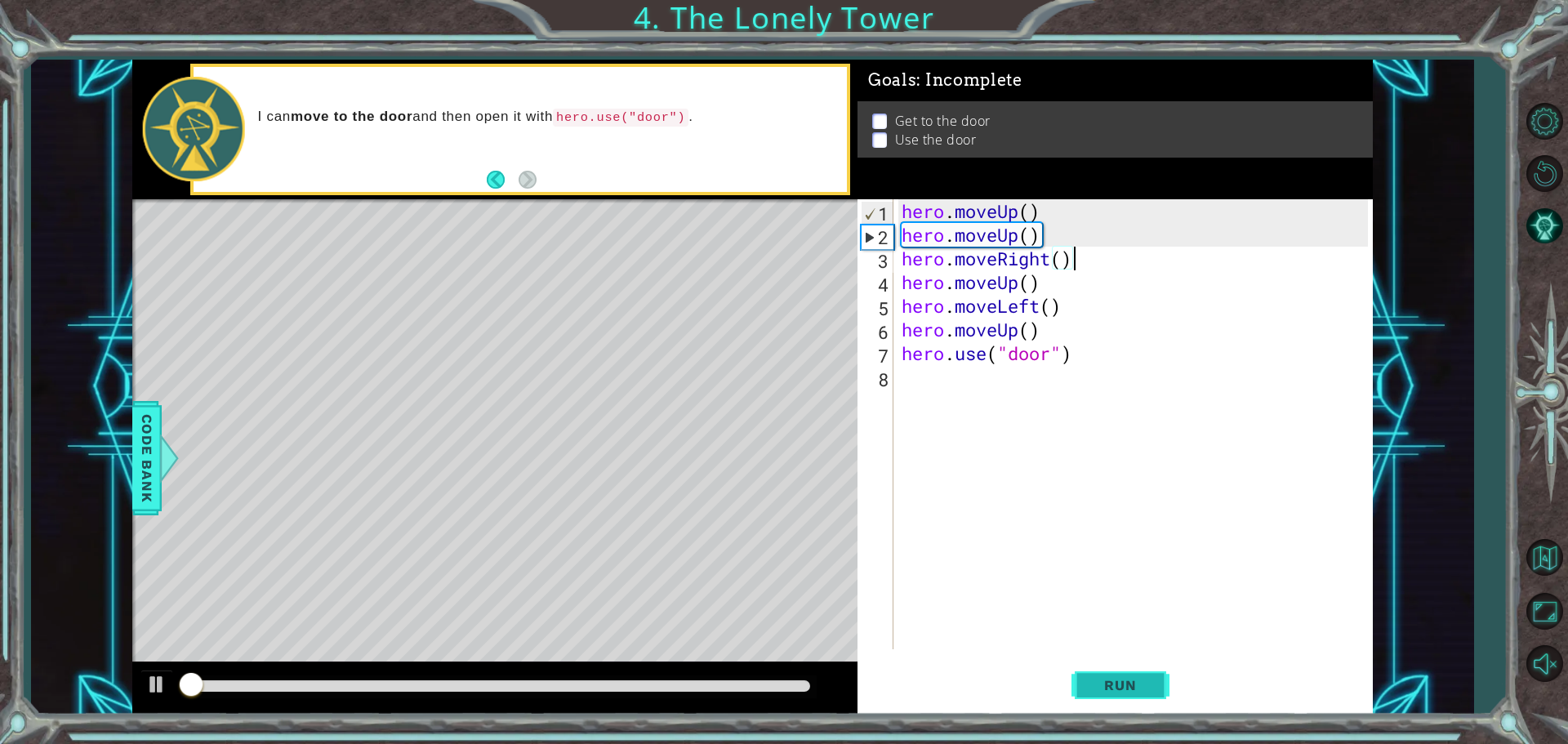
drag, startPoint x: 1109, startPoint y: 670, endPoint x: 1121, endPoint y: 690, distance: 23.3
click at [1111, 675] on button "Run" at bounding box center [1121, 685] width 98 height 52
click at [1121, 692] on span "Run" at bounding box center [1120, 685] width 64 height 16
click at [1124, 694] on button "Run" at bounding box center [1121, 685] width 98 height 52
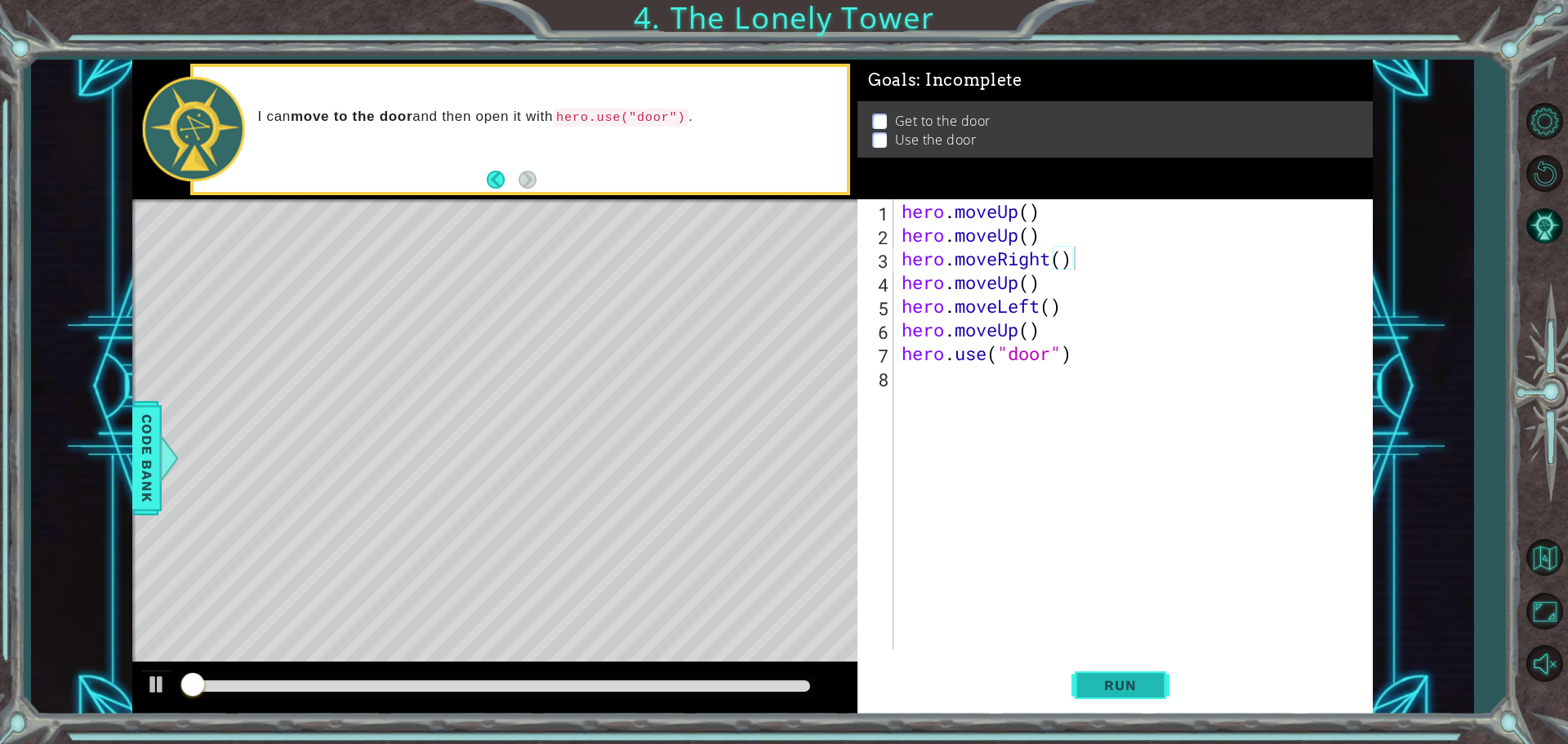
click at [1124, 694] on button "Run" at bounding box center [1121, 685] width 98 height 52
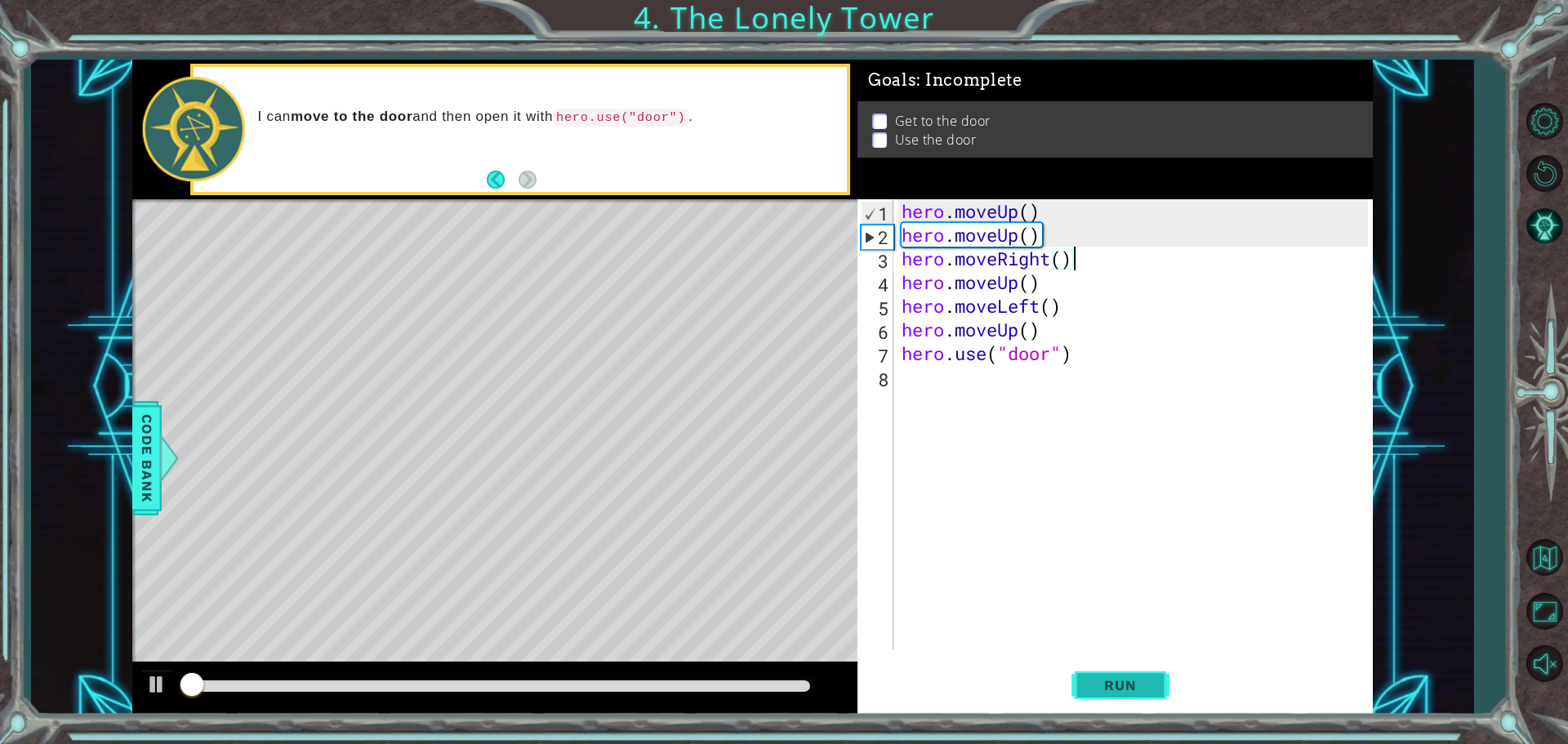
click at [1124, 694] on button "Run" at bounding box center [1121, 685] width 98 height 52
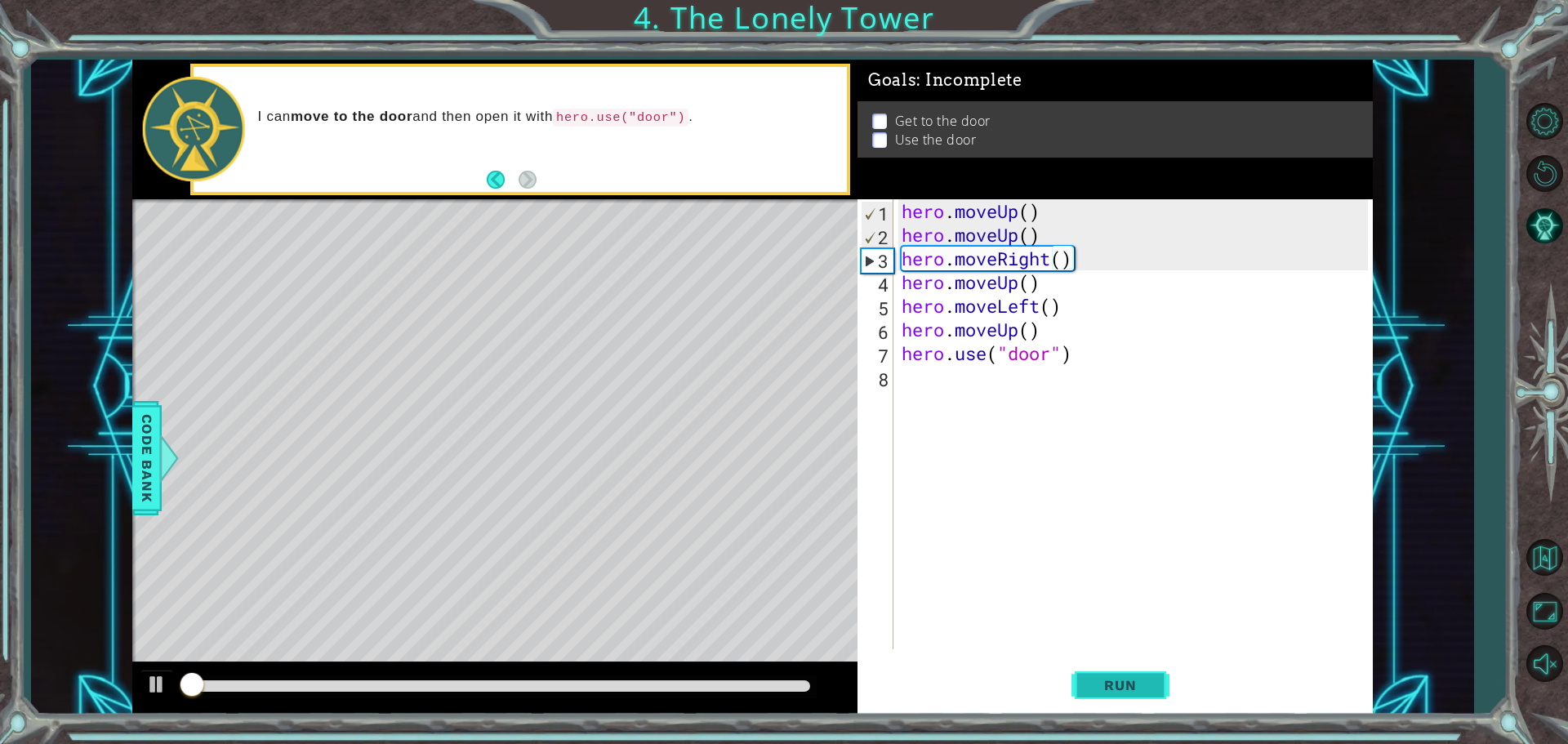
click at [1124, 694] on button "Run" at bounding box center [1121, 685] width 98 height 52
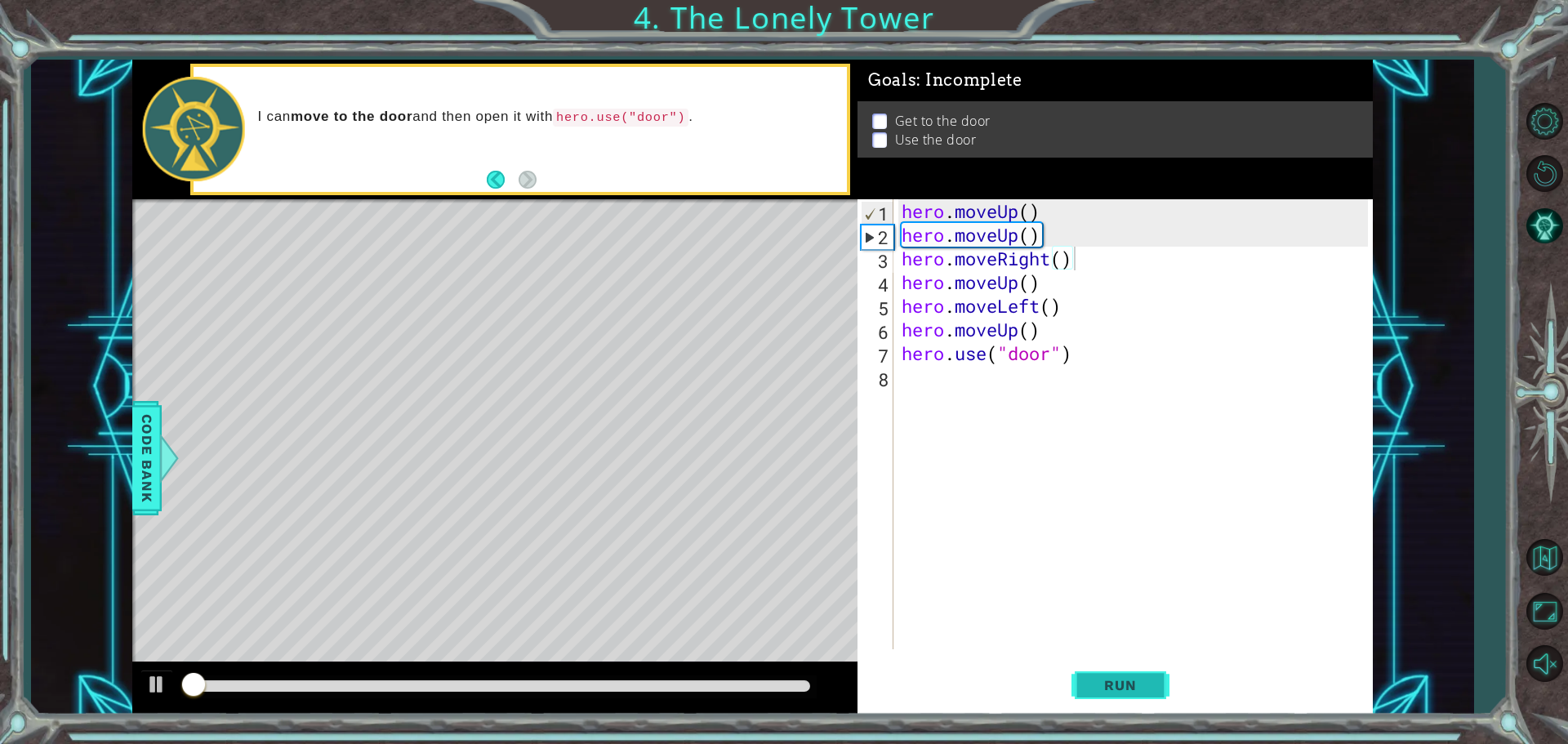
click at [1124, 694] on button "Run" at bounding box center [1121, 685] width 98 height 52
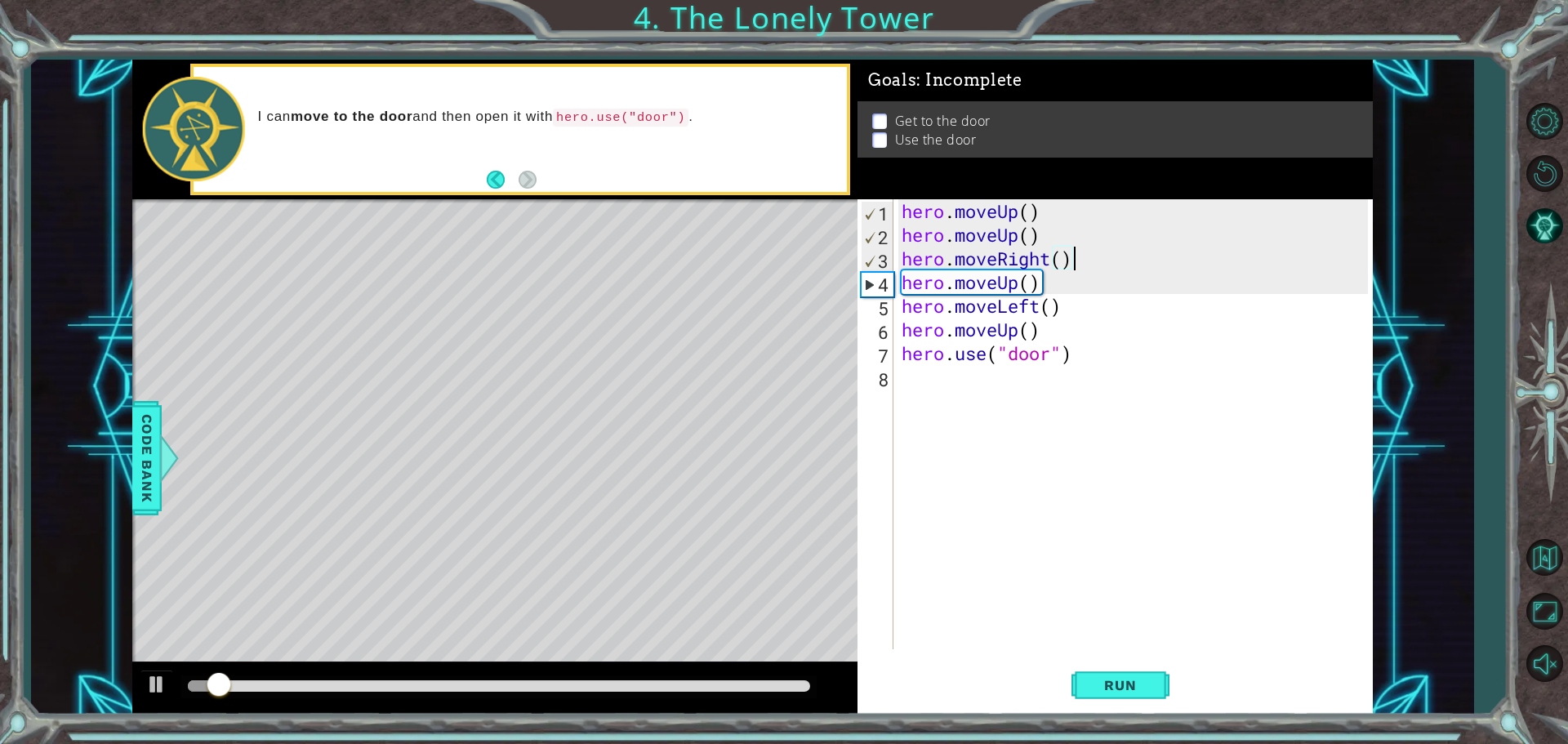
click at [1046, 252] on div "hero . moveUp ( ) hero . moveUp ( ) hero . moveRight ( ) hero . moveUp ( ) hero…" at bounding box center [1137, 448] width 478 height 498
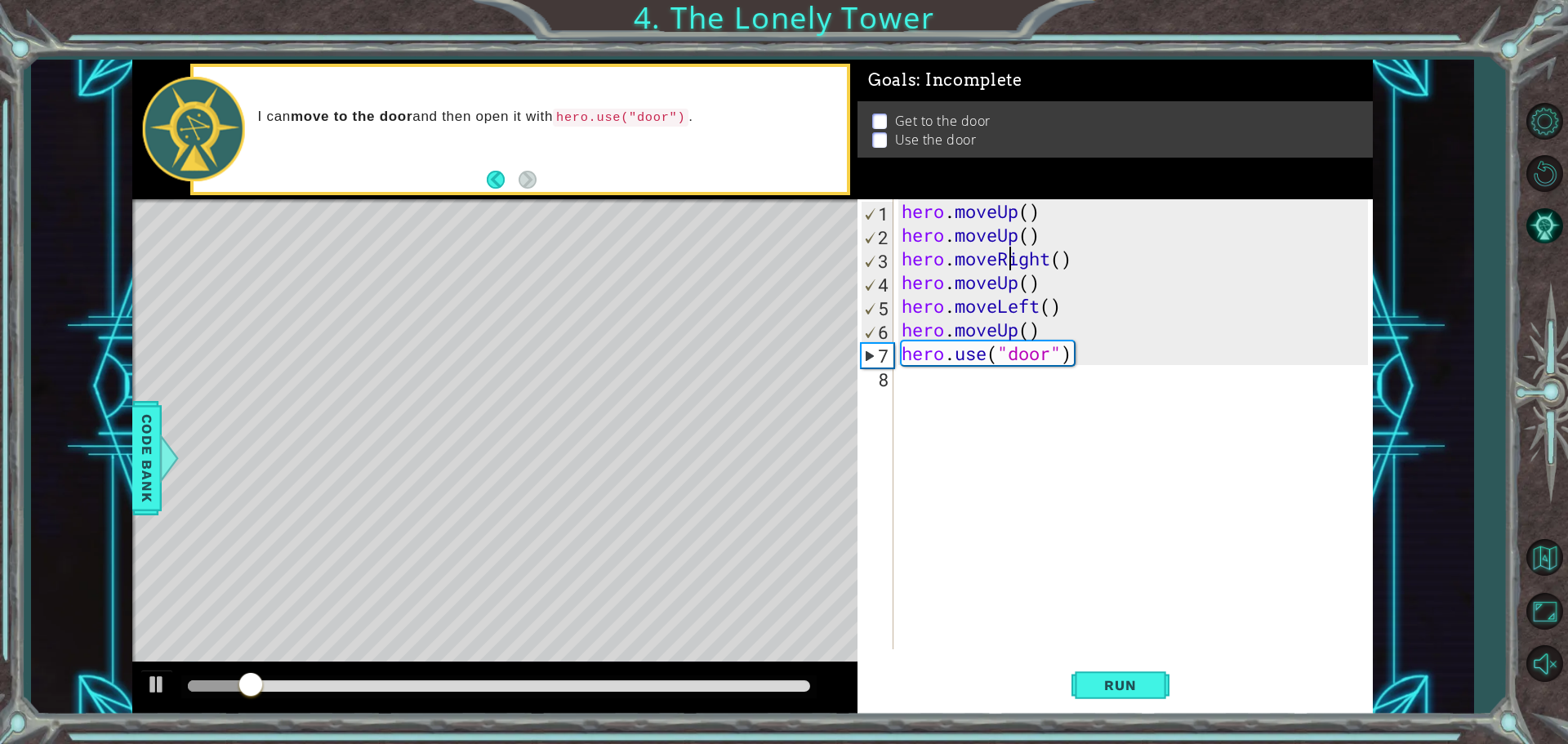
click at [1009, 264] on div "hero . moveUp ( ) hero . moveUp ( ) hero . moveRight ( ) hero . moveUp ( ) hero…" at bounding box center [1137, 448] width 478 height 498
click at [1052, 256] on div "hero . moveUp ( ) hero . moveUp ( ) hero . moveRight ( ) hero . moveUp ( ) hero…" at bounding box center [1137, 448] width 478 height 498
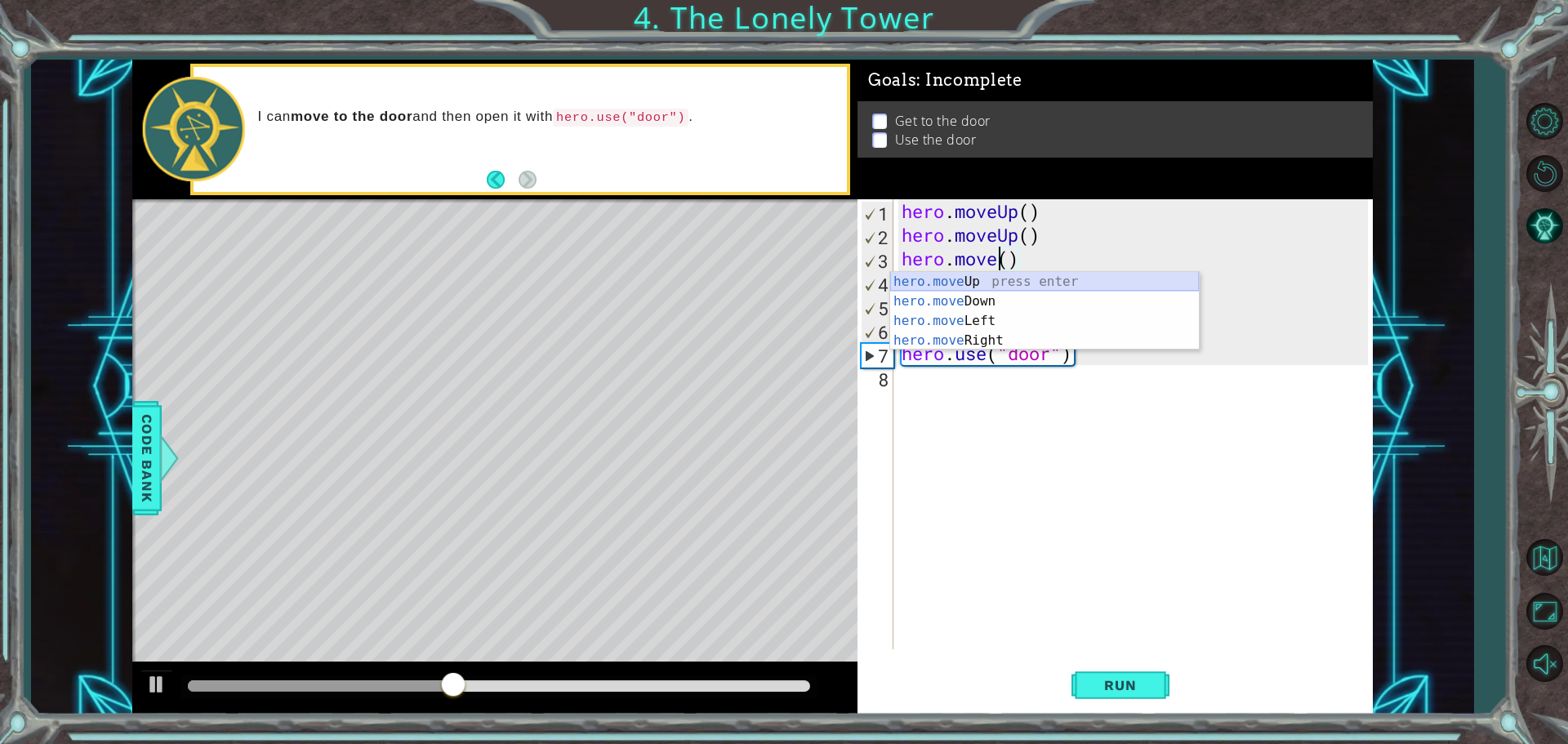
click at [1045, 278] on div "hero.move Up press enter hero.move Down press enter hero.move Left press enter …" at bounding box center [1045, 330] width 309 height 118
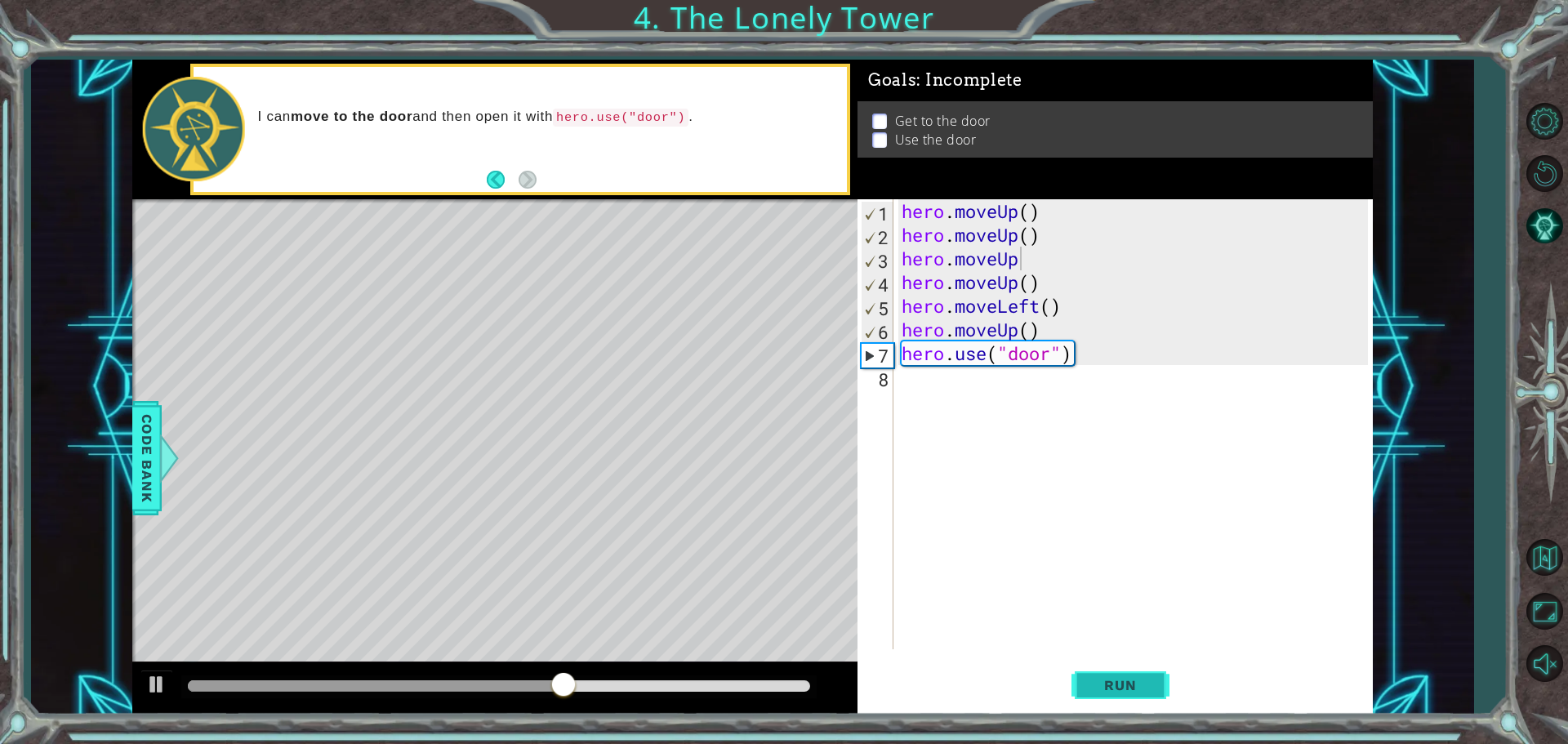
click at [1108, 686] on span "Run" at bounding box center [1120, 685] width 64 height 16
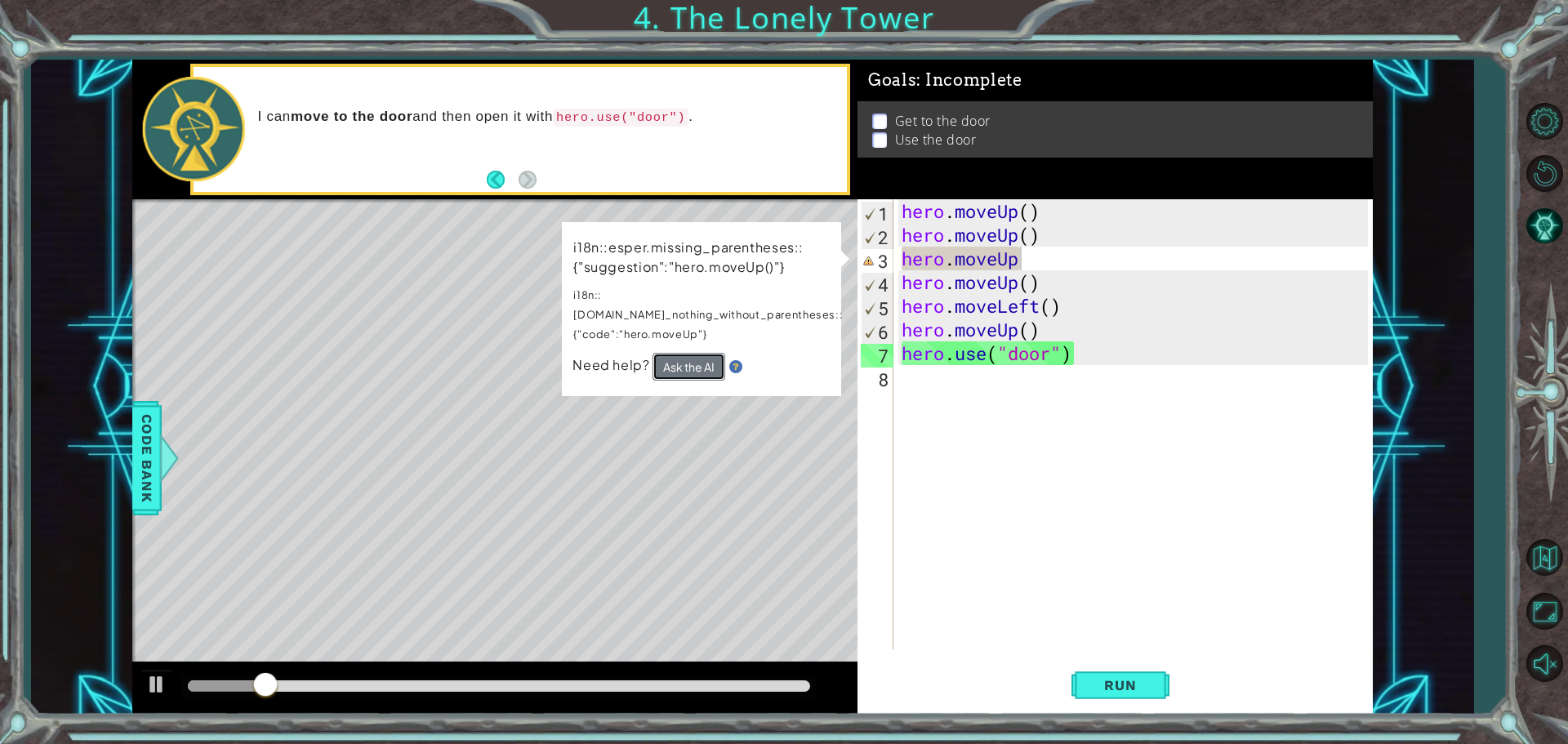
click at [676, 353] on button "Ask the AI" at bounding box center [689, 366] width 73 height 28
click at [691, 353] on button "Ask the AI" at bounding box center [689, 366] width 73 height 28
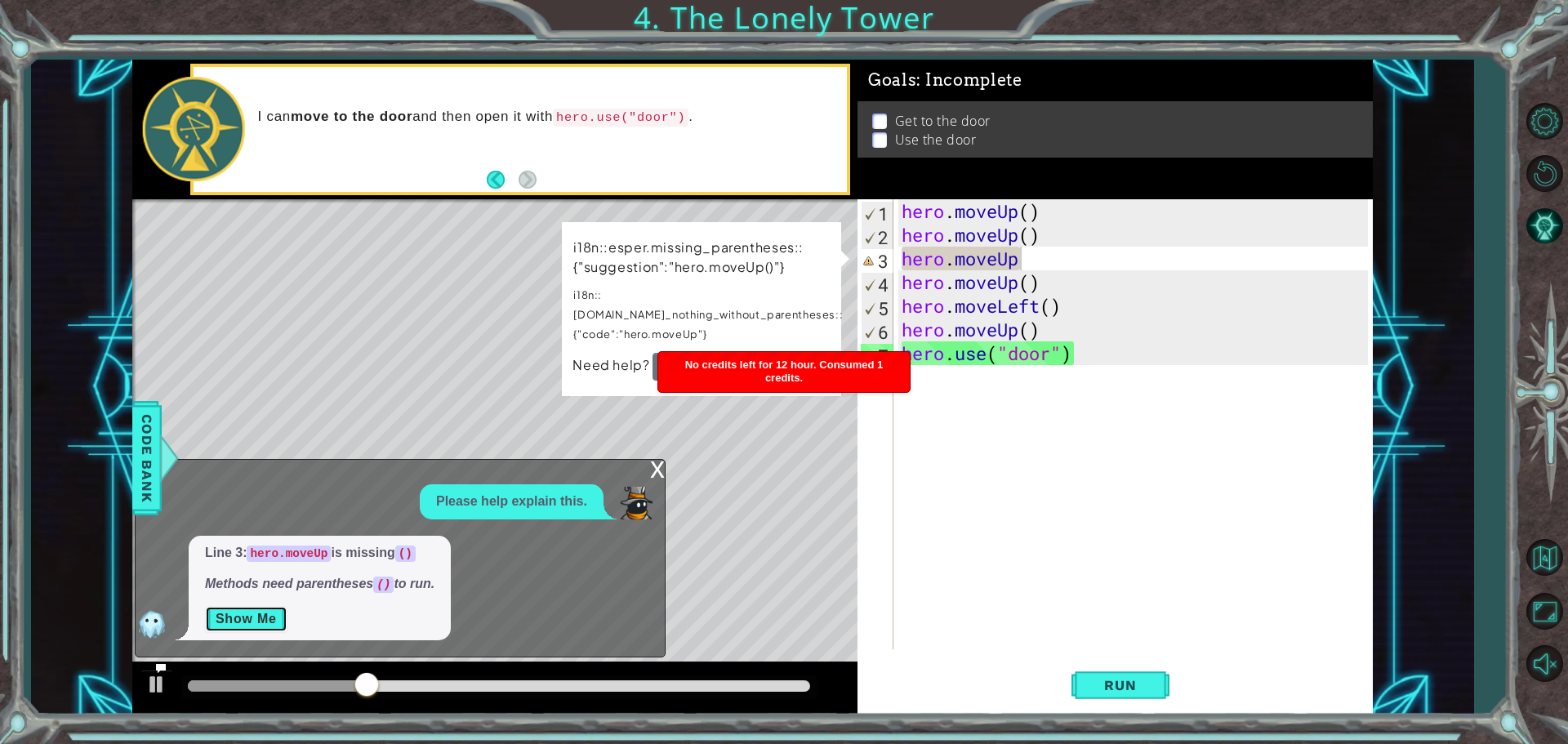
click at [246, 621] on button "Show Me" at bounding box center [246, 619] width 82 height 26
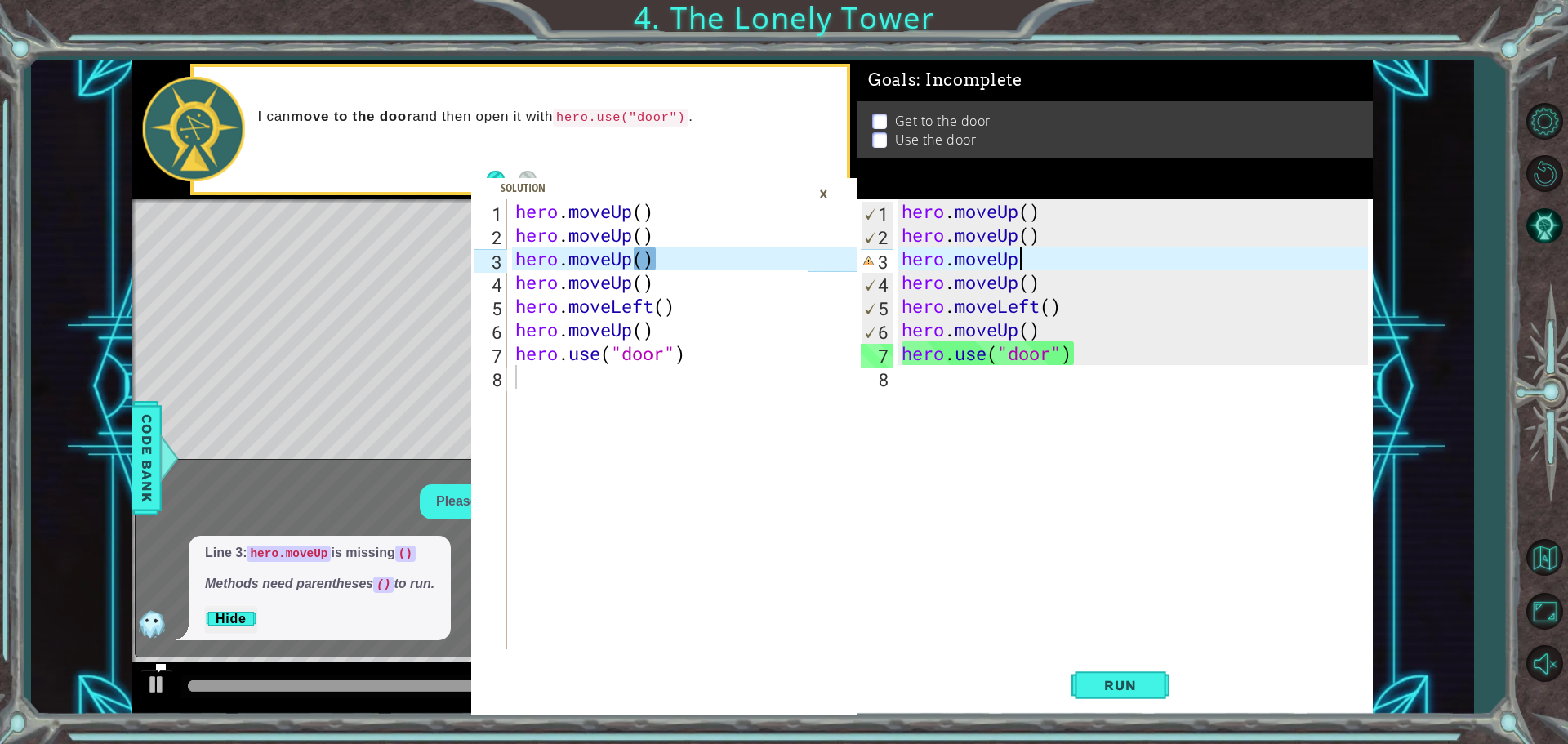
click at [1032, 259] on div "hero . moveUp ( ) hero . moveUp ( ) hero . moveUp hero . moveUp ( ) hero . move…" at bounding box center [1137, 448] width 478 height 498
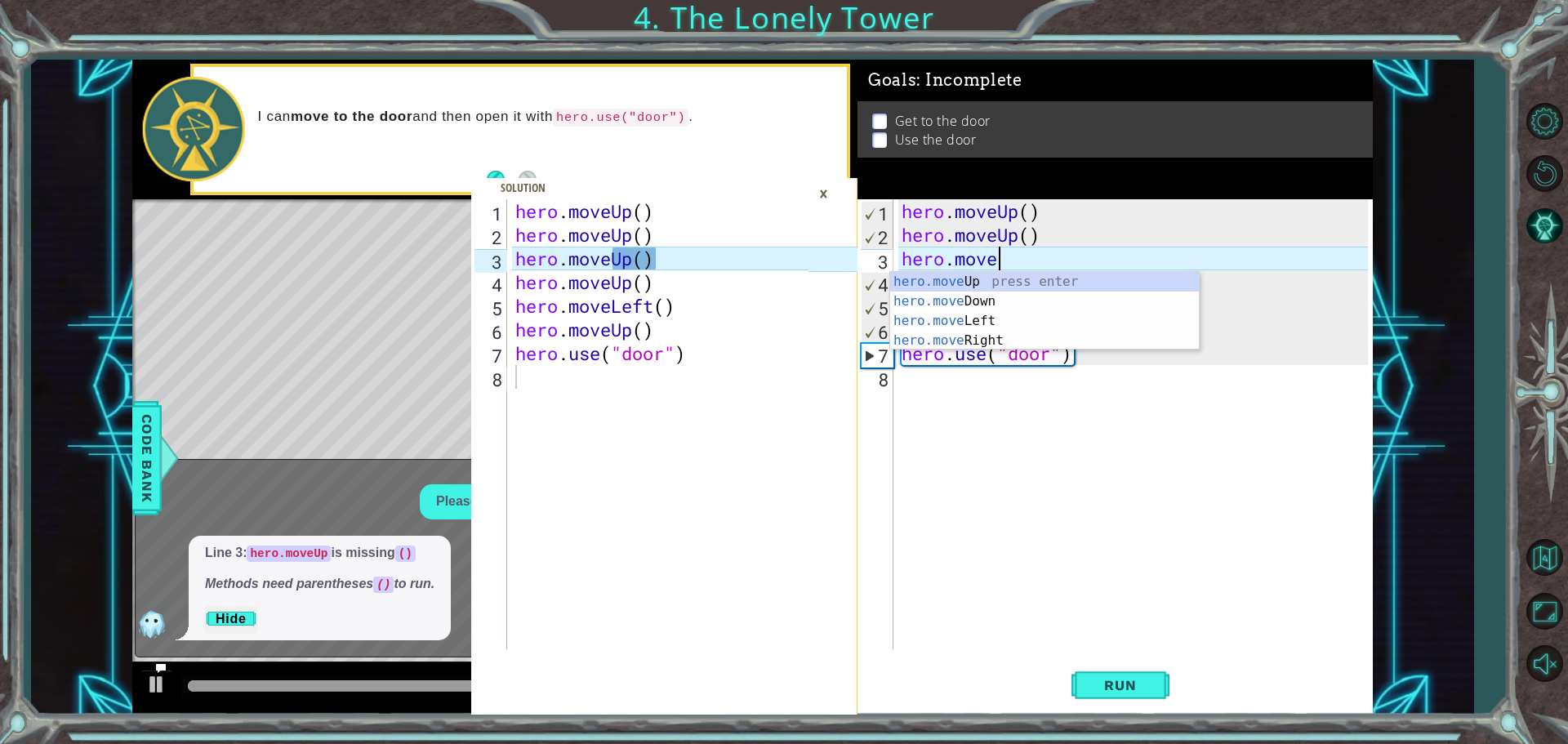
scroll to position [0, 3]
type textarea "hero.mov"
click at [963, 294] on div "hero.mov eUp press enter hero.mov eDown press enter hero.mov eLeft press enter …" at bounding box center [1045, 330] width 309 height 118
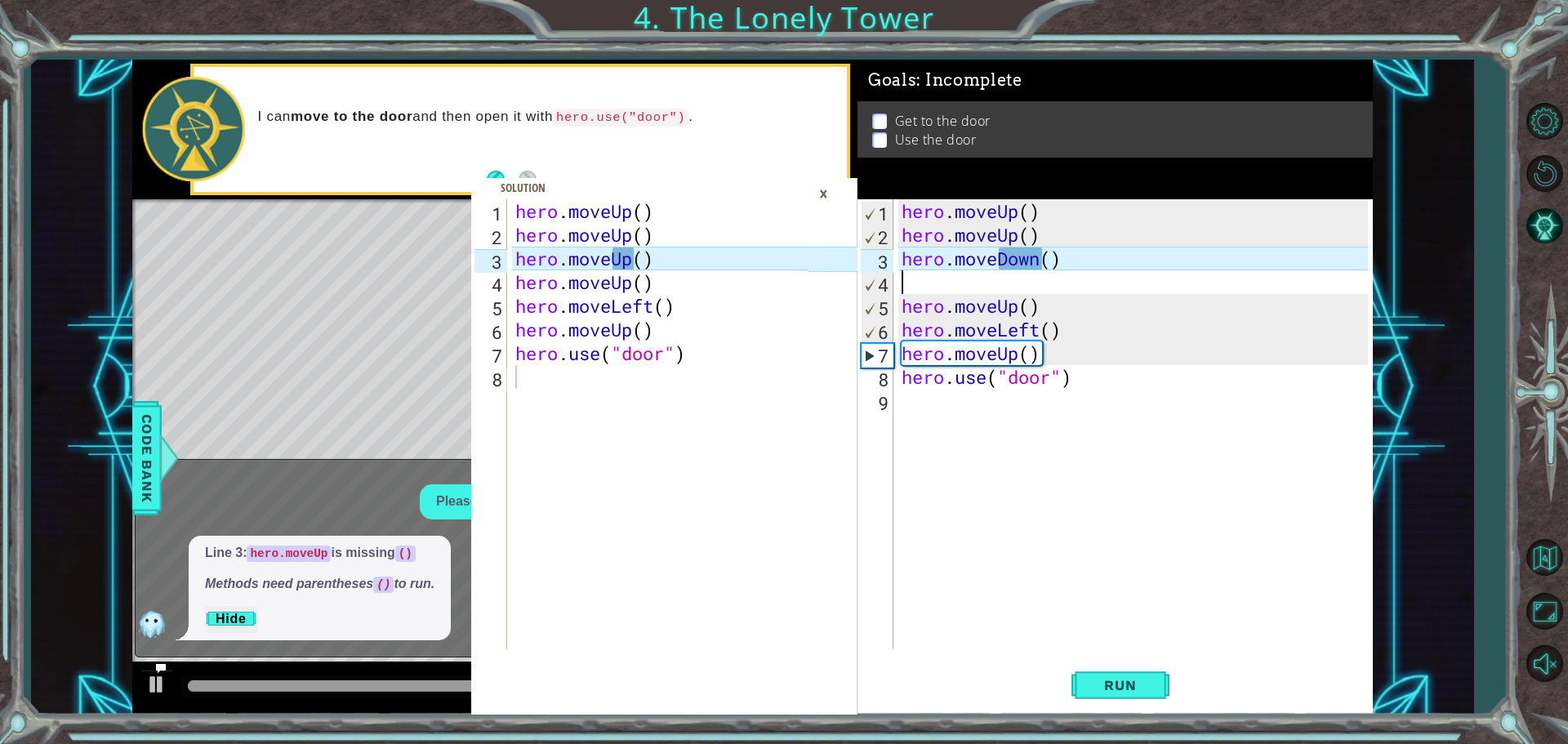
scroll to position [0, 0]
drag, startPoint x: 1059, startPoint y: 270, endPoint x: 973, endPoint y: 282, distance: 86.8
click at [973, 282] on div "hero . moveUp ( ) hero . moveUp ( ) hero . moveDown ( ) hero . moveUp ( ) hero …" at bounding box center [1137, 448] width 478 height 498
click at [992, 358] on div "hero . moveUp ( ) hero . moveUp ( ) hero . moveDown ( ) hero . moveUp ( ) hero …" at bounding box center [1137, 448] width 478 height 498
type textarea "hero.moveUp()"
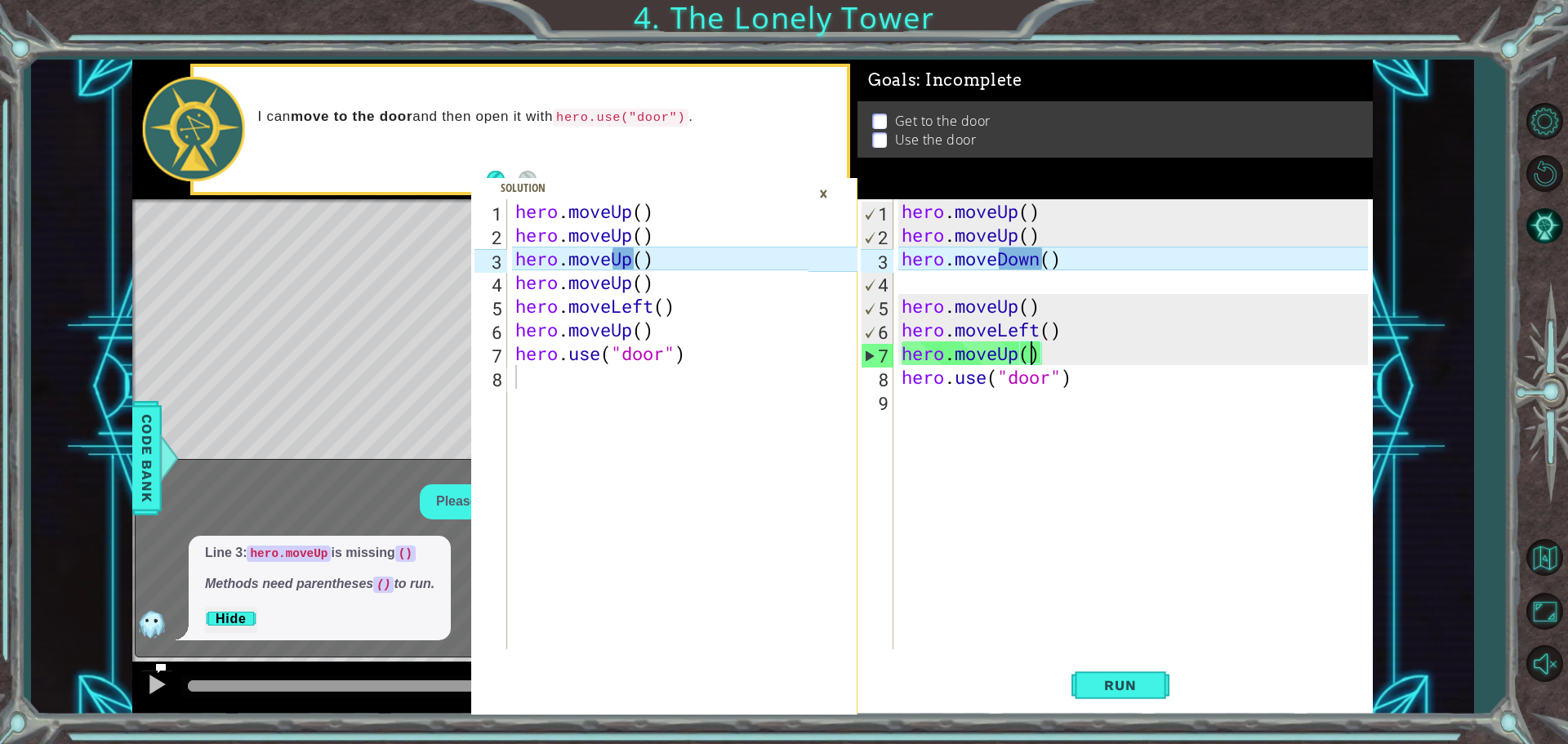
click at [1036, 357] on div "hero . moveUp ( ) hero . moveUp ( ) hero . moveDown ( ) hero . moveUp ( ) hero …" at bounding box center [1137, 448] width 478 height 498
click at [1145, 683] on span "Run" at bounding box center [1120, 685] width 64 height 16
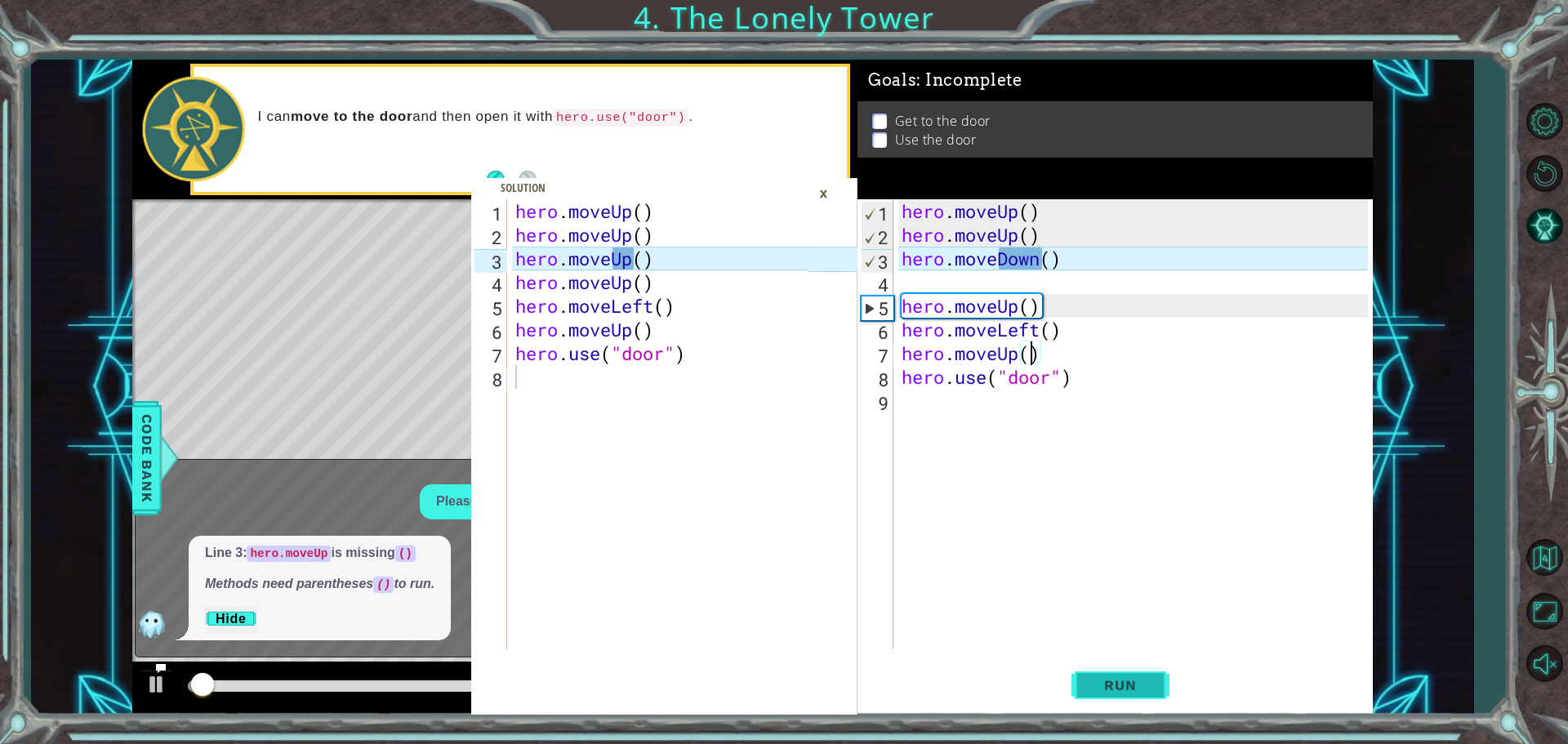
click at [1145, 682] on span "Run" at bounding box center [1120, 685] width 64 height 16
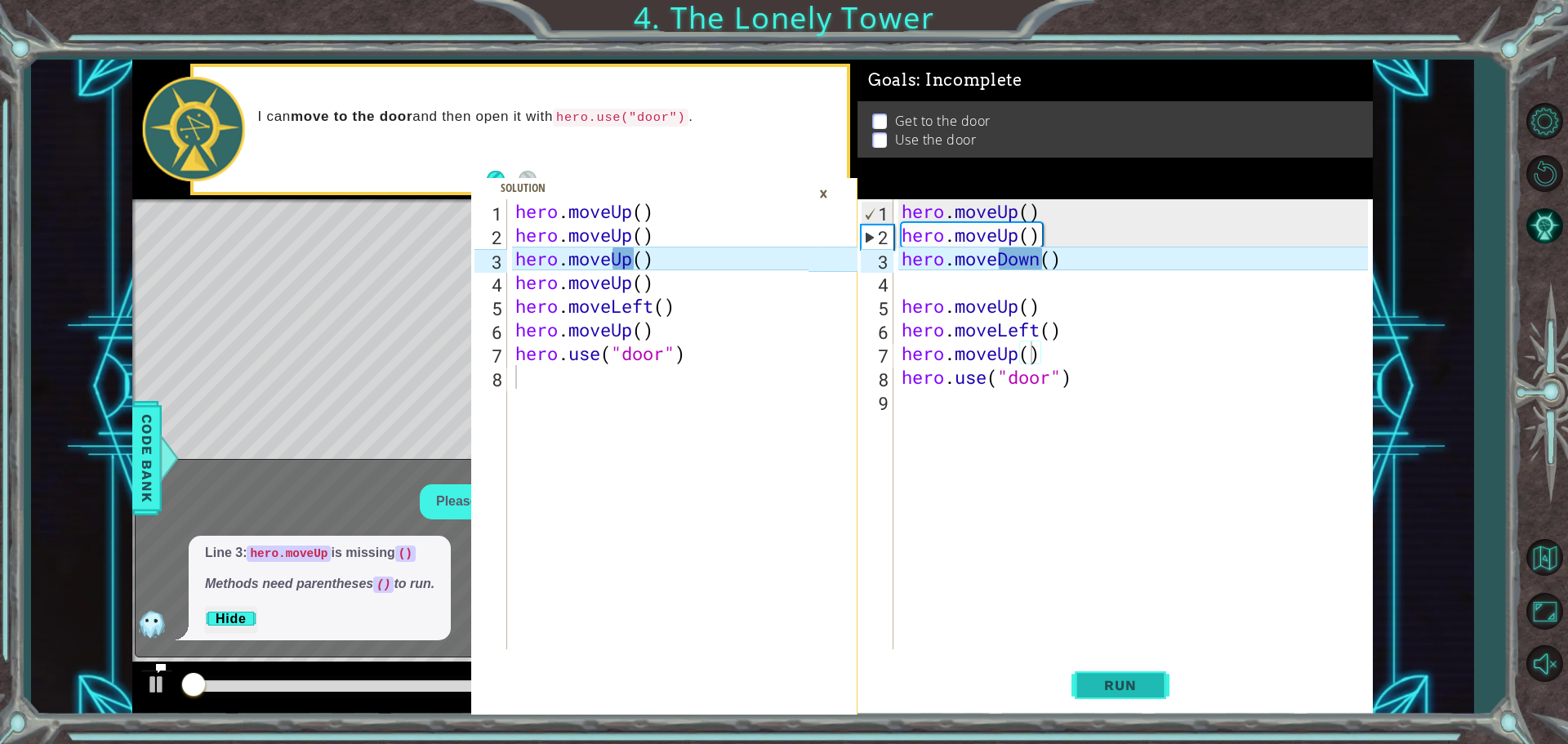
click at [1145, 682] on span "Run" at bounding box center [1120, 685] width 64 height 16
click at [1145, 683] on span "Run" at bounding box center [1120, 685] width 64 height 16
click at [1144, 690] on span "Run" at bounding box center [1120, 685] width 64 height 16
click at [1141, 691] on span "Run" at bounding box center [1120, 685] width 64 height 16
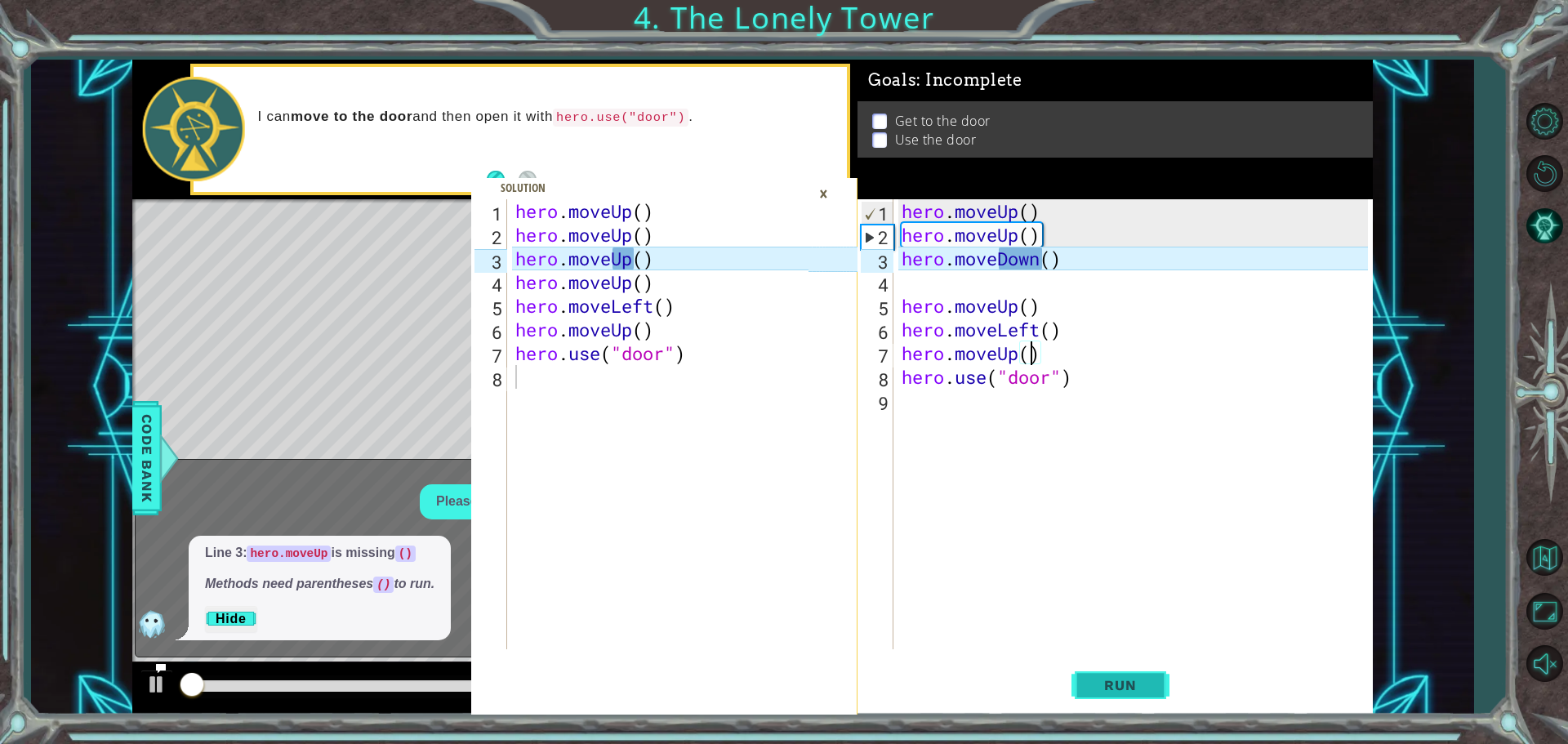
click at [1141, 691] on span "Run" at bounding box center [1120, 685] width 64 height 16
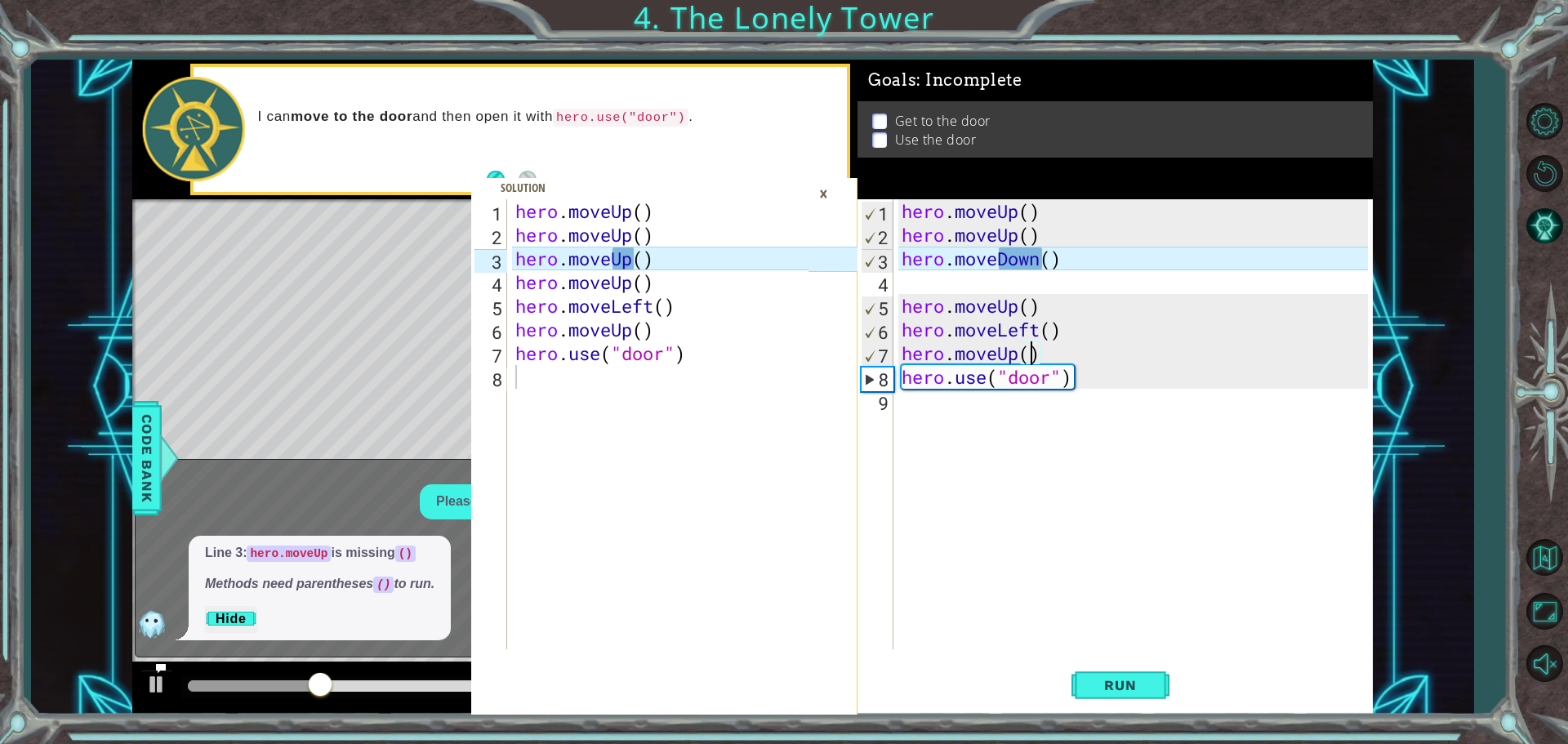
click at [1046, 289] on div "hero . moveUp ( ) hero . moveUp ( ) hero . moveDown ( ) hero . moveUp ( ) hero …" at bounding box center [1137, 448] width 478 height 498
click at [1040, 258] on div "hero . moveUp ( ) hero . moveUp ( ) hero . moveDown ( ) hero . moveUp ( ) hero …" at bounding box center [1137, 448] width 478 height 498
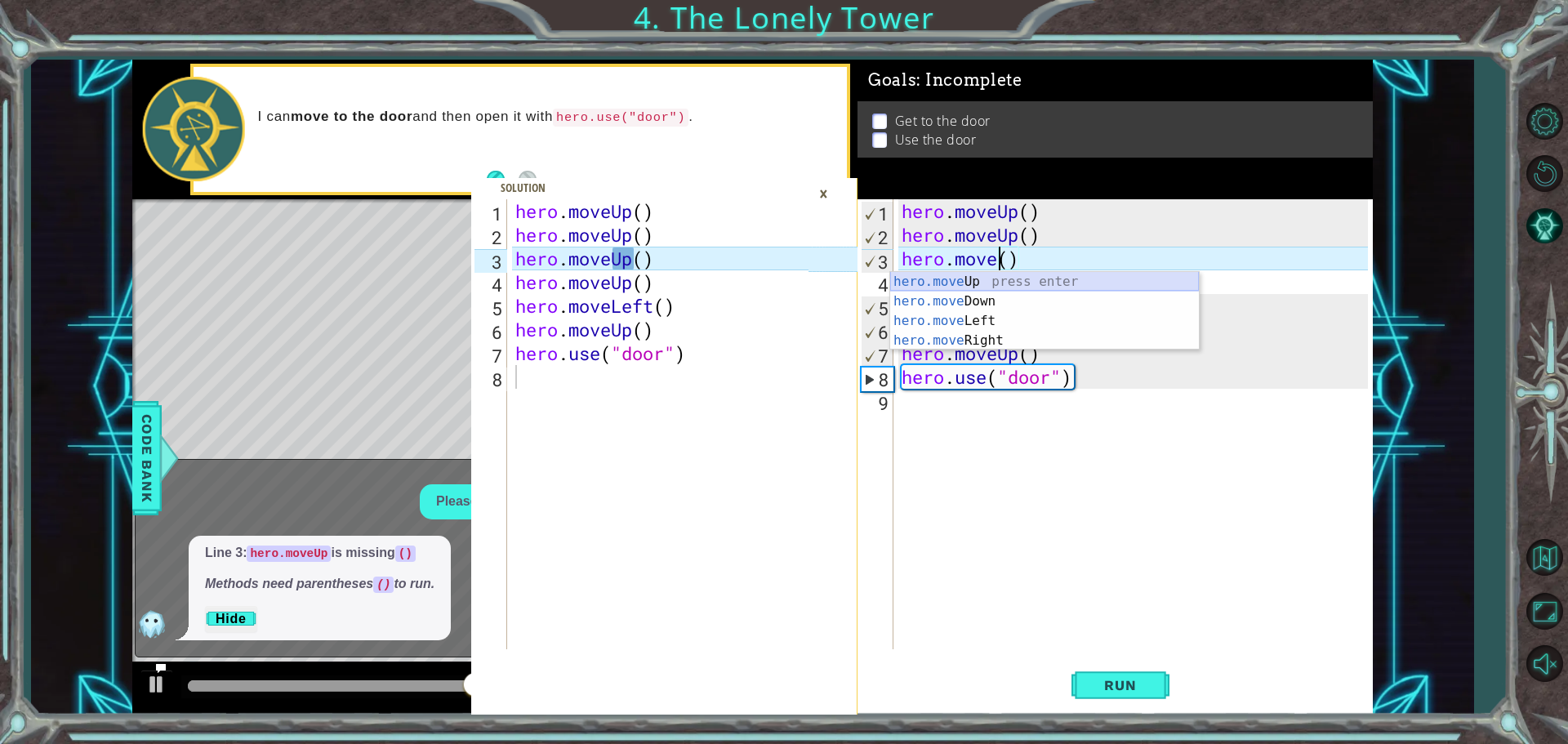
click at [998, 279] on div "hero.move Up press enter hero.move Down press enter hero.move Left press enter …" at bounding box center [1045, 330] width 309 height 118
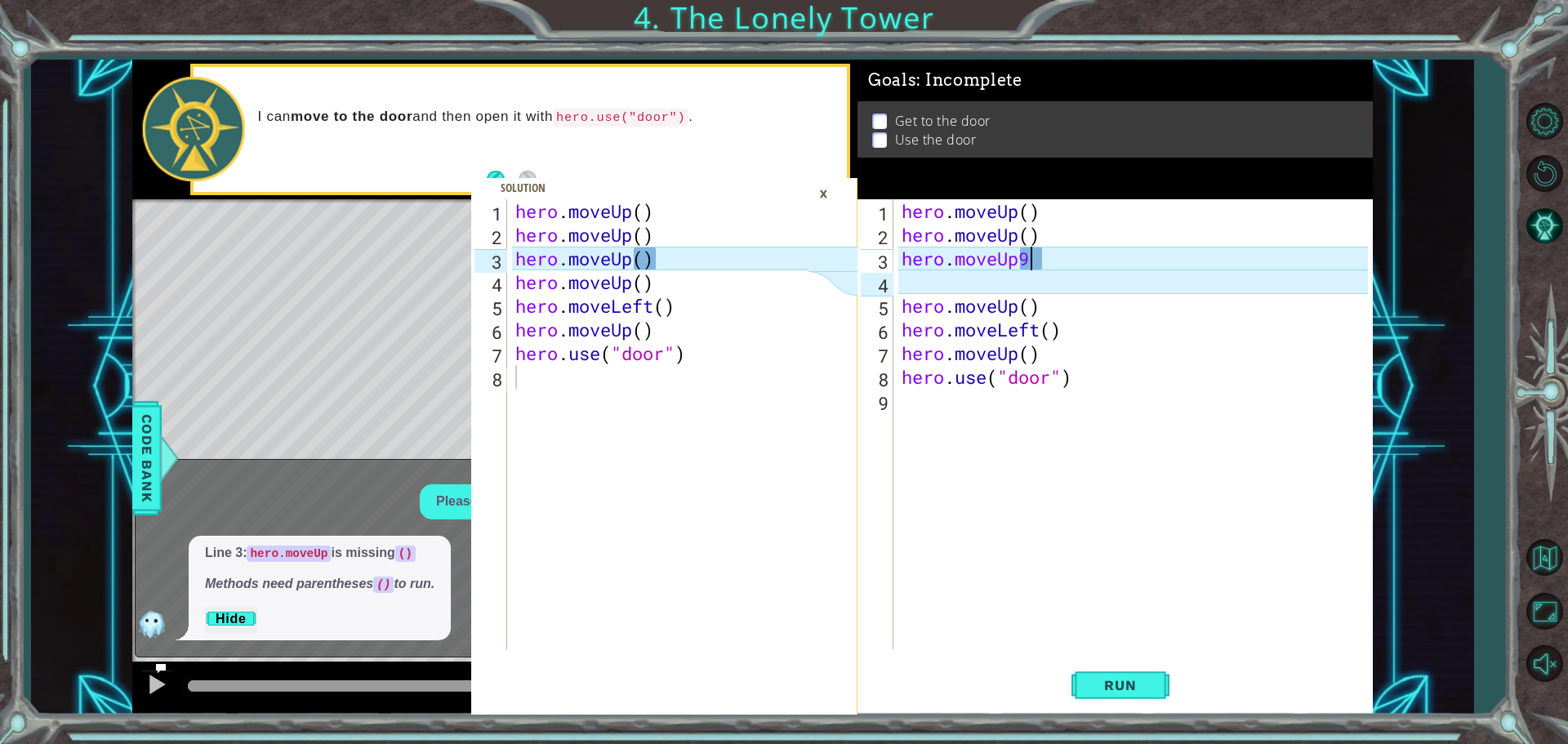
scroll to position [0, 5]
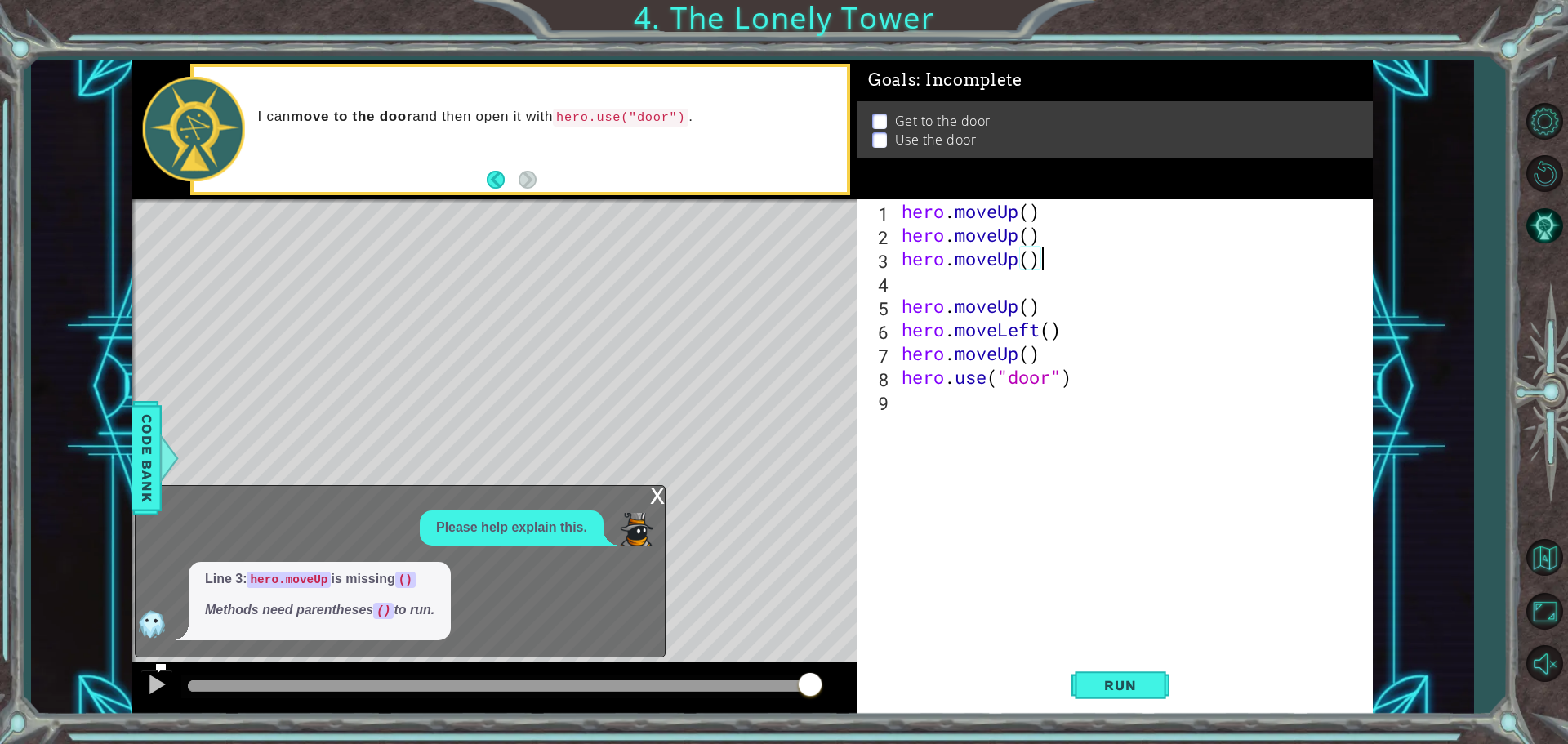
type textarea "hero.moveUp()"
